Goal: Task Accomplishment & Management: Use online tool/utility

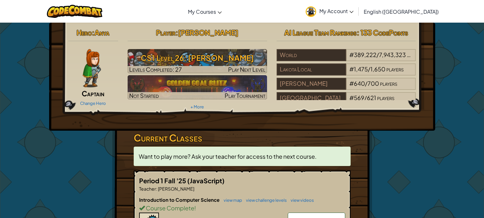
scroll to position [22, 0]
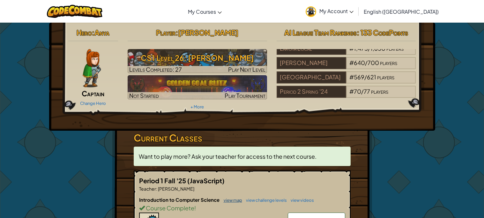
click at [230, 202] on link "view map" at bounding box center [231, 200] width 22 height 5
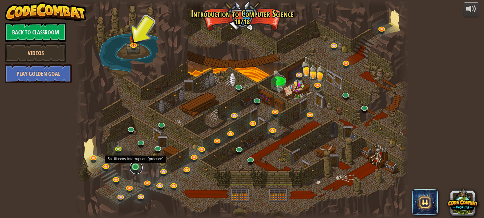
click at [135, 166] on link at bounding box center [136, 167] width 13 height 13
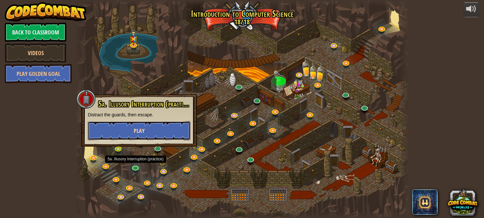
click at [145, 123] on button "Play" at bounding box center [139, 130] width 103 height 19
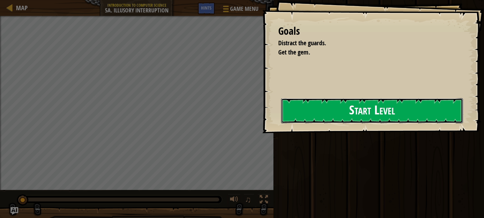
click at [332, 113] on button "Start Level" at bounding box center [372, 110] width 182 height 25
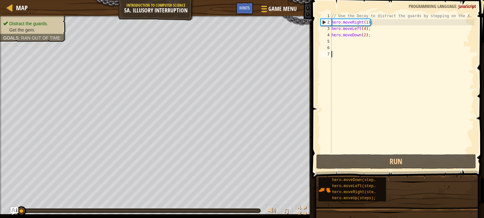
click at [363, 29] on div "// Use the Decoy to distract the guards by stepping on the X. hero . moveRight …" at bounding box center [402, 89] width 144 height 153
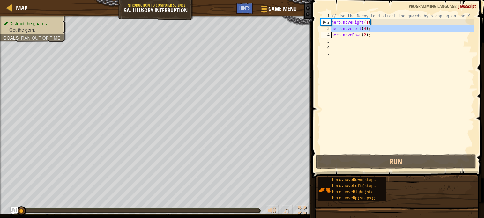
click at [363, 29] on div "// Use the Decoy to distract the guards by stepping on the X. hero . moveRight …" at bounding box center [402, 89] width 144 height 153
type textarea "hero.moveDown(2);"
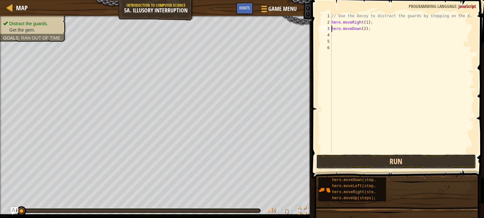
click at [359, 162] on button "Run" at bounding box center [396, 161] width 160 height 15
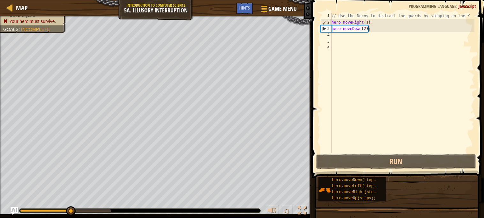
click at [348, 37] on div "// Use the Decoy to distract the guards by stepping on the X. hero . moveRight …" at bounding box center [402, 89] width 144 height 153
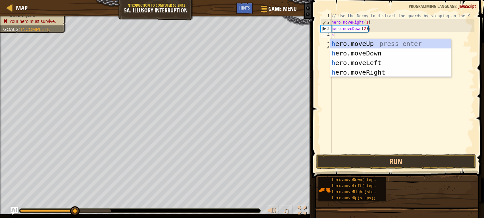
scroll to position [3, 0]
type textarea "hero.mo"
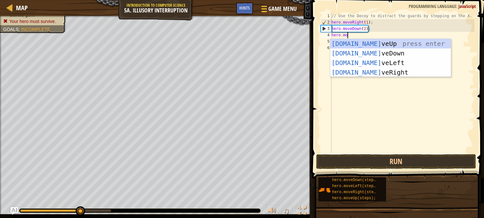
scroll to position [3, 1]
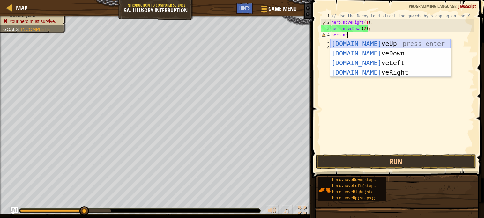
click at [357, 42] on div "hero.mo veUp press enter hero.mo veDown press enter hero.mo veLeft press enter …" at bounding box center [390, 67] width 121 height 57
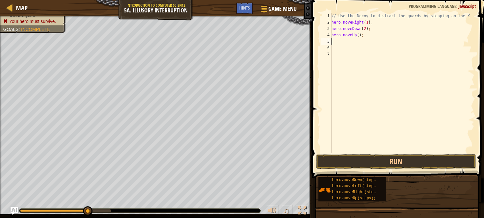
click at [360, 36] on div "// Use the Decoy to distract the guards by stepping on the X. hero . moveRight …" at bounding box center [402, 89] width 144 height 153
type textarea "hero.moveUp(2);"
click at [371, 37] on div "// Use the Decoy to distract the guards by stepping on the X. hero . moveRight …" at bounding box center [402, 89] width 144 height 153
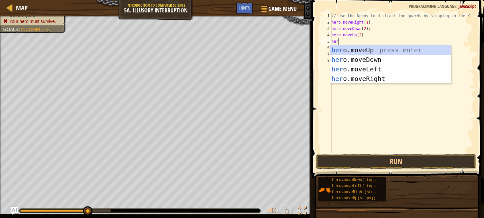
type textarea "hero"
click at [389, 77] on div "hero .moveUp press enter hero .moveDown press enter hero .moveLeft press enter …" at bounding box center [390, 73] width 121 height 57
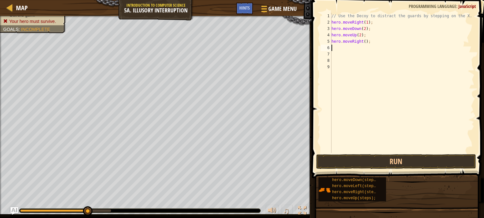
click at [365, 43] on div "// Use the Decoy to distract the guards by stepping on the X. hero . moveRight …" at bounding box center [402, 89] width 144 height 153
type textarea "hero.moveRight(3);"
click at [394, 163] on button "Run" at bounding box center [396, 161] width 160 height 15
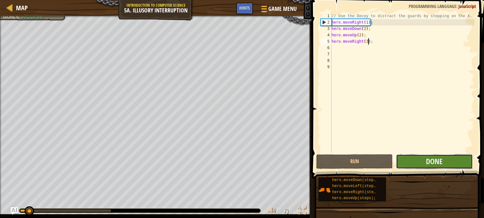
click at [409, 163] on button "Done" at bounding box center [434, 161] width 77 height 15
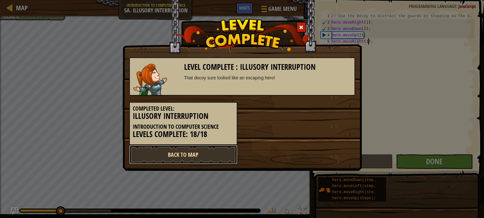
click at [155, 155] on link "Back to Map" at bounding box center [183, 154] width 108 height 19
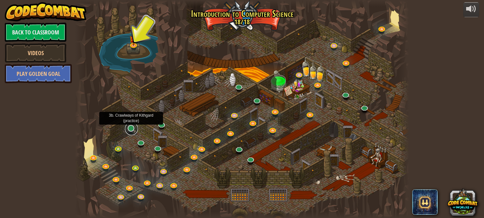
click at [128, 132] on link at bounding box center [131, 128] width 13 height 13
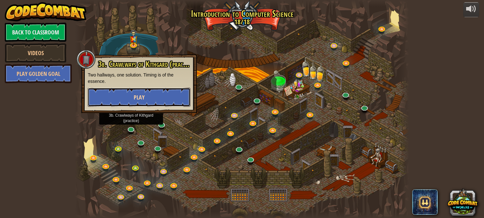
click at [158, 97] on button "Play" at bounding box center [139, 97] width 103 height 19
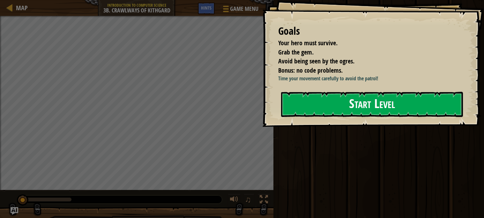
click at [341, 112] on button "Start Level" at bounding box center [372, 104] width 182 height 25
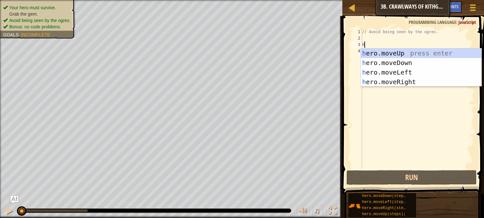
scroll to position [3, 0]
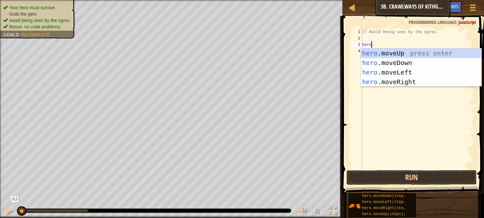
type textarea "hero."
click at [390, 83] on div "hero. moveUp press enter hero. moveDown press enter hero. moveLeft press enter …" at bounding box center [421, 76] width 121 height 57
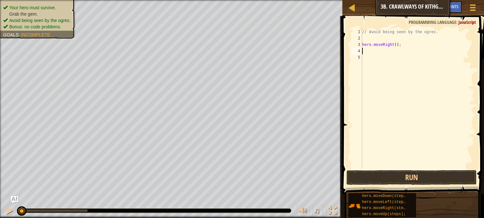
scroll to position [3, 0]
click at [397, 42] on div "// Avoid being seen by the ogres. hero . moveRight ( ) ;" at bounding box center [417, 105] width 113 height 153
type textarea "hero.moveRight(2);"
click at [419, 181] on button "Run" at bounding box center [411, 177] width 130 height 15
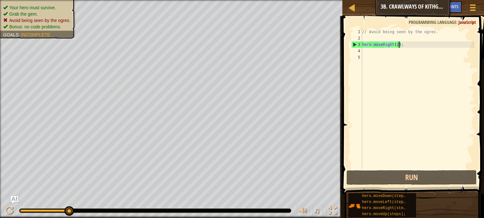
click at [404, 45] on div "// Avoid being seen by the ogres. hero . moveRight ( 2 ) ;" at bounding box center [417, 105] width 113 height 153
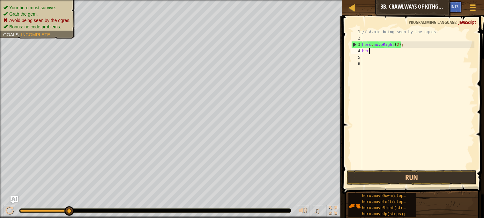
scroll to position [3, 0]
type textarea "h"
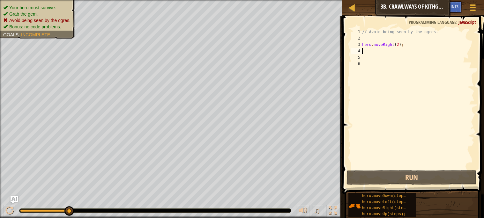
click at [374, 37] on div "// Avoid being seen by the ogres. hero . moveRight ( 2 ) ;" at bounding box center [417, 105] width 113 height 153
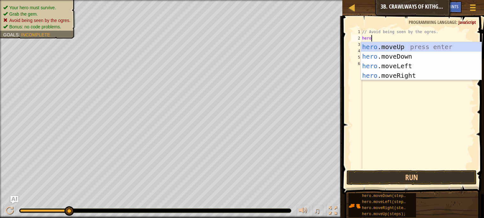
type textarea "hero."
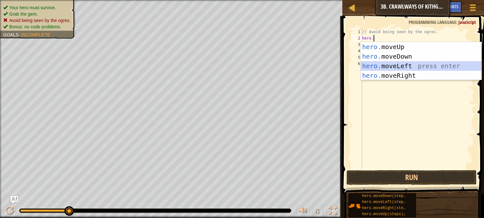
click at [385, 63] on div "hero. moveUp press enter hero. moveDown press enter hero. moveLeft press enter …" at bounding box center [421, 70] width 121 height 57
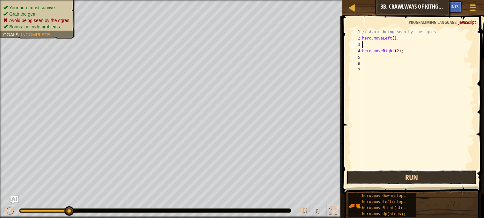
click at [428, 173] on button "Run" at bounding box center [411, 177] width 130 height 15
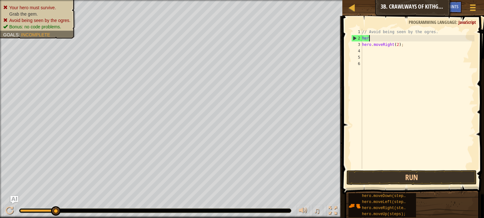
type textarea "h"
click at [411, 41] on div "// Avoid being seen by the ogres. hero . moveRight ( 2 ) ;" at bounding box center [417, 105] width 113 height 153
click at [412, 43] on div "// Avoid being seen by the ogres. hero . moveRight ( 2 ) ;" at bounding box center [417, 105] width 113 height 153
type textarea "hero.moveRight(2);"
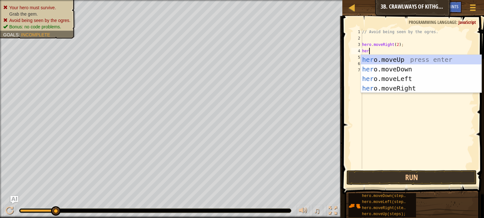
type textarea "hero"
click at [420, 79] on div "hero .moveUp press enter hero .moveDown press enter hero .moveLeft press enter …" at bounding box center [421, 83] width 121 height 57
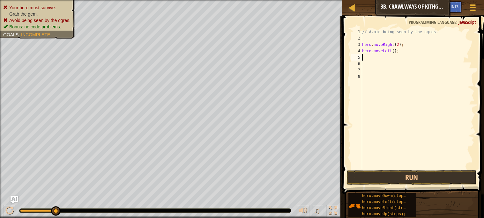
scroll to position [3, 0]
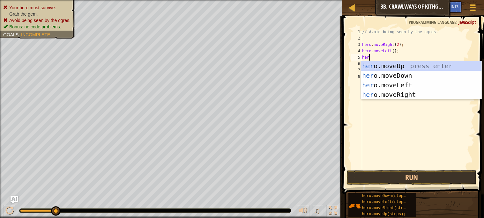
type textarea "hero"
click at [431, 95] on div "hero .moveUp press enter hero .moveDown press enter hero .moveLeft press enter …" at bounding box center [421, 89] width 121 height 57
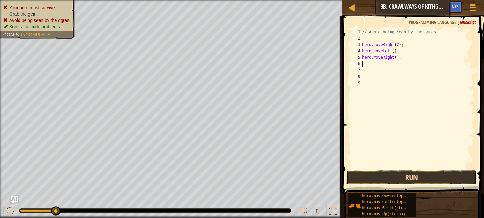
click at [414, 172] on button "Run" at bounding box center [411, 177] width 130 height 15
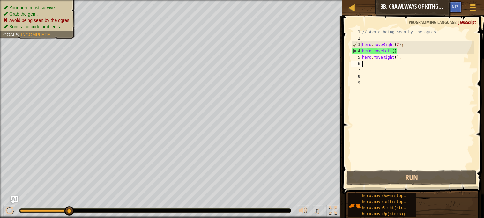
click at [399, 46] on div "// Avoid being seen by the ogres. hero . moveRight ( 2 ) ; hero . moveLeft ( ) …" at bounding box center [417, 105] width 113 height 153
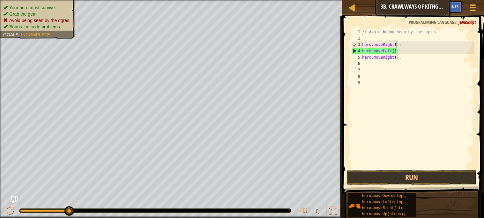
scroll to position [3, 3]
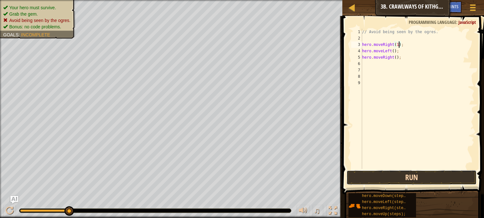
click at [422, 178] on button "Run" at bounding box center [411, 177] width 130 height 15
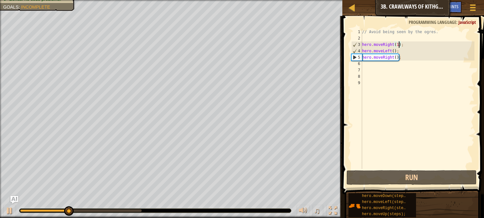
click at [397, 58] on div "// Avoid being seen by the ogres. hero . moveRight ( 1 ) ; hero . moveLeft ( ) …" at bounding box center [417, 105] width 113 height 153
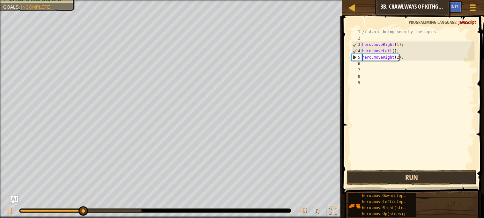
type textarea "hero.moveRight(2);"
click at [428, 180] on button "Run" at bounding box center [411, 177] width 130 height 15
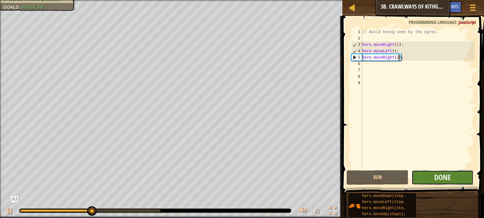
click at [428, 178] on button "Done" at bounding box center [442, 177] width 62 height 15
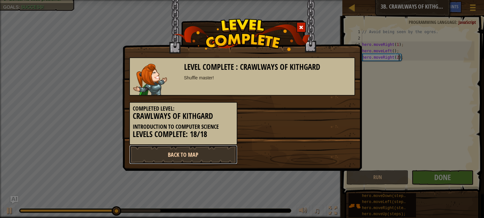
click at [205, 148] on link "Back to Map" at bounding box center [183, 154] width 108 height 19
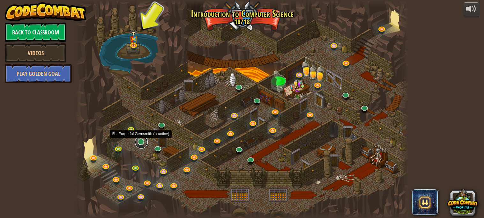
click at [140, 143] on link at bounding box center [141, 142] width 13 height 13
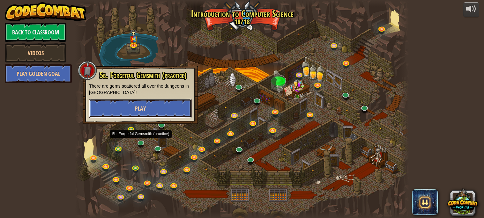
click at [141, 108] on span "Play" at bounding box center [140, 109] width 11 height 8
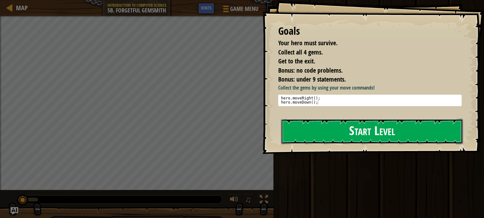
click at [311, 134] on button "Start Level" at bounding box center [372, 131] width 182 height 25
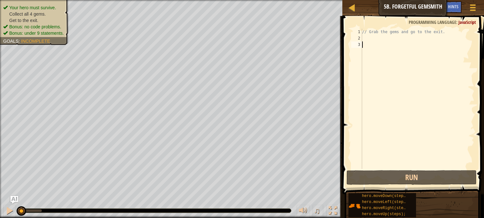
scroll to position [3, 0]
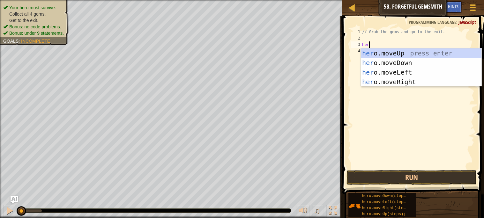
type textarea "hero"
click at [408, 81] on div "hero .moveUp press enter hero .moveDown press enter hero .moveLeft press enter …" at bounding box center [421, 76] width 121 height 57
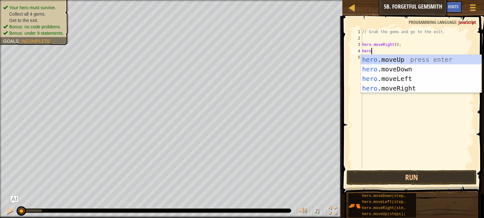
type textarea "hero."
click at [414, 70] on div "hero. moveUp press enter hero. moveDown press enter hero. moveLeft press enter …" at bounding box center [421, 83] width 121 height 57
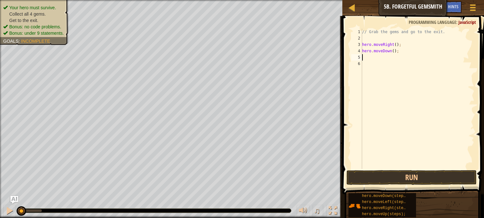
scroll to position [3, 0]
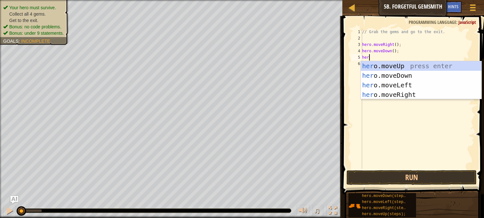
type textarea "hero"
click at [405, 91] on div "hero .moveUp press enter hero .moveDown press enter hero .moveLeft press enter …" at bounding box center [421, 89] width 121 height 57
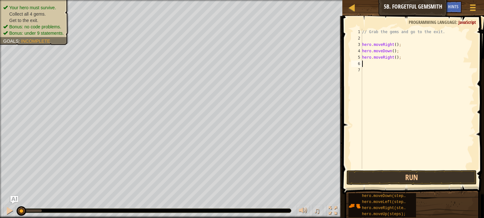
scroll to position [3, 0]
click at [397, 58] on div "// Grab the gems and go to the exit. hero . moveRight ( ) ; hero . moveDown ( )…" at bounding box center [417, 105] width 113 height 153
type textarea "hero.moveRight(2);"
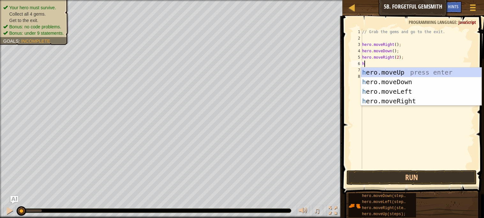
type textarea "hero"
click at [413, 72] on div "hero .moveUp press enter hero .moveDown press enter hero .moveLeft press enter …" at bounding box center [421, 96] width 121 height 57
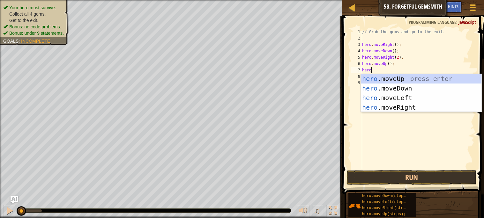
type textarea "hero."
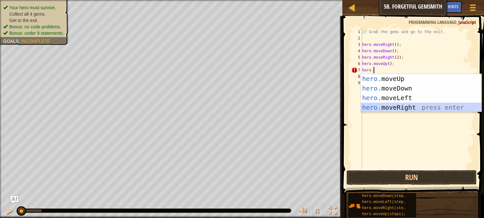
click at [419, 106] on div "hero. moveUp press enter hero. moveDown press enter hero. moveLeft press enter …" at bounding box center [421, 102] width 121 height 57
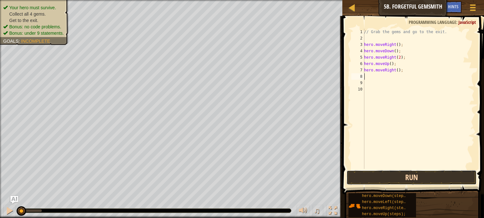
click at [395, 183] on button "Run" at bounding box center [411, 177] width 130 height 15
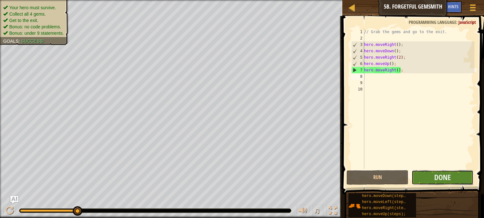
click at [462, 172] on button "Done" at bounding box center [442, 177] width 62 height 15
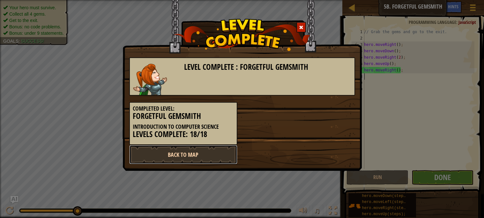
click at [148, 162] on link "Back to Map" at bounding box center [183, 154] width 108 height 19
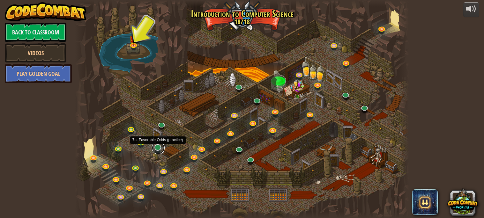
click at [157, 148] on link at bounding box center [158, 148] width 13 height 13
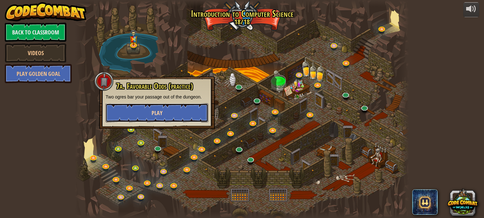
click at [176, 113] on button "Play" at bounding box center [157, 112] width 103 height 19
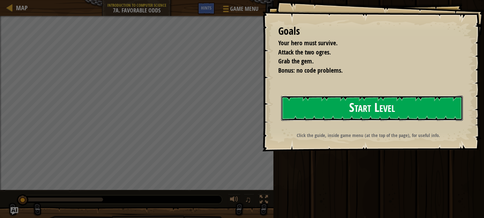
click at [339, 111] on button "Start Level" at bounding box center [372, 108] width 182 height 25
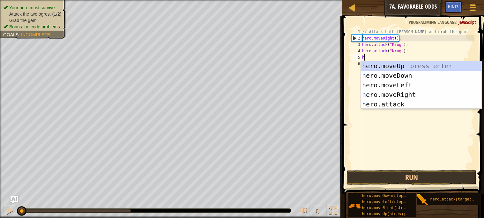
scroll to position [3, 0]
type textarea "hero"
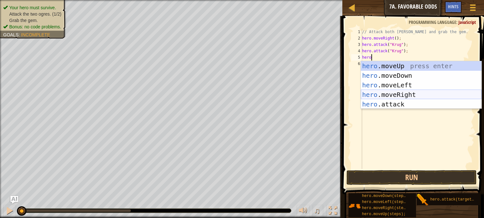
click at [421, 94] on div "hero .moveUp press enter hero .moveDown press enter hero .moveLeft press enter …" at bounding box center [421, 94] width 121 height 67
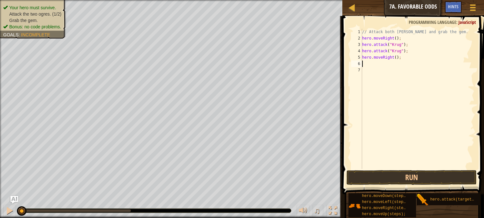
scroll to position [3, 0]
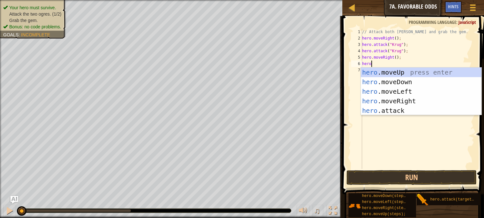
type textarea "hero."
click at [399, 71] on div "hero. moveUp press enter hero. moveDown press enter hero. moveLeft press enter …" at bounding box center [421, 101] width 121 height 67
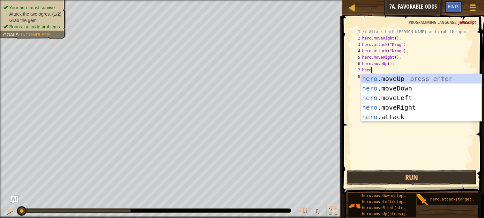
scroll to position [3, 0]
click at [401, 115] on div "hero .moveUp press enter hero .moveDown press enter hero .moveLeft press enter …" at bounding box center [421, 107] width 121 height 67
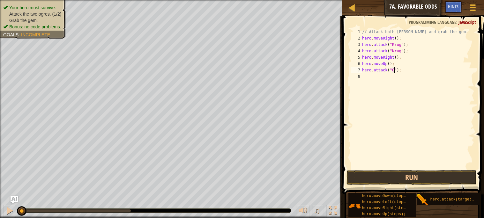
scroll to position [3, 3]
click at [400, 73] on div "// Attack both ogres and grab the gem. hero . moveRight ( ) ; hero . attack ( "…" at bounding box center [417, 105] width 113 height 153
type textarea "hero.attack("Grump");"
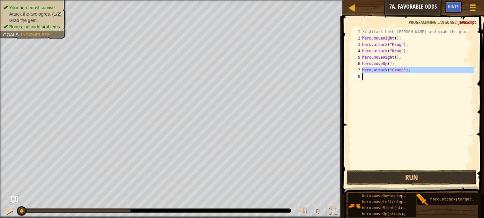
click at [391, 76] on div "// Attack both ogres and grab the gem. hero . moveRight ( ) ; hero . attack ( "…" at bounding box center [417, 99] width 113 height 140
paste textarea "h"
type textarea "hero"
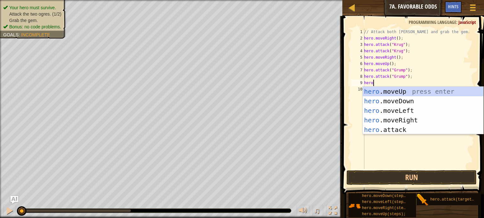
scroll to position [3, 0]
click at [406, 110] on div "hero .moveUp press enter hero .moveDown press enter hero .moveLeft press enter …" at bounding box center [422, 120] width 121 height 67
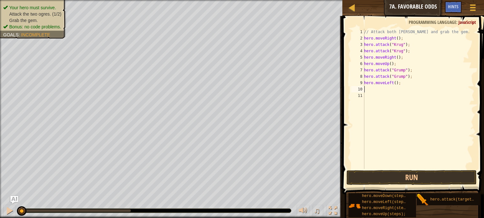
scroll to position [3, 0]
click at [396, 83] on div "// Attack both ogres and grab the gem. hero . moveRight ( ) ; hero . attack ( "…" at bounding box center [418, 105] width 112 height 153
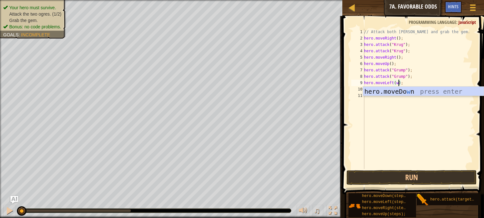
scroll to position [3, 3]
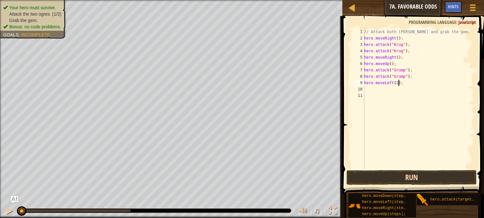
type textarea "hero.moveLeft(2);"
click at [422, 171] on button "Run" at bounding box center [411, 177] width 130 height 15
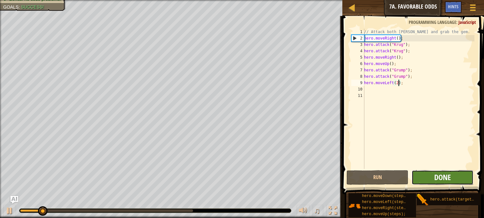
click at [439, 176] on span "Done" at bounding box center [442, 177] width 17 height 10
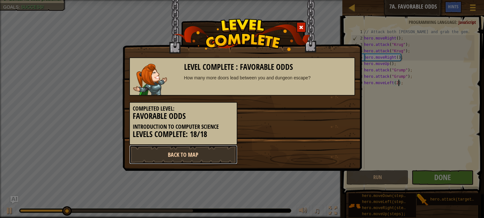
click at [191, 154] on link "Back to Map" at bounding box center [183, 154] width 108 height 19
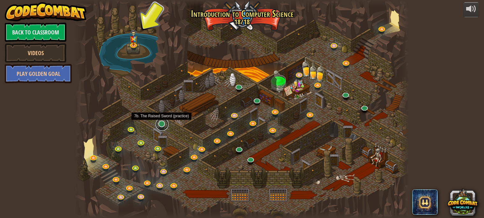
click at [164, 127] on link at bounding box center [162, 124] width 13 height 13
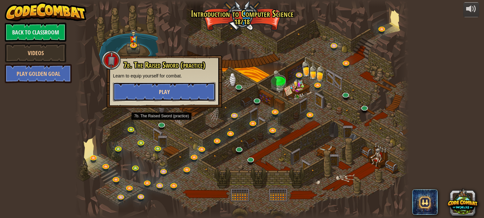
click at [160, 93] on span "Play" at bounding box center [164, 92] width 11 height 8
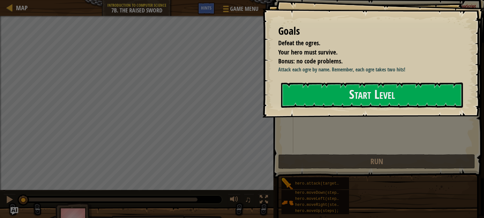
click at [297, 108] on div "Start Level" at bounding box center [372, 96] width 182 height 26
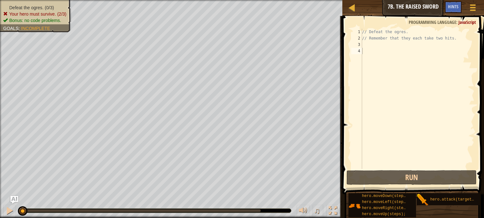
click at [378, 48] on div "// Defeat the ogres. // Remember that they each take two hits." at bounding box center [417, 105] width 113 height 153
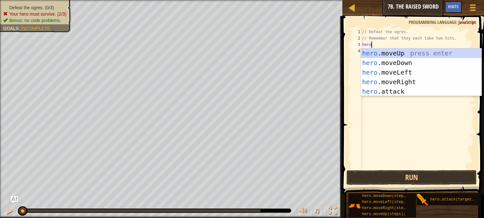
scroll to position [3, 0]
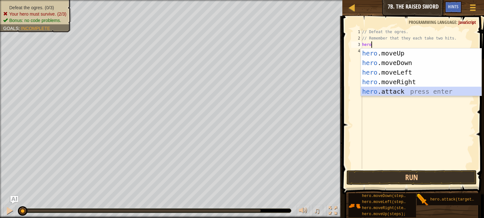
click at [393, 90] on div "hero .moveUp press enter hero .moveDown press enter hero .moveLeft press enter …" at bounding box center [421, 81] width 121 height 67
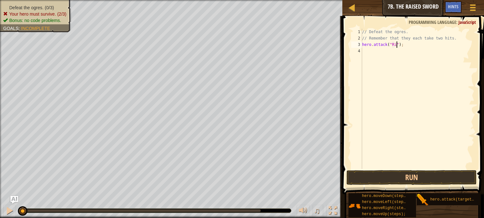
scroll to position [3, 3]
click at [409, 48] on div "// Defeat the ogres. // Remember that they each take two hits. hero . attack ( …" at bounding box center [417, 105] width 113 height 153
type textarea "hero.attack("Rig");"
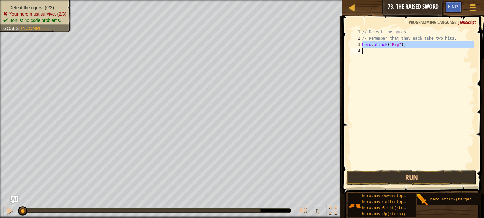
click at [393, 52] on div "// Defeat the ogres. // Remember that they each take two hits. hero . attack ( …" at bounding box center [417, 99] width 113 height 140
paste textarea "hero.attack("Rig");"
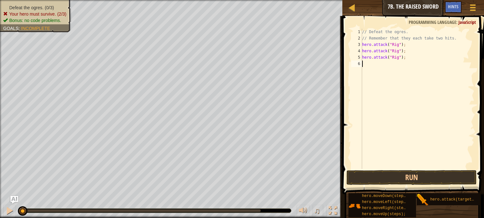
click at [395, 59] on div "// Defeat the ogres. // Remember that they each take two hits. hero . attack ( …" at bounding box center [417, 105] width 113 height 153
click at [392, 58] on div "// Defeat the ogres. // Remember that they each take two hits. hero . attack ( …" at bounding box center [417, 105] width 113 height 153
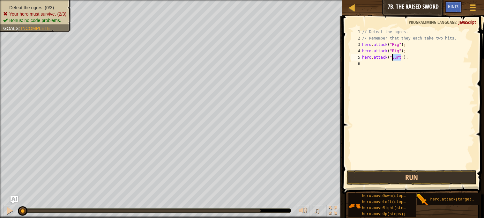
click at [392, 58] on div "// Defeat the ogres. // Remember that they each take two hits. hero . attack ( …" at bounding box center [417, 105] width 113 height 153
type textarea "hero.attack("Gurt");"
click at [370, 67] on div "// Defeat the ogres. // Remember that they each take two hits. hero . attack ( …" at bounding box center [417, 99] width 113 height 140
paste textarea "hero.attack("Gurt");"
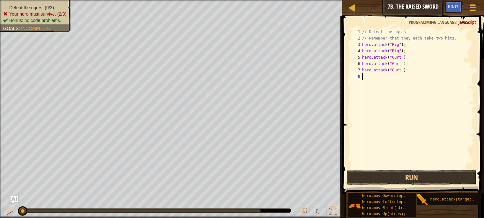
click at [396, 69] on div "// Defeat the ogres. // Remember that they each take two hits. hero . attack ( …" at bounding box center [417, 105] width 113 height 153
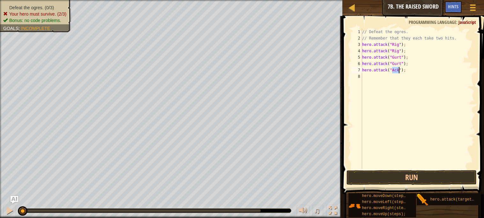
click at [396, 69] on div "// Defeat the ogres. // Remember that they each take two hits. hero . attack ( …" at bounding box center [417, 105] width 113 height 153
type textarea "hero.attack("Ack");"
click at [377, 77] on div "// Defeat the ogres. // Remember that they each take two hits. hero . attack ( …" at bounding box center [417, 99] width 113 height 140
click at [410, 176] on button "Run" at bounding box center [411, 177] width 130 height 15
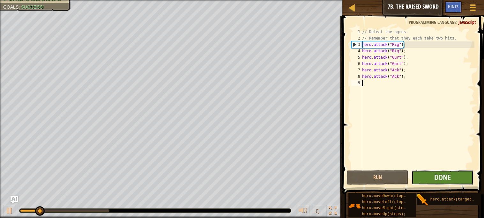
click at [427, 177] on button "Done" at bounding box center [442, 177] width 62 height 15
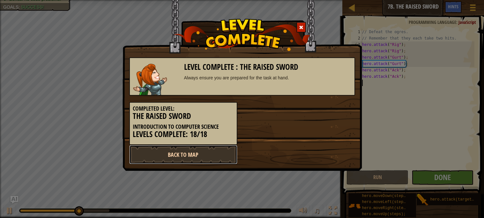
click at [209, 155] on link "Back to Map" at bounding box center [183, 154] width 108 height 19
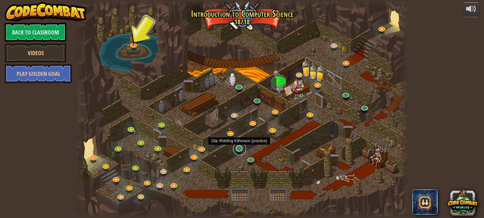
click at [239, 148] on link at bounding box center [239, 149] width 13 height 13
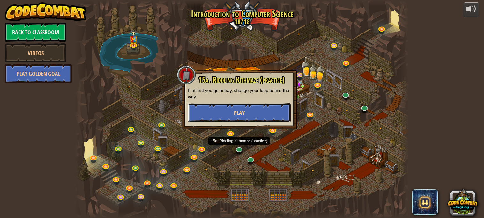
click at [250, 118] on button "Play" at bounding box center [239, 112] width 103 height 19
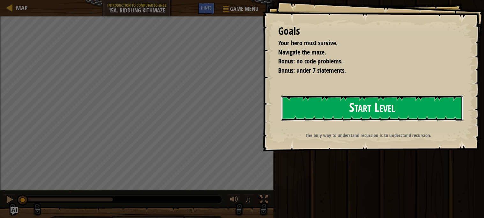
click at [289, 113] on button "Start Level" at bounding box center [372, 108] width 182 height 25
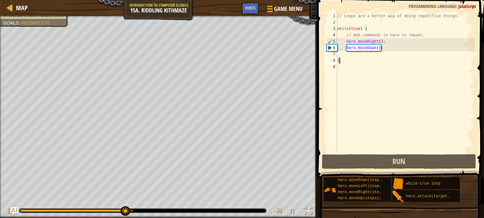
click at [378, 42] on div "// Loops are a better way of doing repetitive things. while ( true ) { // Add c…" at bounding box center [405, 89] width 138 height 153
click at [381, 41] on div "// Loops are a better way of doing repetitive things. while ( true ) { // Add c…" at bounding box center [405, 89] width 138 height 153
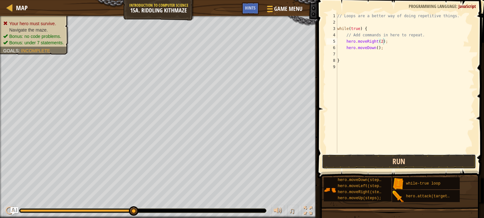
click at [419, 162] on button "Run" at bounding box center [399, 161] width 154 height 15
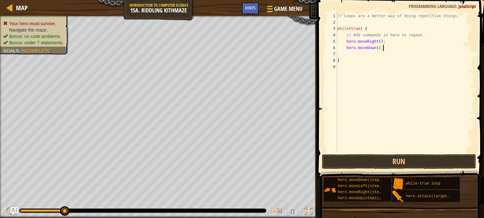
click at [399, 49] on div "// Loops are a better way of doing repetitive things. while ( true ) { // Add c…" at bounding box center [405, 89] width 138 height 153
type textarea "hero.moveDown();"
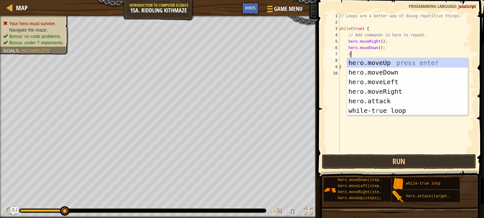
type textarea "ri"
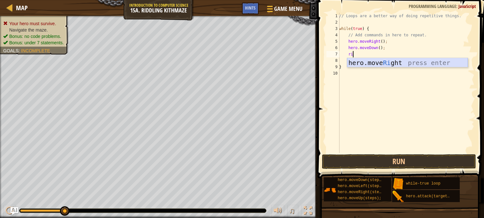
click at [407, 61] on div "hero.move Ri ght press enter" at bounding box center [407, 72] width 121 height 29
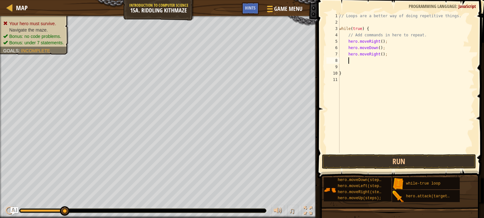
scroll to position [3, 0]
click at [382, 56] on div "// Loops are a better way of doing repetitive things. while ( true ) { // Add c…" at bounding box center [406, 89] width 136 height 153
type textarea "hero.moveRight(2);"
click at [378, 62] on div "// Loops are a better way of doing repetitive things. while ( true ) { // Add c…" at bounding box center [406, 89] width 136 height 153
type textarea "hero"
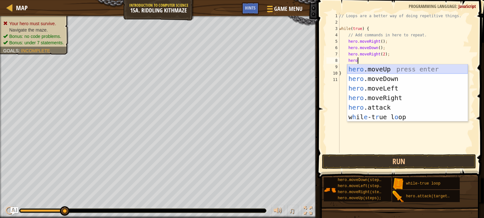
click at [386, 70] on div "hero .moveUp press enter hero .moveDown press enter hero .moveLeft press enter …" at bounding box center [407, 102] width 121 height 77
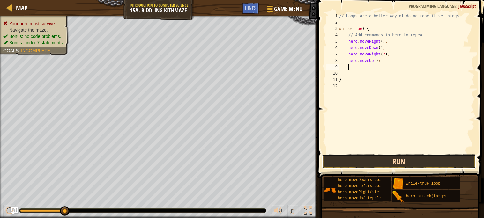
click at [400, 163] on button "Run" at bounding box center [399, 161] width 154 height 15
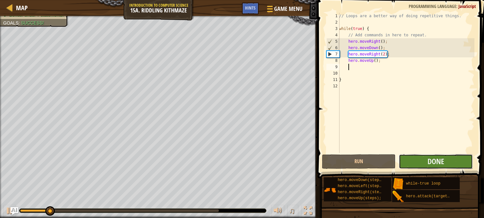
click at [406, 164] on button "Done" at bounding box center [436, 161] width 74 height 15
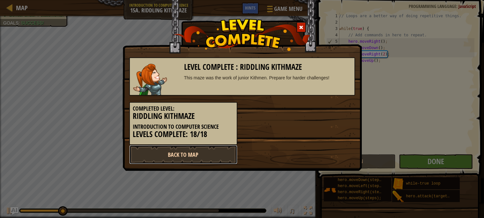
click at [220, 150] on link "Back to Map" at bounding box center [183, 154] width 108 height 19
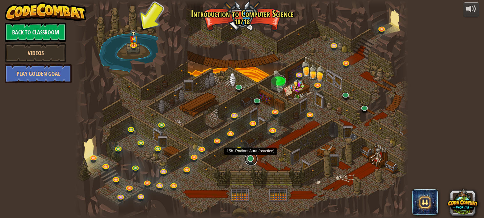
click at [252, 161] on link at bounding box center [251, 159] width 13 height 13
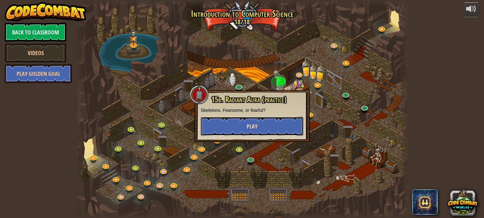
click at [243, 131] on button "Play" at bounding box center [252, 126] width 103 height 19
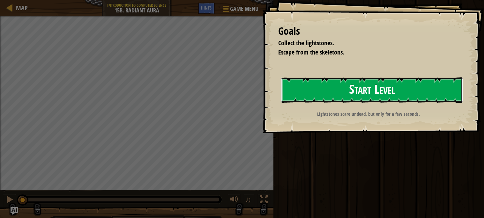
click at [290, 86] on button "Start Level" at bounding box center [372, 89] width 182 height 25
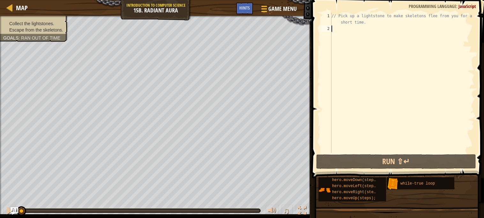
scroll to position [3, 0]
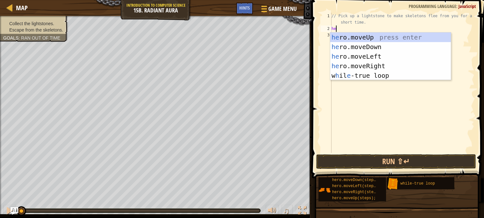
type textarea "hero"
click at [355, 39] on div "hero .moveUp press enter hero .moveDown press enter hero .moveLeft press enter …" at bounding box center [390, 66] width 121 height 67
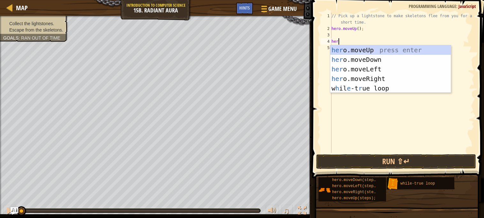
type textarea "hero"
click at [373, 59] on div "hero .moveUp press enter hero .moveDown press enter hero .moveLeft press enter …" at bounding box center [390, 78] width 121 height 67
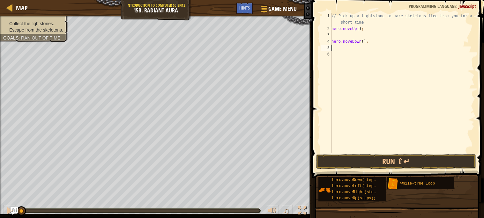
scroll to position [3, 0]
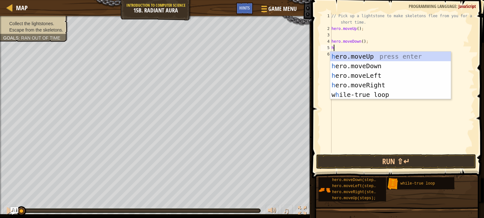
type textarea "hero"
click at [388, 83] on div "hero .moveUp press enter hero .moveDown press enter hero .moveLeft press enter …" at bounding box center [390, 85] width 121 height 67
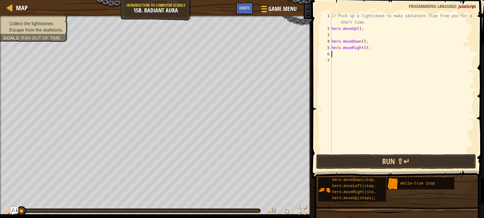
scroll to position [3, 0]
click at [367, 48] on div "// Pick up a lightstone to make skeletons flee from you for a short time. hero …" at bounding box center [402, 92] width 144 height 159
type textarea "hero.moveRight(2);"
click at [377, 49] on div "// Pick up a lightstone to make skeletons flee from you for a short time. hero …" at bounding box center [402, 92] width 144 height 159
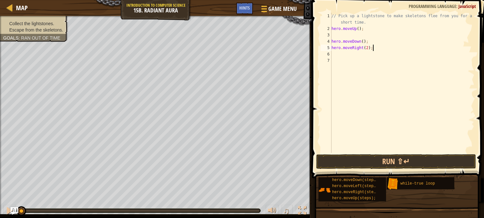
scroll to position [3, 0]
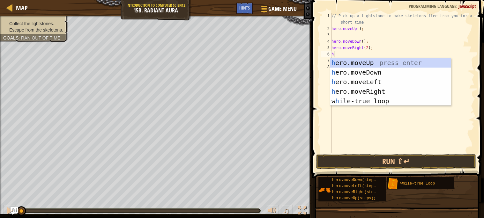
type textarea "hero"
click at [394, 61] on div "hero .moveUp press enter hero .moveDown press enter hero .moveLeft press enter …" at bounding box center [390, 91] width 121 height 67
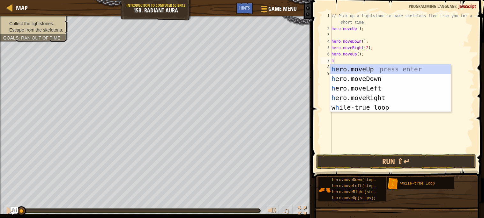
type textarea "hero"
click at [377, 80] on div "hero .moveUp press enter hero .moveDown press enter hero .moveLeft press enter …" at bounding box center [390, 97] width 121 height 67
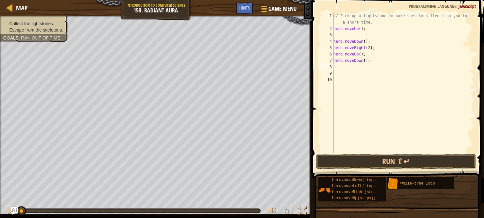
scroll to position [3, 0]
click at [362, 68] on div "// Pick up a lightstone to make skeletons flee from you for a short time. hero …" at bounding box center [403, 92] width 142 height 159
click at [357, 64] on div "// Pick up a lightstone to make skeletons flee from you for a short time. hero …" at bounding box center [403, 92] width 142 height 159
click at [379, 60] on div "// Pick up a lightstone to make skeletons flee from you for a short time. hero …" at bounding box center [403, 92] width 142 height 159
type textarea "hero.moveDown();"
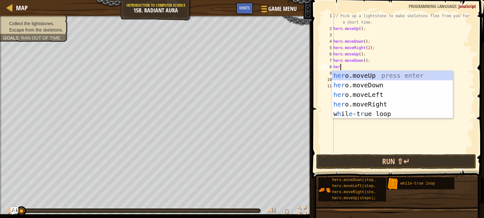
type textarea "hero"
click at [388, 103] on div "hero .moveUp press enter hero .moveDown press enter hero .moveLeft press enter …" at bounding box center [392, 104] width 121 height 67
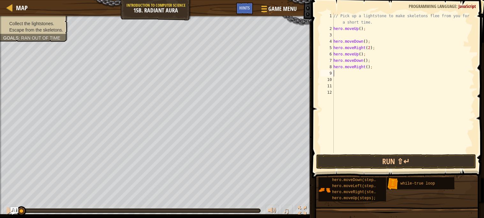
scroll to position [3, 0]
click at [367, 68] on div "// Pick up a lightstone to make skeletons flee from you for a short time. hero …" at bounding box center [403, 92] width 142 height 159
type textarea "hero.moveRight(2);"
click at [379, 69] on div "// Pick up a lightstone to make skeletons flee from you for a short time. hero …" at bounding box center [403, 92] width 142 height 159
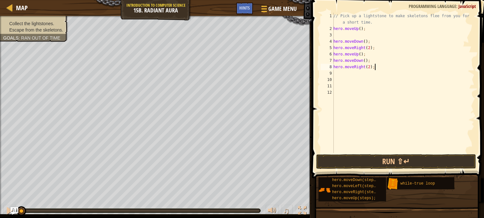
scroll to position [3, 0]
type textarea "j"
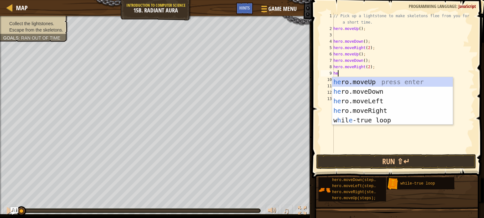
scroll to position [3, 0]
type textarea "hero"
click at [389, 84] on div "hero .moveUp press enter hero .moveDown press enter hero .moveLeft press enter …" at bounding box center [392, 110] width 121 height 67
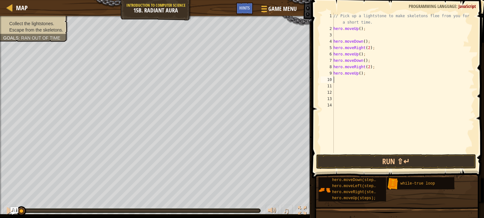
click at [362, 85] on div "// Pick up a lightstone to make skeletons flee from you for a short time. hero …" at bounding box center [403, 92] width 142 height 159
type textarea "hero"
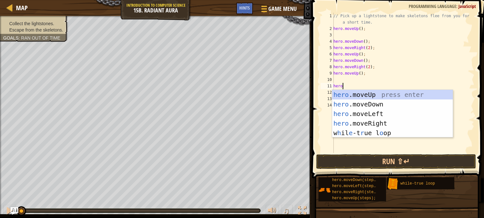
scroll to position [3, 0]
click at [374, 104] on div "hero .moveUp press enter hero .moveDown press enter hero .moveLeft press enter …" at bounding box center [392, 123] width 121 height 67
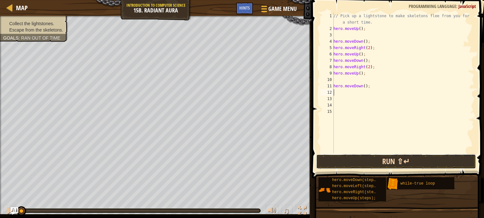
click at [387, 165] on button "Run ⇧↵" at bounding box center [396, 161] width 160 height 15
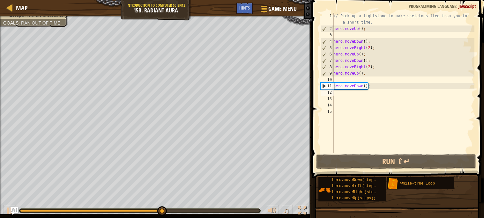
click at [373, 86] on div "// Pick up a lightstone to make skeletons flee from you for a short time. hero …" at bounding box center [403, 92] width 142 height 159
type textarea "hero.moveDown();"
type textarea "hero"
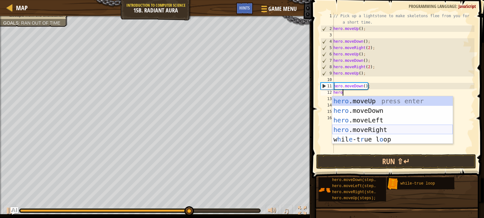
click at [382, 130] on div "hero .moveUp press enter hero .moveDown press enter hero .moveLeft press enter …" at bounding box center [392, 129] width 121 height 67
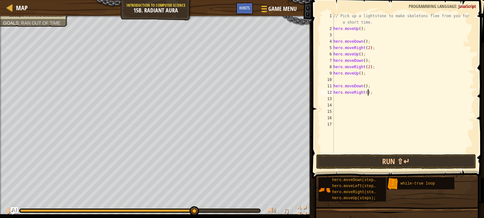
click at [367, 92] on div "// Pick up a lightstone to make skeletons flee from you for a short time. hero …" at bounding box center [403, 92] width 142 height 159
type textarea "hero.moveRight(2);"
click at [401, 158] on button "Run ⇧↵" at bounding box center [396, 161] width 160 height 15
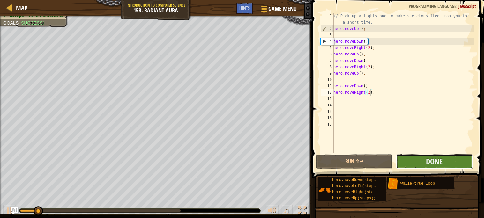
click at [419, 161] on button "Done" at bounding box center [434, 161] width 77 height 15
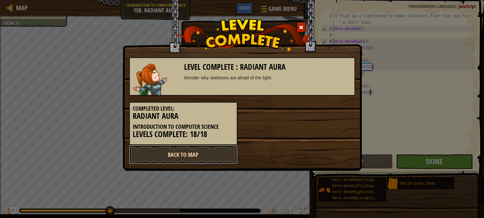
click at [166, 154] on link "Back to Map" at bounding box center [183, 154] width 108 height 19
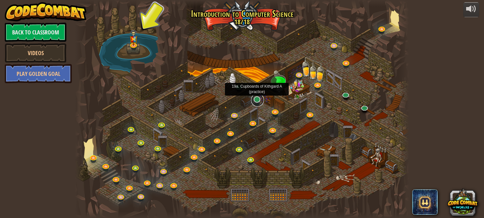
click at [255, 102] on link at bounding box center [257, 100] width 13 height 13
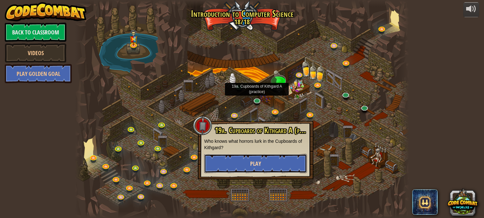
click at [269, 158] on button "Play" at bounding box center [255, 163] width 103 height 19
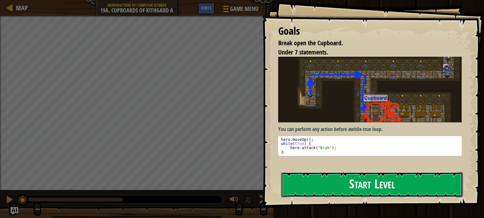
click at [308, 188] on button "Start Level" at bounding box center [372, 184] width 182 height 25
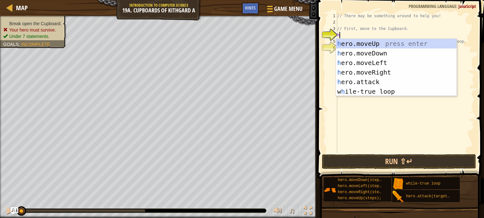
scroll to position [3, 0]
type textarea "her"
click at [364, 54] on div "her o.moveUp press enter her o.moveDown press enter her o.moveLeft press enter …" at bounding box center [396, 77] width 121 height 77
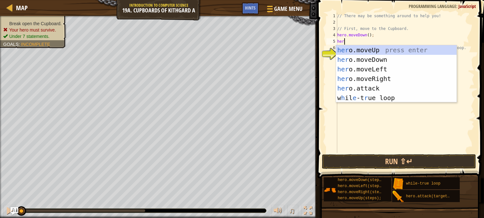
type textarea "hero"
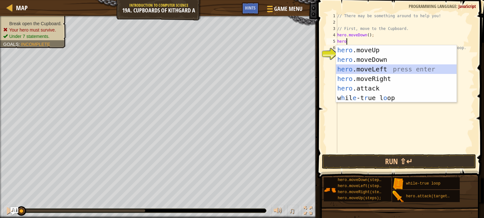
click at [381, 72] on div "hero .moveUp press enter hero .moveDown press enter hero .moveLeft press enter …" at bounding box center [396, 83] width 121 height 77
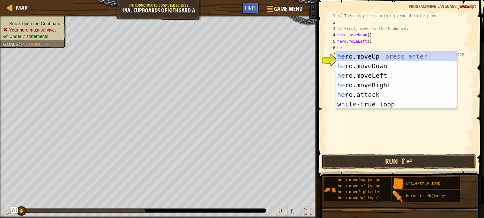
type textarea "hero"
click at [362, 57] on div "hero .moveUp press enter hero .moveDown press enter hero .moveLeft press enter …" at bounding box center [396, 90] width 121 height 77
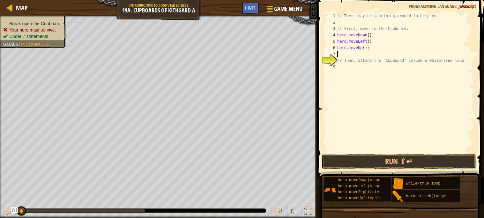
scroll to position [3, 0]
click at [365, 50] on div "// There may be something around to help you! // First, move to the Cupboard. h…" at bounding box center [405, 89] width 138 height 153
click at [401, 165] on button "Run ⇧↵" at bounding box center [399, 161] width 154 height 15
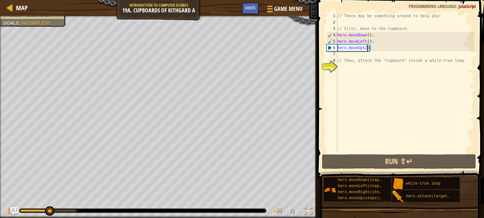
click at [369, 42] on div "// There may be something around to help you! // First, move to the Cupboard. h…" at bounding box center [405, 89] width 138 height 153
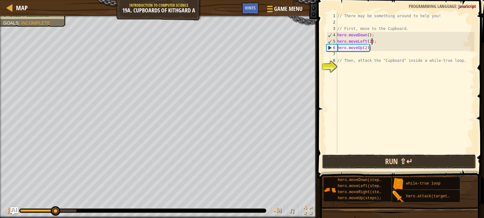
click at [413, 163] on button "Run ⇧↵" at bounding box center [399, 161] width 154 height 15
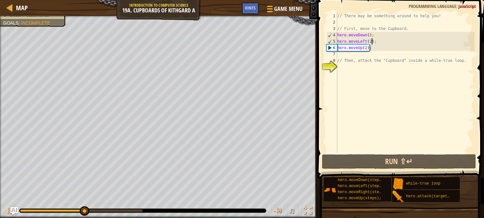
click at [389, 48] on div "// There may be something around to help you! // First, move to the Cupboard. h…" at bounding box center [405, 89] width 138 height 153
type textarea "hero.moveUp(2);"
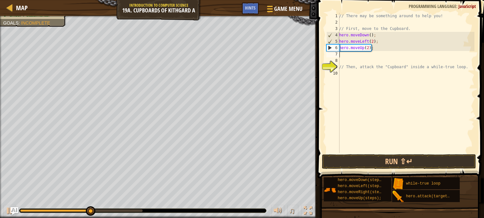
scroll to position [3, 0]
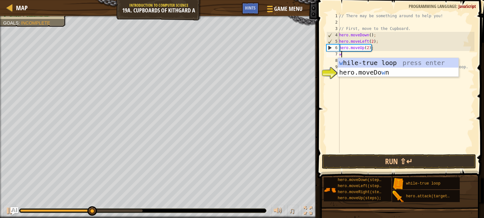
type textarea "whi"
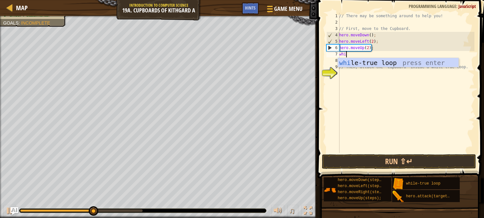
scroll to position [3, 0]
click at [399, 63] on div "whi le-true loop press enter" at bounding box center [398, 72] width 121 height 29
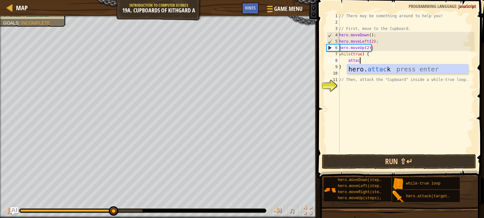
scroll to position [3, 1]
click at [382, 70] on div "hero. attac k press enter" at bounding box center [407, 78] width 121 height 29
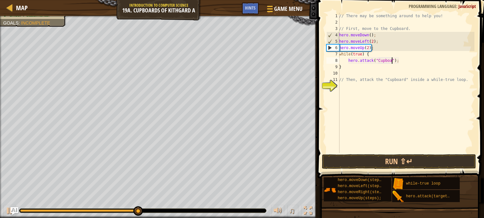
scroll to position [3, 4]
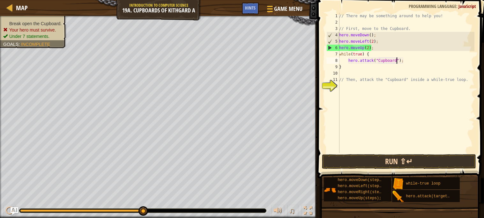
type textarea "hero.attack("Cupboard");"
click at [395, 158] on button "Run ⇧↵" at bounding box center [399, 161] width 154 height 15
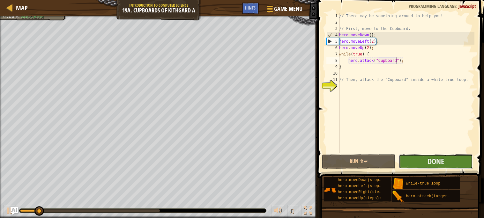
click at [412, 157] on button "Done" at bounding box center [436, 161] width 74 height 15
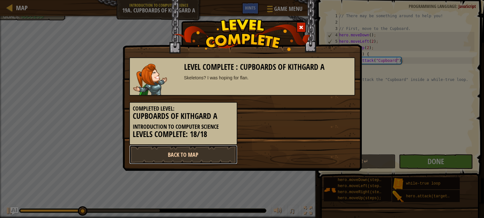
click at [201, 149] on link "Back to Map" at bounding box center [183, 154] width 108 height 19
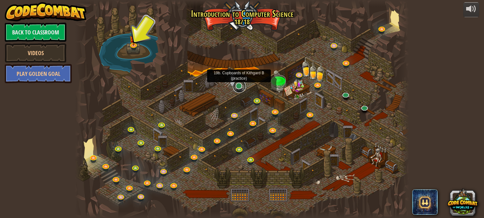
click at [240, 87] on link at bounding box center [239, 86] width 13 height 13
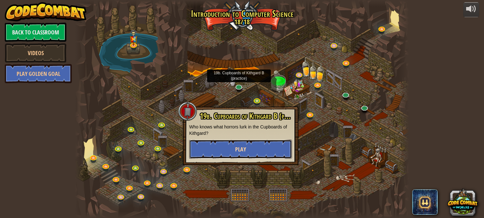
click at [255, 144] on button "Play" at bounding box center [240, 149] width 103 height 19
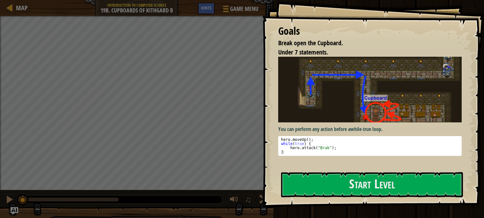
click at [353, 171] on div "Goals Break open the Cupboard. Under 7 statements. You can perform any action b…" at bounding box center [373, 103] width 222 height 207
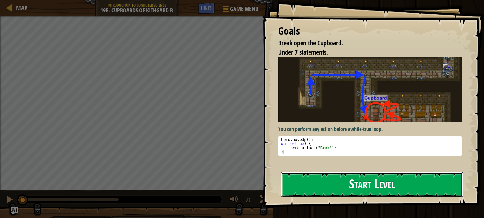
click at [348, 175] on button "Start Level" at bounding box center [372, 184] width 182 height 25
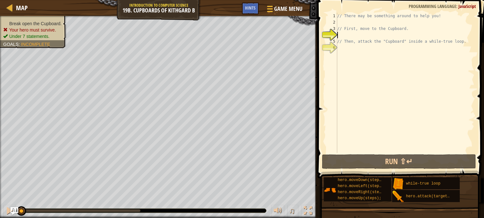
click at [352, 36] on div "// There may be something around to help you! // First, move to the Cupboard. /…" at bounding box center [405, 89] width 138 height 153
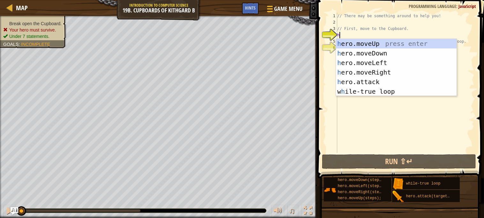
scroll to position [3, 0]
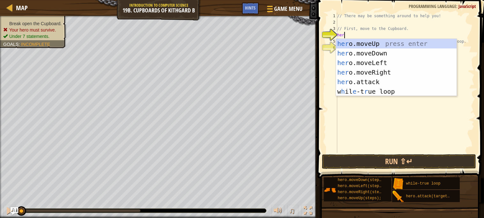
type textarea "hero"
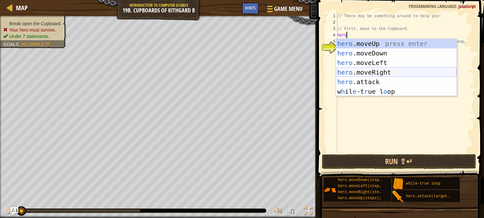
click at [389, 70] on div "hero .moveUp press enter hero .moveDown press enter hero .moveLeft press enter …" at bounding box center [396, 77] width 121 height 77
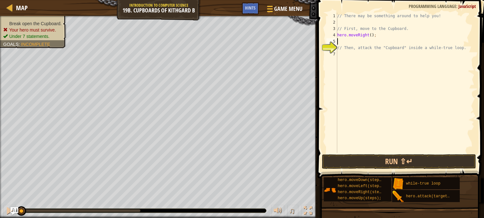
scroll to position [3, 0]
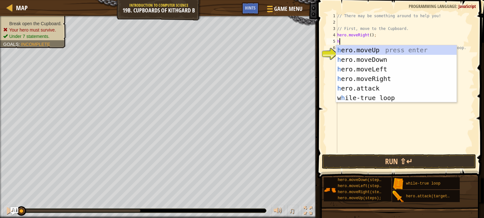
type textarea "hero"
click at [378, 58] on div "hero .moveUp press enter hero .moveDown press enter hero .moveLeft press enter …" at bounding box center [396, 83] width 121 height 77
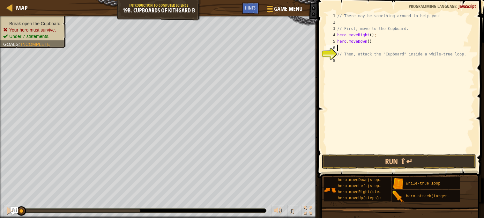
scroll to position [3, 0]
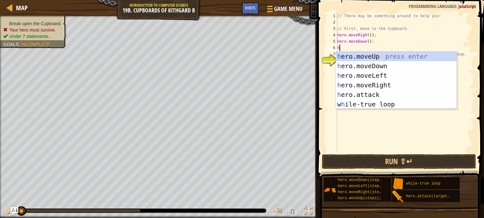
type textarea "hero"
click at [391, 84] on div "hero .moveUp press enter hero .moveDown press enter hero .moveLeft press enter …" at bounding box center [396, 90] width 121 height 77
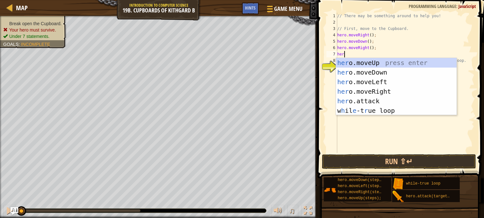
type textarea "hero"
click at [407, 70] on div "hero .moveUp press enter hero .moveDown press enter hero .moveLeft press enter …" at bounding box center [396, 96] width 121 height 77
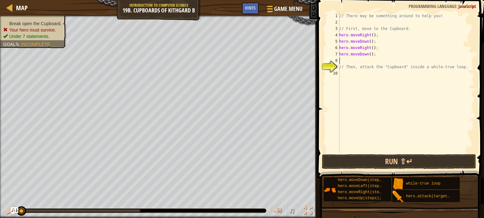
scroll to position [3, 0]
click at [371, 55] on div "// There may be something around to help you! // First, move to the Cupboard. h…" at bounding box center [406, 89] width 136 height 153
type textarea "hero.moveDown(2);"
click at [369, 60] on div "// There may be something around to help you! // First, move to the Cupboard. h…" at bounding box center [406, 89] width 136 height 153
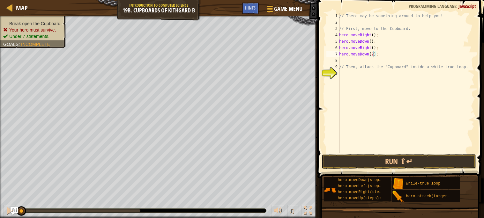
scroll to position [3, 0]
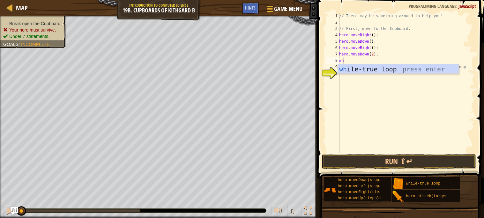
type textarea "whi"
click at [373, 67] on div "whi le-true loop press enter" at bounding box center [398, 78] width 121 height 29
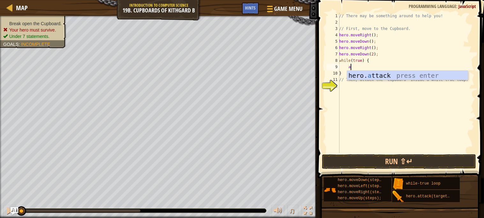
scroll to position [3, 1]
click at [380, 76] on div "hero. at tack press enter" at bounding box center [407, 85] width 121 height 29
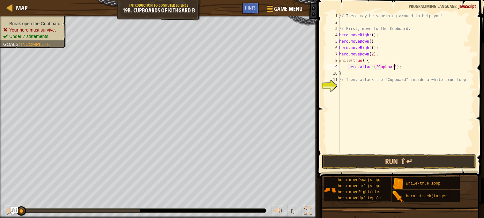
scroll to position [3, 4]
type textarea "hero.attack("Cupboard");"
click at [387, 161] on button "Run ⇧↵" at bounding box center [399, 161] width 154 height 15
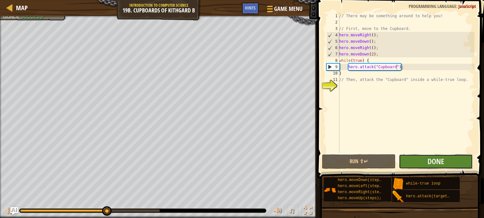
click at [417, 166] on button "Done" at bounding box center [436, 161] width 74 height 15
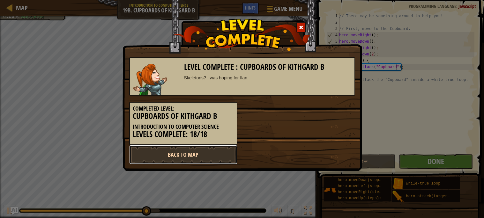
click at [162, 150] on link "Back to Map" at bounding box center [183, 154] width 108 height 19
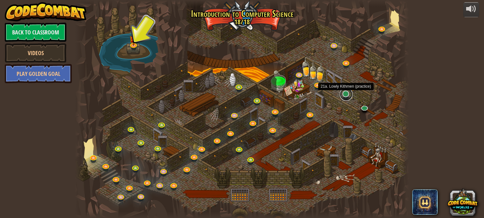
click at [347, 95] on link at bounding box center [346, 94] width 13 height 13
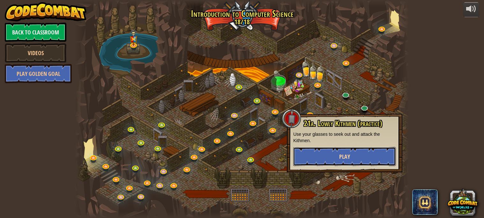
click at [336, 150] on button "Play" at bounding box center [344, 156] width 103 height 19
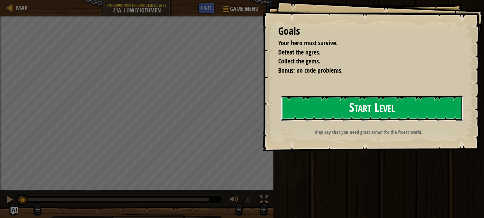
click at [307, 117] on button "Start Level" at bounding box center [372, 108] width 182 height 25
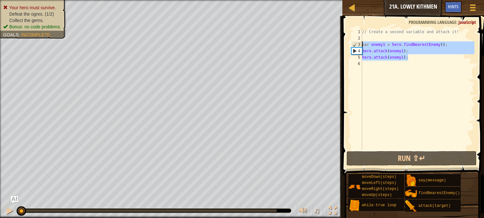
drag, startPoint x: 410, startPoint y: 58, endPoint x: 361, endPoint y: 44, distance: 51.1
click at [361, 44] on div "1 2 3 4 5 6 // Create a second variable and attack it! var enemy1 = hero . find…" at bounding box center [412, 89] width 124 height 121
type textarea "var enemy1 = hero.findNearestEnemy(); hero.attack(enemy1);"
click at [378, 63] on div "// Create a second variable and attack it! var enemy1 = hero . findNearestEnemy…" at bounding box center [417, 96] width 113 height 134
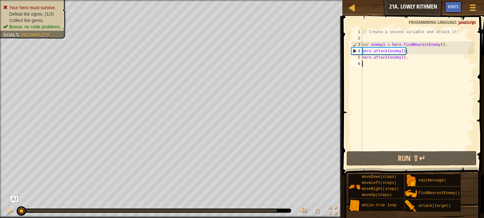
type textarea "hero.attack(enemy1);"
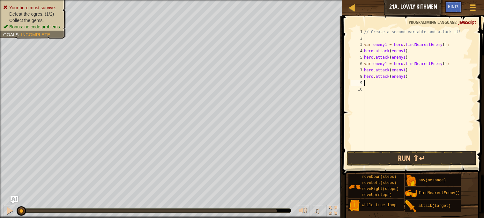
scroll to position [3, 0]
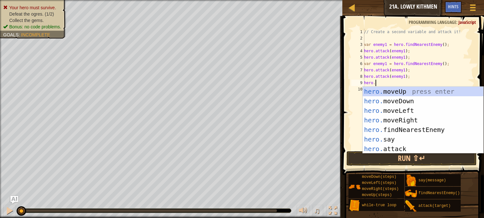
type textarea "hero.m"
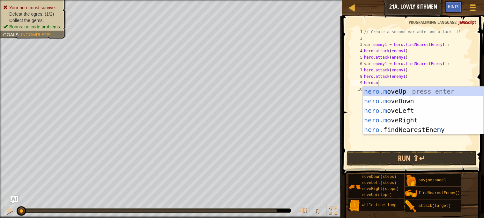
scroll to position [3, 1]
click at [411, 102] on div "hero.m oveUp press enter hero.m oveDown press enter hero.m oveLeft press enter …" at bounding box center [422, 120] width 121 height 67
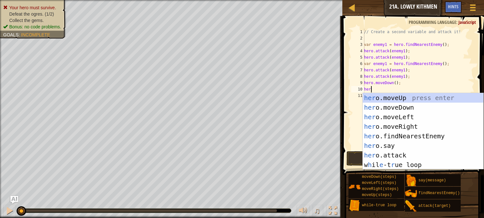
type textarea "hero"
click at [420, 126] on div "hero .moveUp press enter hero .moveDown press enter hero .moveLeft press enter …" at bounding box center [422, 141] width 121 height 96
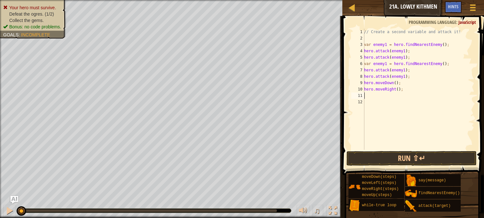
click at [398, 91] on div "// Create a second variable and attack it! var enemy1 = hero . findNearestEnemy…" at bounding box center [418, 96] width 112 height 134
type textarea "hero.moveRight(3);"
click at [421, 159] on button "Run ⇧↵" at bounding box center [411, 158] width 130 height 15
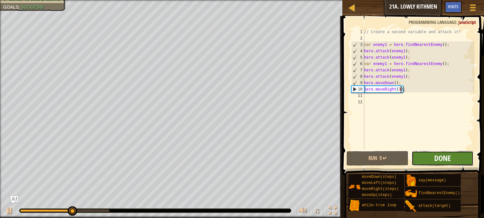
click at [447, 159] on span "Done" at bounding box center [442, 158] width 17 height 10
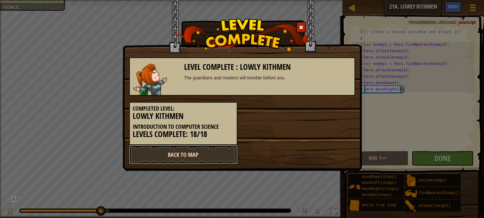
click at [191, 150] on link "Back to Map" at bounding box center [183, 154] width 108 height 19
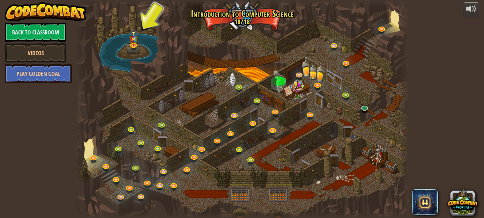
click at [366, 112] on div at bounding box center [364, 111] width 5 height 4
click at [364, 109] on link at bounding box center [364, 107] width 13 height 13
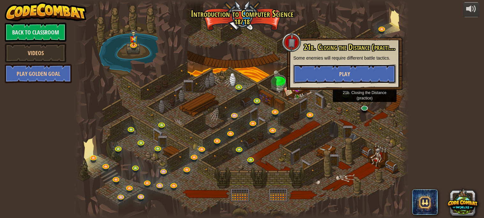
click at [321, 70] on button "Play" at bounding box center [344, 73] width 103 height 19
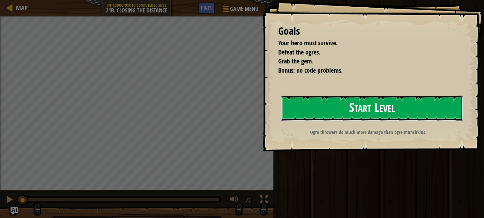
click at [326, 102] on button "Start Level" at bounding box center [372, 108] width 182 height 25
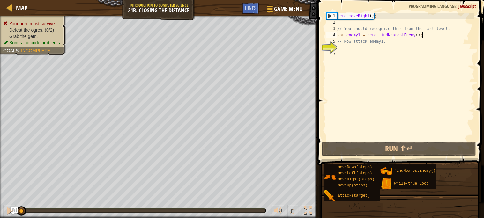
click at [423, 36] on div "hero . moveRight ( ) ; // You should recognize this from the last level. var en…" at bounding box center [405, 83] width 138 height 140
type textarea "var enemy1 = hero.findNearestEnemy();"
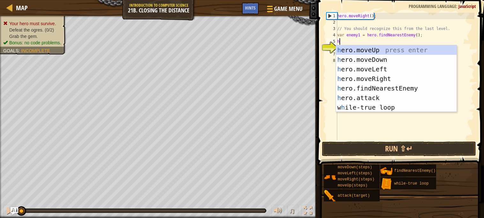
scroll to position [3, 0]
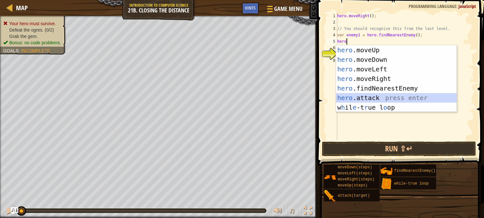
click at [411, 97] on div "hero .moveUp press enter hero .moveDown press enter hero .moveLeft press enter …" at bounding box center [396, 88] width 121 height 86
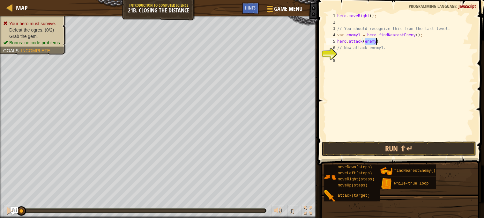
click at [377, 42] on div "hero . moveRight ( ) ; // You should recognize this from the last level. var en…" at bounding box center [405, 77] width 138 height 128
click at [388, 42] on div "hero . moveRight ( ) ; // You should recognize this from the last level. var en…" at bounding box center [405, 83] width 138 height 140
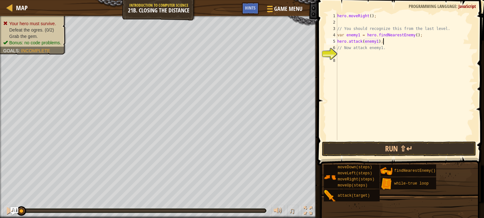
click at [388, 42] on div "hero . moveRight ( ) ; // You should recognize this from the last level. var en…" at bounding box center [405, 83] width 138 height 140
click at [388, 41] on div "hero . moveRight ( ) ; // You should recognize this from the last level. var en…" at bounding box center [405, 77] width 138 height 128
type textarea "hero.attack(enemy1);"
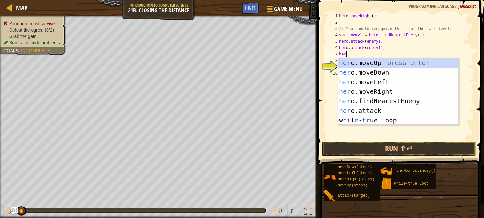
type textarea "hero"
click at [398, 91] on div "hero .moveUp press enter hero .moveDown press enter hero .moveLeft press enter …" at bounding box center [398, 101] width 121 height 86
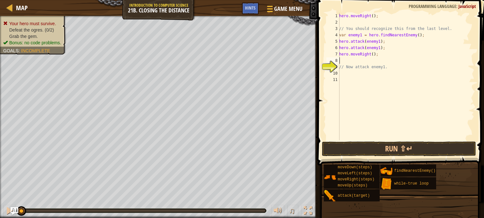
scroll to position [3, 0]
click at [373, 53] on div "hero . moveRight ( ) ; // You should recognize this from the last level. var en…" at bounding box center [406, 83] width 136 height 140
click at [376, 37] on div "hero . moveRight ( ) ; // You should recognize this from the last level. var en…" at bounding box center [406, 83] width 136 height 140
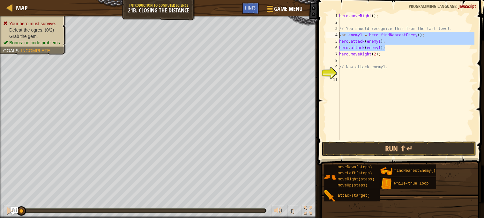
drag, startPoint x: 389, startPoint y: 47, endPoint x: 333, endPoint y: 35, distance: 57.3
click at [333, 35] on div "var enemy1 = hero.findNearestEnemy(); 1 2 3 4 5 6 7 8 9 10 11 hero . moveRight …" at bounding box center [399, 77] width 149 height 128
click at [385, 54] on div "hero . moveRight ( ) ; // You should recognize this from the last level. var en…" at bounding box center [406, 83] width 136 height 140
type textarea "hero.moveRight(2);"
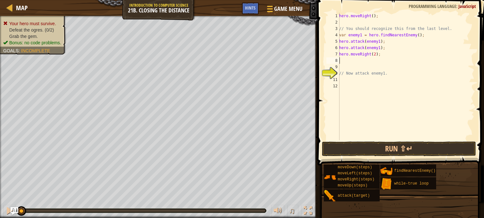
scroll to position [3, 0]
paste textarea "hero.attack(enemy1);"
type textarea "hero.attack(enemy1);"
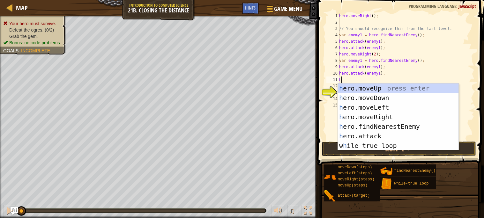
type textarea "hero"
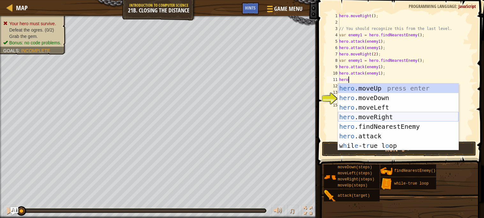
click at [407, 115] on div "hero .moveUp press enter hero .moveDown press enter hero .moveLeft press enter …" at bounding box center [398, 127] width 121 height 86
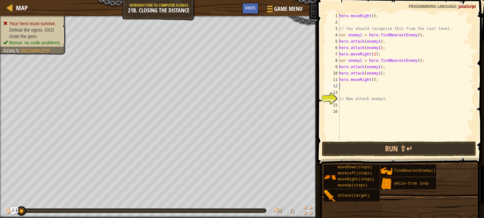
scroll to position [3, 0]
click at [388, 148] on button "Run ⇧↵" at bounding box center [399, 149] width 154 height 15
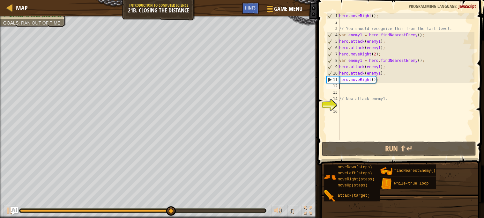
click at [375, 55] on div "hero . moveRight ( ) ; // You should recognize this from the last level. var en…" at bounding box center [406, 83] width 136 height 140
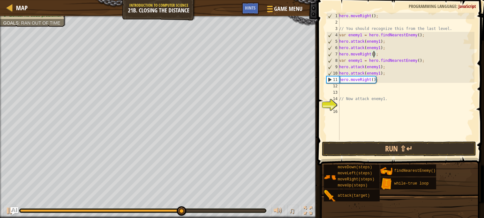
scroll to position [3, 3]
click at [377, 82] on div "hero . moveRight ( ) ; // You should recognize this from the last level. var en…" at bounding box center [406, 83] width 136 height 140
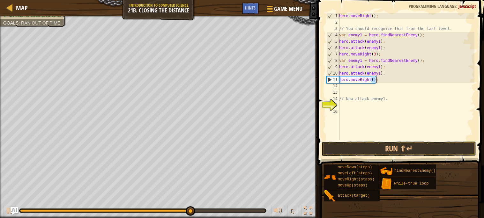
type textarea "hero.moveRight();"
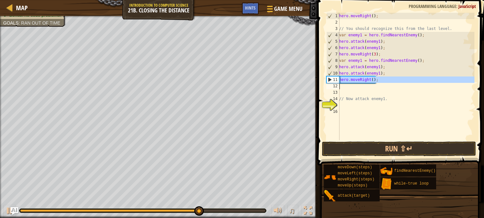
scroll to position [3, 0]
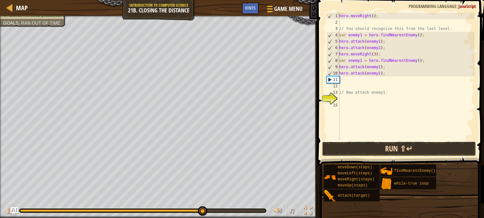
click at [387, 143] on button "Run ⇧↵" at bounding box center [399, 149] width 154 height 15
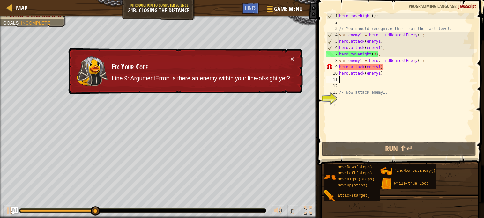
click at [375, 54] on div "hero . moveRight ( ) ; // You should recognize this from the last level. var en…" at bounding box center [406, 83] width 136 height 140
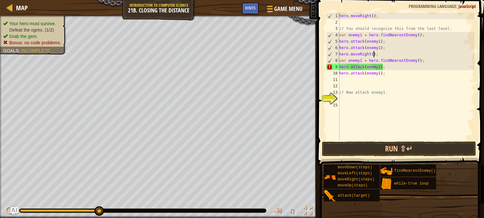
scroll to position [3, 3]
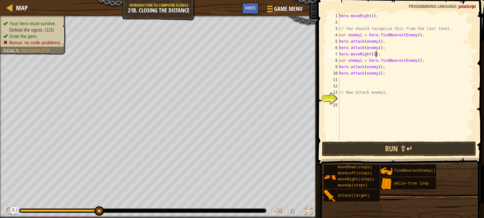
click at [388, 74] on div "hero . moveRight ( ) ; // You should recognize this from the last level. var en…" at bounding box center [406, 83] width 136 height 140
type textarea "hero.attack(enemy1);"
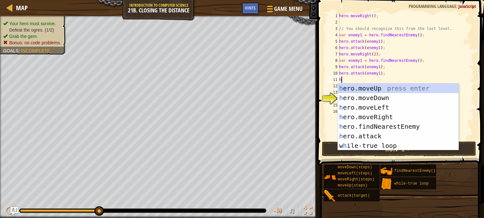
type textarea "her"
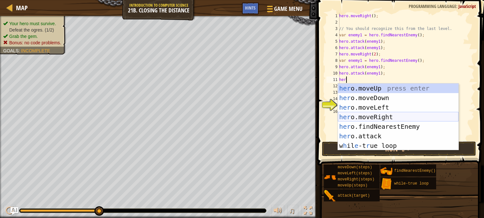
click at [400, 117] on div "her o.moveUp press enter her o.moveDown press enter her o.moveLeft press enter …" at bounding box center [398, 127] width 121 height 86
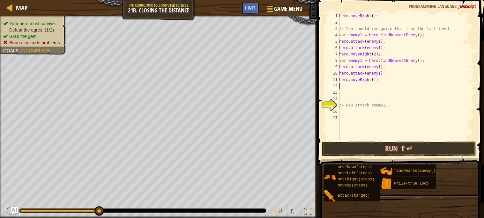
scroll to position [3, 0]
click at [379, 146] on button "Run ⇧↵" at bounding box center [399, 149] width 154 height 15
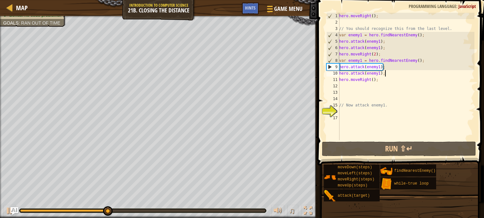
click at [387, 73] on div "hero . moveRight ( ) ; // You should recognize this from the last level. var en…" at bounding box center [406, 83] width 136 height 140
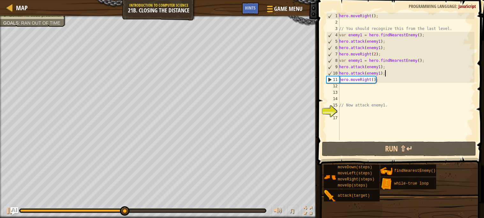
click at [382, 77] on div "hero . moveRight ( ) ; // You should recognize this from the last level. var en…" at bounding box center [406, 83] width 136 height 140
click at [382, 74] on div "hero . moveRight ( ) ; // You should recognize this from the last level. var en…" at bounding box center [406, 83] width 136 height 140
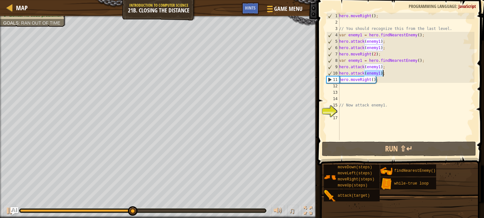
click at [382, 74] on div "hero . moveRight ( ) ; // You should recognize this from the last level. var en…" at bounding box center [406, 83] width 136 height 140
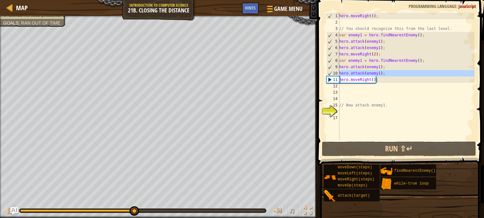
type textarea "hero.moveRight();"
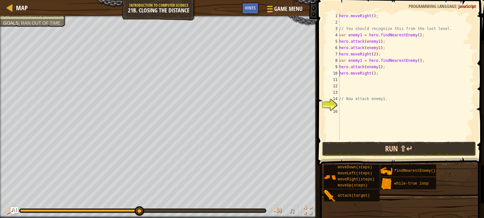
click at [409, 152] on button "Run ⇧↵" at bounding box center [399, 149] width 154 height 15
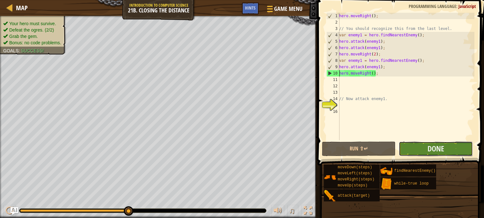
click at [422, 152] on button "Done" at bounding box center [436, 149] width 74 height 15
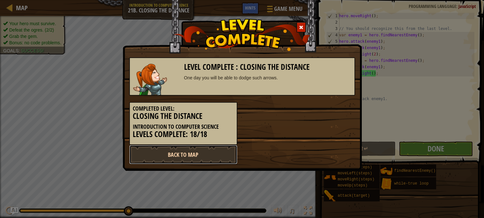
click at [172, 152] on link "Back to Map" at bounding box center [183, 154] width 108 height 19
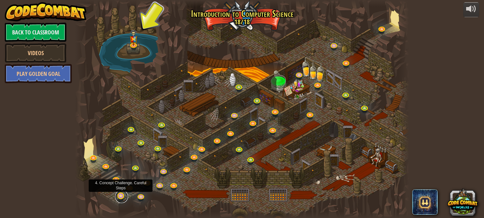
click at [121, 196] on link at bounding box center [121, 196] width 13 height 13
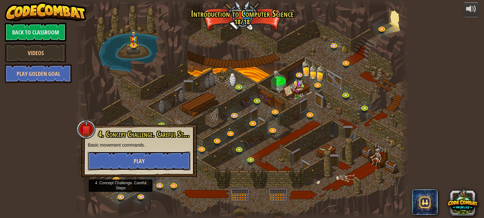
click at [147, 166] on button "Play" at bounding box center [139, 160] width 103 height 19
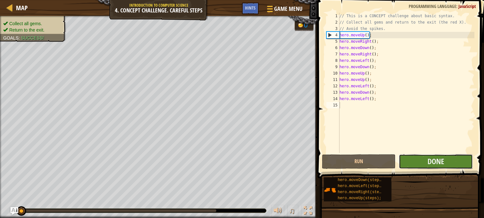
click at [460, 167] on button "Done" at bounding box center [436, 161] width 74 height 15
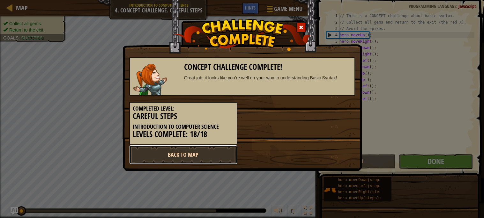
click at [197, 150] on link "Back to Map" at bounding box center [183, 154] width 108 height 19
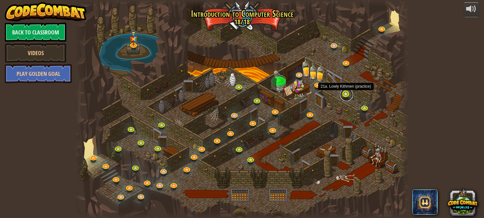
click at [347, 97] on link at bounding box center [346, 94] width 13 height 13
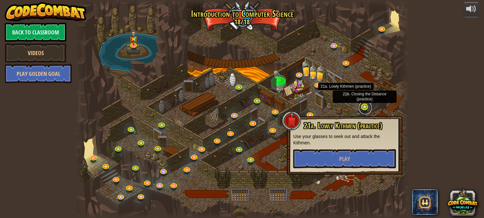
click at [367, 107] on link at bounding box center [365, 107] width 13 height 13
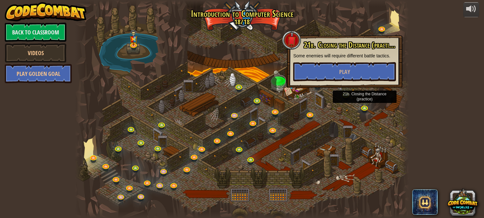
click at [360, 121] on div at bounding box center [241, 109] width 333 height 218
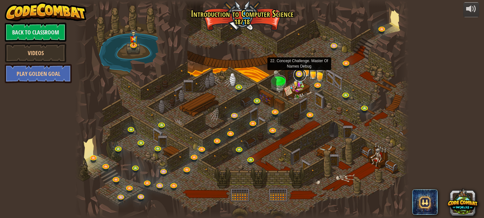
click at [299, 76] on link at bounding box center [299, 75] width 13 height 13
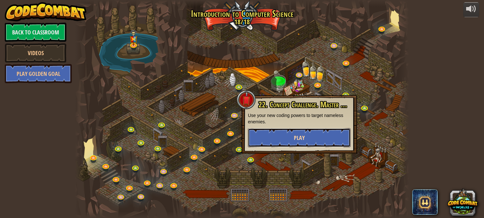
click at [317, 141] on button "Play" at bounding box center [299, 137] width 103 height 19
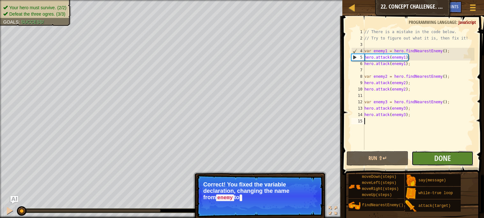
click at [428, 160] on button "Done" at bounding box center [442, 158] width 62 height 15
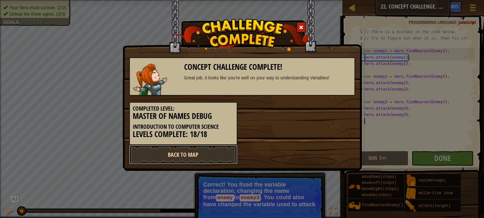
click at [184, 155] on link "Back to Map" at bounding box center [183, 154] width 108 height 19
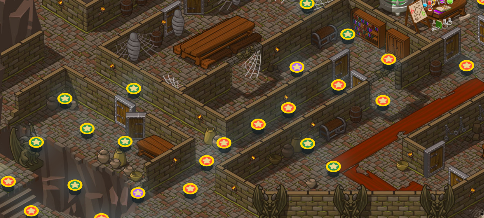
click at [184, 155] on div at bounding box center [241, 109] width 333 height 218
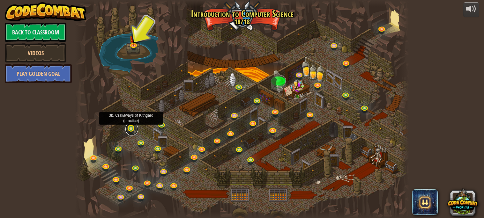
click at [133, 132] on link at bounding box center [131, 129] width 13 height 13
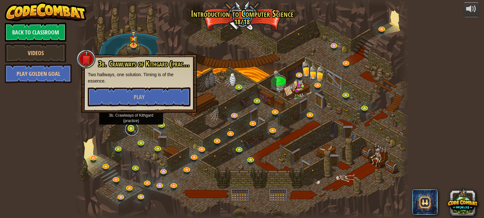
click at [133, 132] on link at bounding box center [131, 129] width 13 height 13
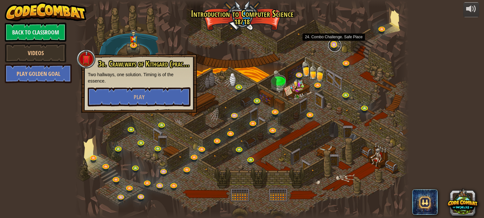
click at [329, 45] on link at bounding box center [334, 45] width 13 height 13
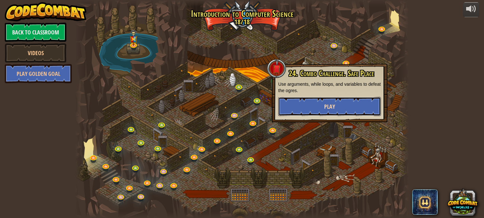
click at [329, 102] on button "Play" at bounding box center [329, 106] width 103 height 19
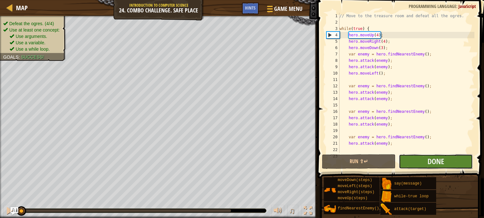
click at [424, 159] on button "Done" at bounding box center [436, 161] width 74 height 15
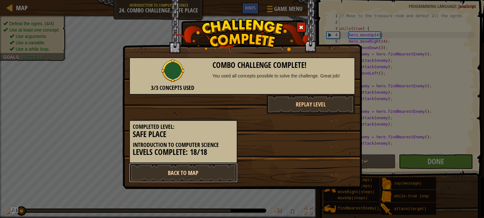
click at [164, 174] on link "Back to Map" at bounding box center [183, 172] width 108 height 19
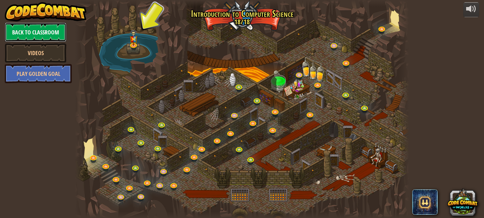
click at [50, 28] on link "Back to Classroom" at bounding box center [36, 32] width 62 height 19
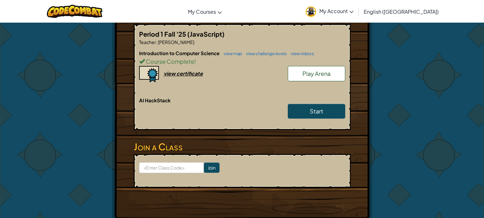
scroll to position [146, 0]
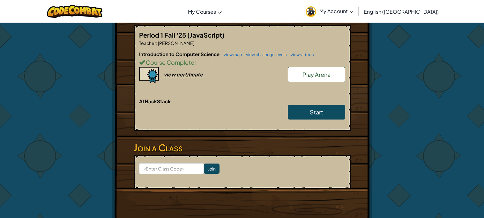
click at [313, 75] on span "Play Arena" at bounding box center [316, 74] width 28 height 7
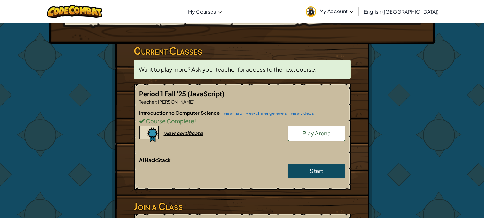
scroll to position [87, 0]
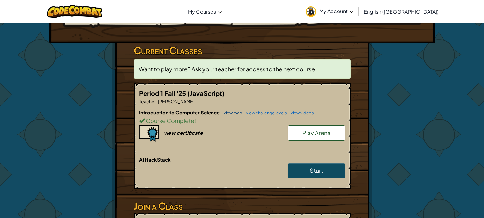
click at [225, 113] on link "view map" at bounding box center [231, 112] width 22 height 5
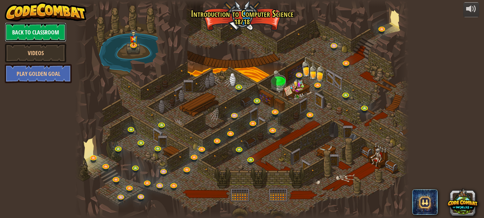
click at [29, 33] on link "Back to Classroom" at bounding box center [36, 32] width 62 height 19
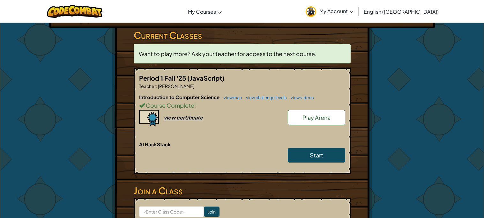
scroll to position [103, 0]
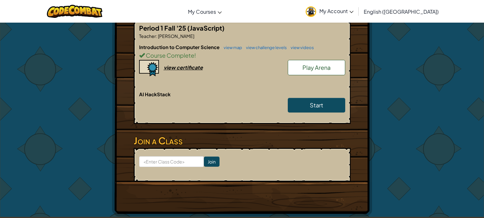
scroll to position [150, 0]
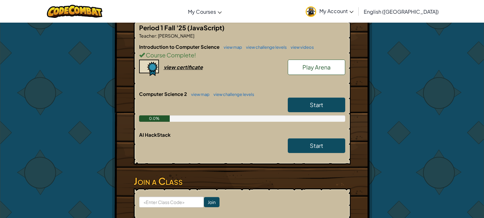
scroll to position [136, 0]
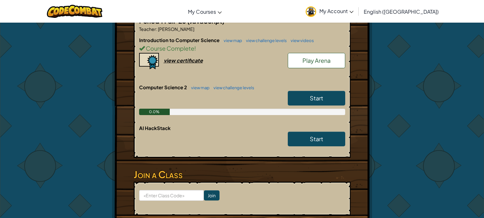
click at [294, 94] on link "Start" at bounding box center [316, 98] width 57 height 15
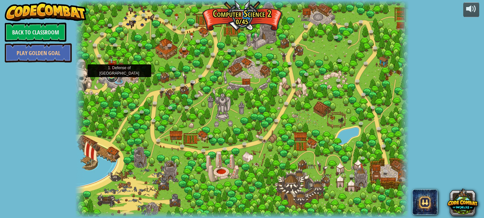
click at [112, 76] on link at bounding box center [112, 76] width 13 height 13
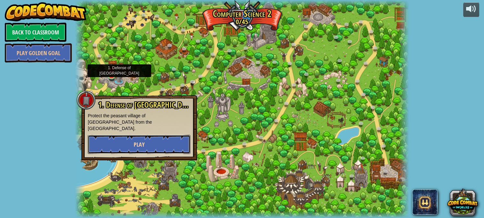
click at [130, 137] on button "Play" at bounding box center [139, 144] width 103 height 19
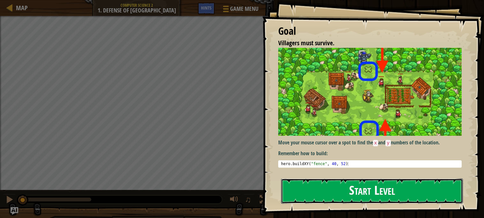
click at [351, 192] on button "Start Level" at bounding box center [372, 191] width 182 height 25
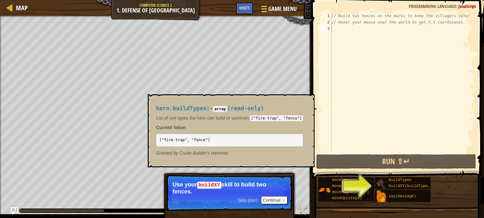
click at [381, 185] on img at bounding box center [381, 184] width 12 height 12
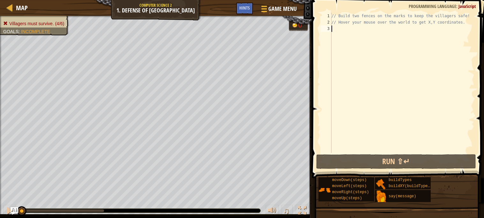
scroll to position [3, 0]
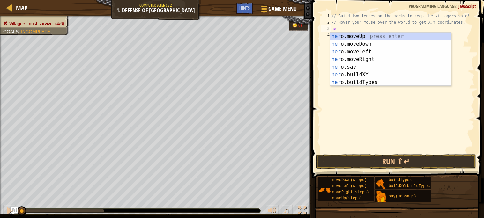
type textarea "hero"
click at [358, 34] on div "hero .moveUp press enter hero .moveDown press enter hero .moveLeft press enter …" at bounding box center [390, 67] width 121 height 69
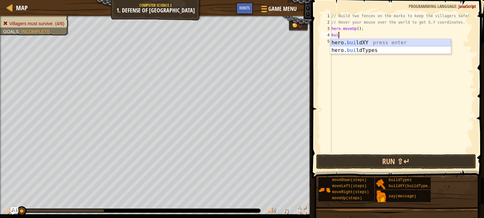
click at [362, 41] on div "hero. [PERSON_NAME] ldXY press enter hero. [PERSON_NAME] ldTypes press enter" at bounding box center [390, 54] width 121 height 31
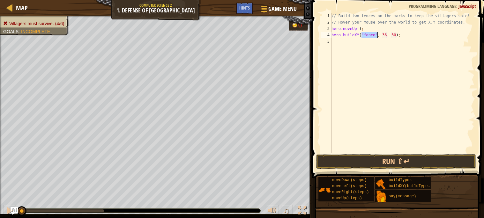
click at [385, 36] on div "// Build two fences on the marks to keep the villagers safe! // Hover your mous…" at bounding box center [402, 89] width 144 height 153
click at [394, 36] on div "// Build two fences on the marks to keep the villagers safe! // Hover your mous…" at bounding box center [402, 89] width 144 height 153
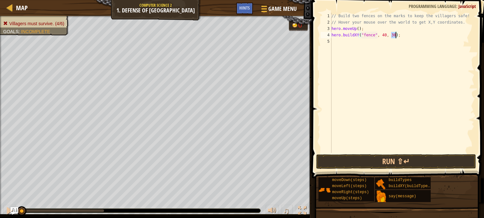
scroll to position [3, 5]
type textarea "hero.buildXY("fence", 40, 52);"
click at [367, 44] on div "// Build two fences on the marks to keep the villagers safe! // Hover your mous…" at bounding box center [402, 89] width 144 height 153
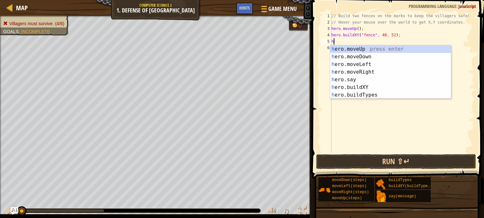
type textarea "hero"
click at [371, 57] on div "hero .moveUp press enter hero .moveDown press enter hero .moveLeft press enter …" at bounding box center [390, 79] width 121 height 69
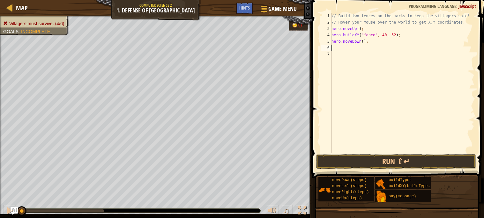
scroll to position [3, 0]
click at [355, 35] on div "// Build two fences on the marks to keep the villagers safe! // Hover your mous…" at bounding box center [402, 89] width 144 height 153
type textarea "hero.buildXY("fence", 40, 52);"
click at [358, 48] on div "// Build two fences on the marks to keep the villagers safe! // Hover your mous…" at bounding box center [402, 89] width 144 height 153
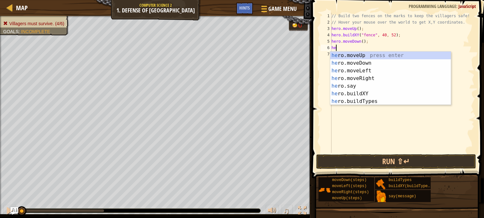
scroll to position [3, 0]
click at [368, 93] on div "hero .moveUp press enter hero .moveDown press enter hero .moveLeft press enter …" at bounding box center [390, 86] width 121 height 69
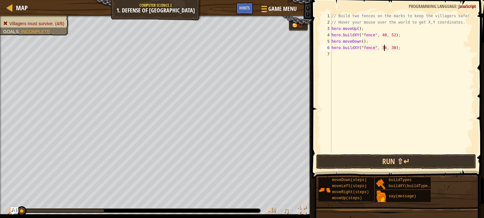
click at [384, 48] on div "// Build two fences on the marks to keep the villagers safe! // Hover your mous…" at bounding box center [402, 89] width 144 height 153
click at [393, 48] on div "// Build two fences on the marks to keep the villagers safe! // Hover your mous…" at bounding box center [402, 89] width 144 height 153
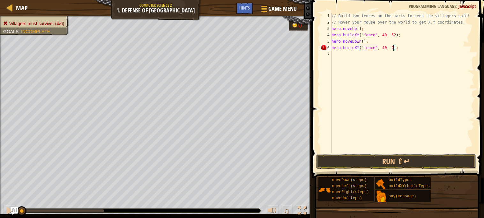
scroll to position [3, 5]
type textarea "hero.buildXY("fence", 40, 20);"
click at [394, 163] on button "Run ⇧↵" at bounding box center [396, 161] width 160 height 15
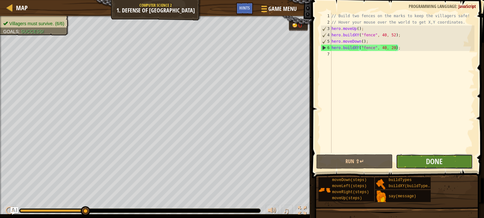
click at [412, 164] on button "Done" at bounding box center [434, 161] width 77 height 15
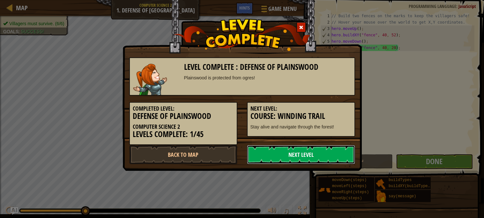
click at [315, 149] on link "Next Level" at bounding box center [301, 154] width 108 height 19
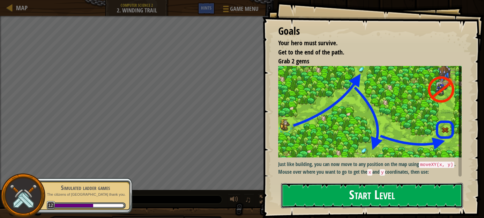
click at [328, 194] on button "Start Level" at bounding box center [372, 195] width 182 height 25
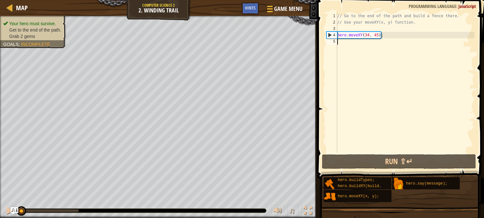
click at [366, 37] on div "// Go to the end of the path and build a fence there. // Use your moveXY(x, y) …" at bounding box center [405, 89] width 138 height 153
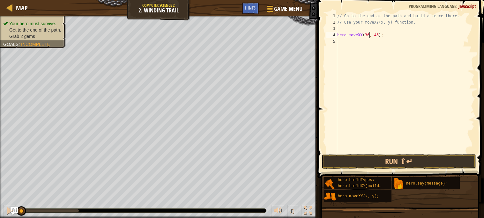
click at [376, 35] on div "// Go to the end of the path and build a fence there. // Use your moveXY(x, y) …" at bounding box center [405, 89] width 138 height 153
click at [355, 35] on div "// Go to the end of the path and build a fence there. // Use your moveXY(x, y) …" at bounding box center [405, 89] width 138 height 153
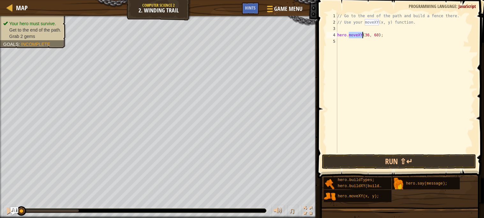
click at [355, 35] on div "// Go to the end of the path and build a fence there. // Use your moveXY(x, y) …" at bounding box center [405, 89] width 138 height 153
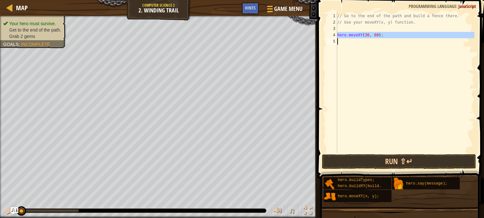
type textarea "hero.moveXY(36, 60);"
click at [353, 43] on div "// Go to the end of the path and build a fence there. // Use your moveXY(x, y) …" at bounding box center [405, 83] width 138 height 140
paste textarea "hero.moveXY(36, 60);"
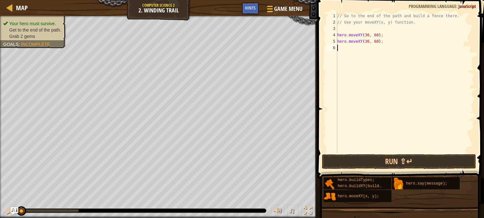
click at [367, 42] on div "// Go to the end of the path and build a fence there. // Use your moveXY(x, y) …" at bounding box center [405, 89] width 138 height 153
click at [378, 42] on div "// Go to the end of the path and build a fence there. // Use your moveXY(x, y) …" at bounding box center [405, 89] width 138 height 153
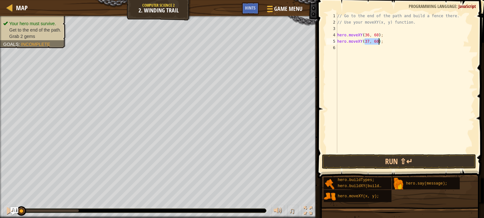
click at [377, 41] on div "// Go to the end of the path and build a fence there. // Use your moveXY(x, y) …" at bounding box center [405, 83] width 138 height 140
click at [377, 41] on div "// Go to the end of the path and build a fence there. // Use your moveXY(x, y) …" at bounding box center [405, 89] width 138 height 153
click at [376, 42] on div "// Go to the end of the path and build a fence there. // Use your moveXY(x, y) …" at bounding box center [405, 83] width 138 height 140
click at [376, 42] on div "// Go to the end of the path and build a fence there. // Use your moveXY(x, y) …" at bounding box center [405, 89] width 138 height 153
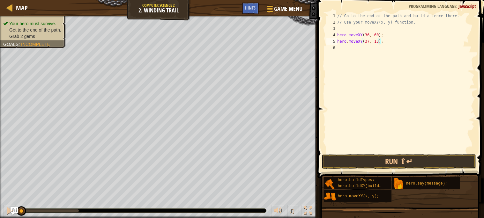
click at [376, 41] on div "// Go to the end of the path and build a fence there. // Use your moveXY(x, y) …" at bounding box center [405, 89] width 138 height 153
type textarea "hero.moveXY(37, 13);"
click at [359, 49] on div "// Go to the end of the path and build a fence there. // Use your moveXY(x, y) …" at bounding box center [405, 83] width 138 height 140
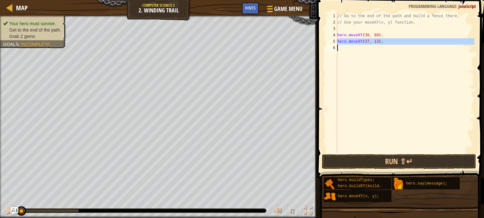
scroll to position [3, 0]
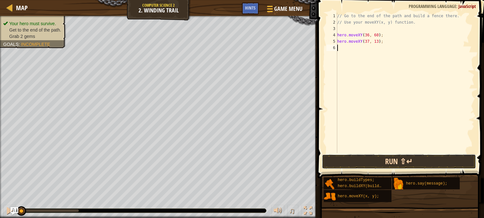
click at [375, 165] on button "Run ⇧↵" at bounding box center [399, 161] width 154 height 15
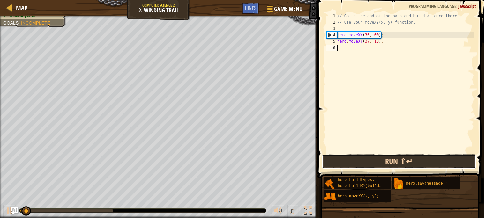
click at [372, 157] on button "Run ⇧↵" at bounding box center [399, 161] width 154 height 15
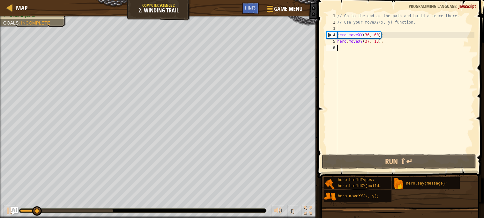
click at [344, 40] on div "// Go to the end of the path and build a fence there. // Use your moveXY(x, y) …" at bounding box center [405, 89] width 138 height 153
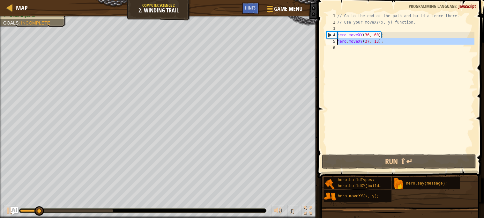
click at [344, 40] on div "// Go to the end of the path and build a fence there. // Use your moveXY(x, y) …" at bounding box center [405, 89] width 138 height 153
type textarea "hero.moveXY(37, 13);"
click at [351, 49] on div "// Go to the end of the path and build a fence there. // Use your moveXY(x, y) …" at bounding box center [405, 83] width 138 height 140
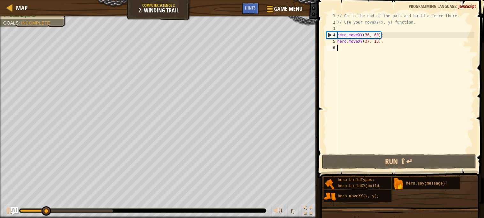
paste textarea "hero.moveXY(37, 13);"
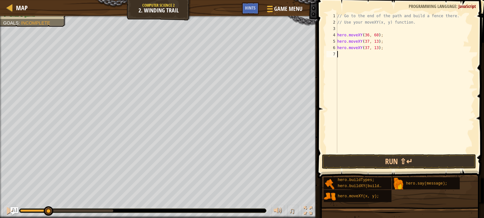
click at [366, 48] on div "// Go to the end of the path and build a fence there. // Use your moveXY(x, y) …" at bounding box center [405, 89] width 138 height 153
click at [377, 47] on div "// Go to the end of the path and build a fence there. // Use your moveXY(x, y) …" at bounding box center [405, 89] width 138 height 153
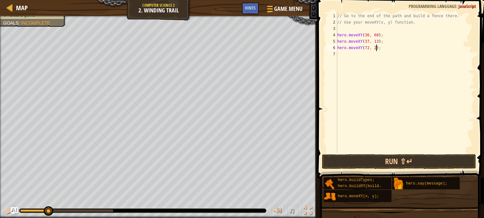
scroll to position [3, 4]
type textarea "hero.moveXY(72, 25);"
click at [413, 159] on button "Run ⇧↵" at bounding box center [399, 161] width 154 height 15
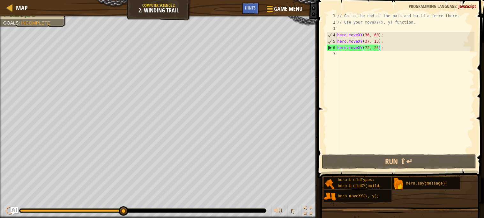
click at [344, 58] on div "// Go to the end of the path and build a fence there. // Use your moveXY(x, y) …" at bounding box center [405, 89] width 138 height 153
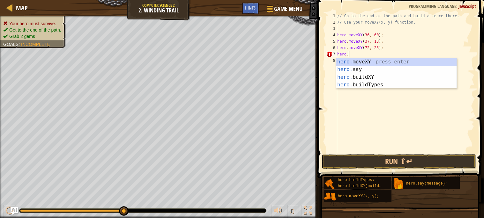
scroll to position [3, 0]
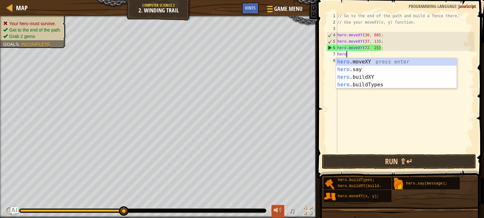
drag, startPoint x: 121, startPoint y: 211, endPoint x: 280, endPoint y: 206, distance: 158.5
type textarea "hero"
click at [247, 8] on span "Hints" at bounding box center [250, 8] width 11 height 6
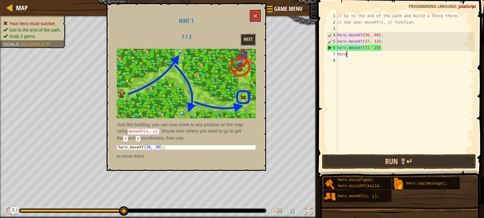
click at [249, 40] on button "Next" at bounding box center [247, 40] width 15 height 12
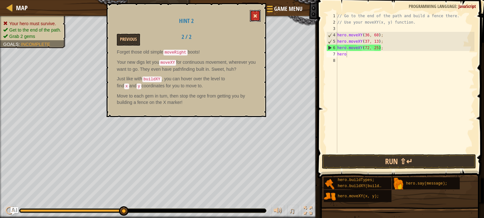
click at [258, 18] on button at bounding box center [255, 16] width 11 height 12
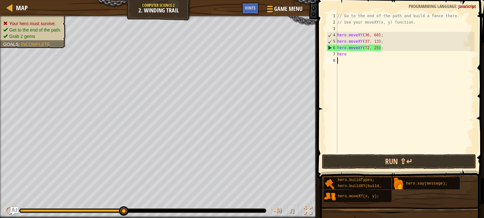
click at [375, 62] on div "// Go to the end of the path and build a fence there. // Use your moveXY(x, y) …" at bounding box center [405, 89] width 138 height 153
click at [363, 56] on div "// Go to the end of the path and build a fence there. // Use your moveXY(x, y) …" at bounding box center [405, 89] width 138 height 153
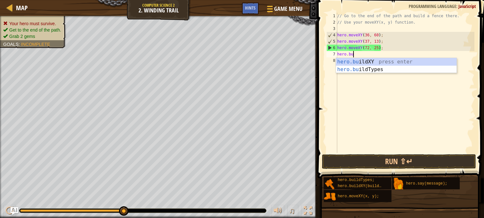
scroll to position [3, 1]
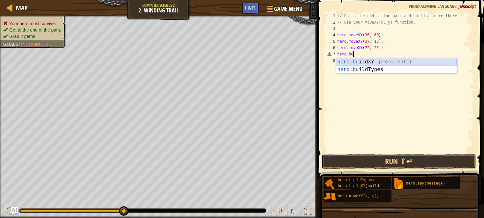
click at [368, 62] on div "hero.bu ildXY press enter hero.bu ildTypes press enter" at bounding box center [396, 73] width 121 height 31
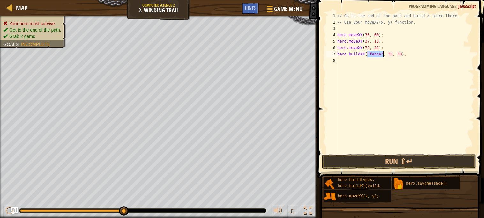
click at [390, 54] on div "// Go to the end of the path and build a fence there. // Use your moveXY(x, y) …" at bounding box center [405, 89] width 138 height 153
click at [399, 54] on div "// Go to the end of the path and build a fence there. // Use your moveXY(x, y) …" at bounding box center [405, 89] width 138 height 153
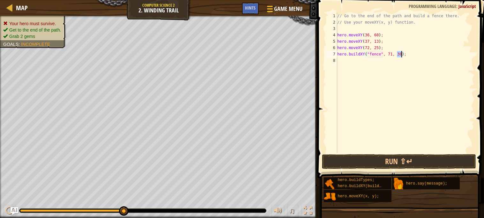
scroll to position [3, 5]
type textarea "hero.buildXY("fence", 71, 28);"
click at [428, 164] on button "Run ⇧↵" at bounding box center [399, 161] width 154 height 15
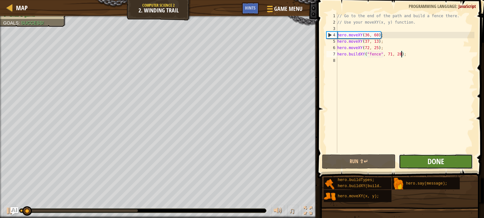
click at [428, 163] on span "Done" at bounding box center [435, 161] width 17 height 10
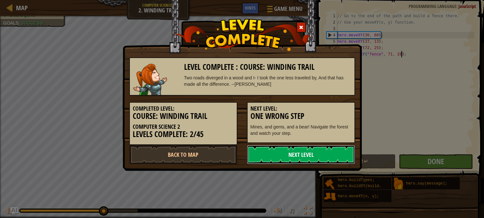
click at [304, 146] on link "Next Level" at bounding box center [301, 154] width 108 height 19
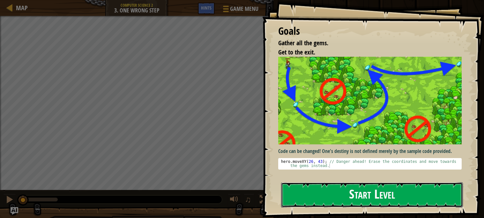
click at [354, 200] on button "Start Level" at bounding box center [372, 194] width 182 height 25
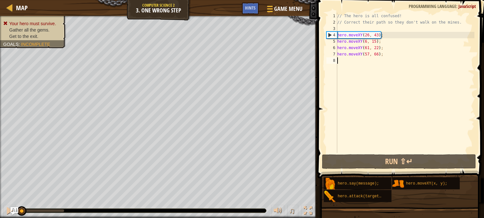
click at [366, 34] on div "// The hero is all confused! // Correct their path so they don't walk on the mi…" at bounding box center [405, 89] width 138 height 153
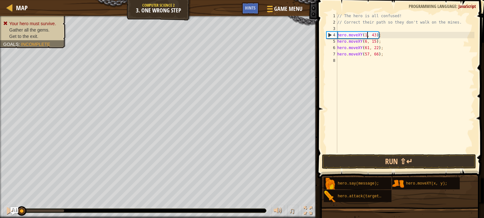
scroll to position [3, 3]
click at [377, 35] on div "// The hero is all confused! // Correct their path so they don't walk on the mi…" at bounding box center [405, 89] width 138 height 153
click at [366, 41] on div "// The hero is all confused! // Correct their path so they don't walk on the mi…" at bounding box center [405, 89] width 138 height 153
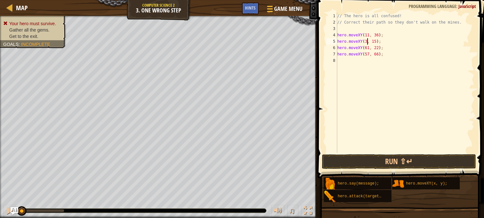
scroll to position [3, 3]
click at [376, 42] on div "// The hero is all confused! // Correct their path so they don't walk on the mi…" at bounding box center [405, 89] width 138 height 153
click at [366, 48] on div "// The hero is all confused! // Correct their path so they don't walk on the mi…" at bounding box center [405, 89] width 138 height 153
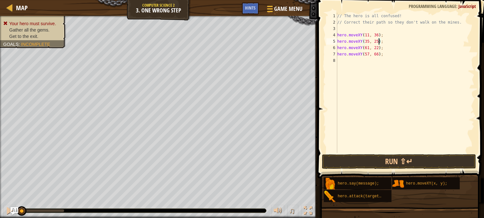
click at [366, 48] on div "// The hero is all confused! // Correct their path so they don't walk on the mi…" at bounding box center [405, 89] width 138 height 153
click at [376, 48] on div "// The hero is all confused! // Correct their path so they don't walk on the mi…" at bounding box center [405, 89] width 138 height 153
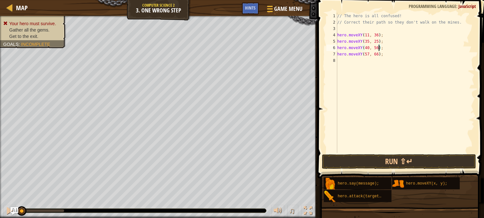
click at [367, 54] on div "// The hero is all confused! // Correct their path so they don't walk on the mi…" at bounding box center [405, 89] width 138 height 153
click at [377, 54] on div "// The hero is all confused! // Correct their path so they don't walk on the mi…" at bounding box center [405, 89] width 138 height 153
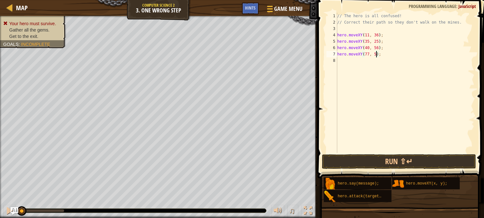
scroll to position [3, 4]
type textarea "hero.moveXY(77, 58);"
click at [397, 160] on button "Run ⇧↵" at bounding box center [399, 161] width 154 height 15
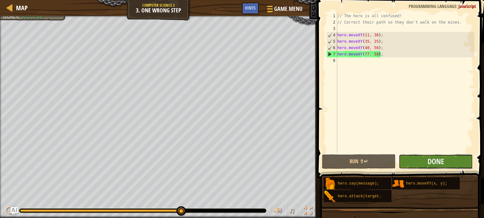
click at [408, 163] on button "Done" at bounding box center [436, 161] width 74 height 15
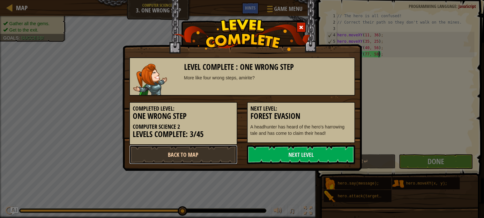
click at [196, 153] on link "Back to Map" at bounding box center [183, 154] width 108 height 19
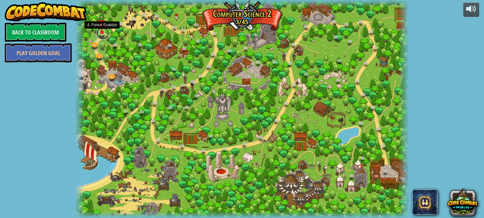
click at [99, 35] on link at bounding box center [102, 33] width 13 height 13
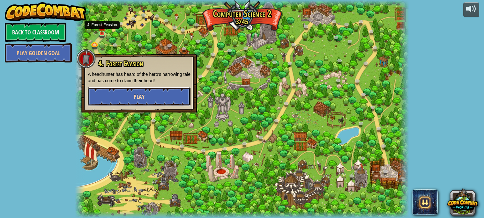
click at [135, 101] on button "Play" at bounding box center [139, 96] width 103 height 19
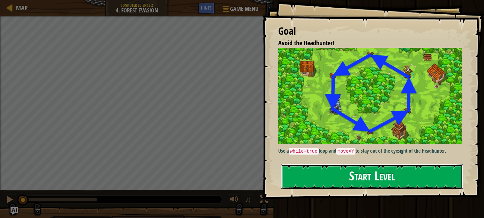
click at [349, 178] on button "Start Level" at bounding box center [372, 176] width 182 height 25
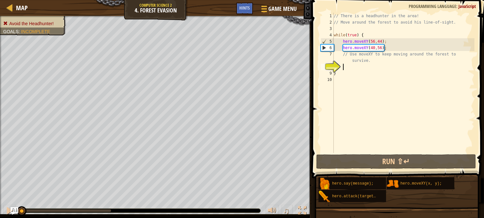
click at [372, 47] on div "// There is a headhunter in the area! // Move around the forest to avoid his li…" at bounding box center [403, 89] width 142 height 153
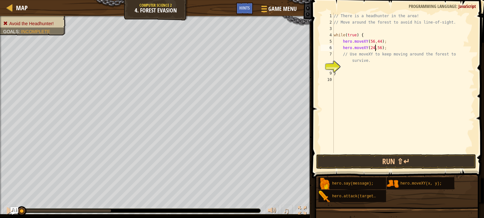
click at [380, 49] on div "// There is a headhunter in the area! // Move around the forest to avoid his li…" at bounding box center [403, 89] width 142 height 153
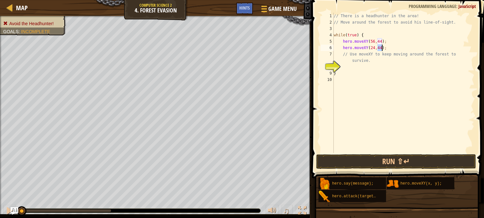
click at [380, 49] on div "// There is a headhunter in the area! // Move around the forest to avoid his li…" at bounding box center [403, 89] width 142 height 153
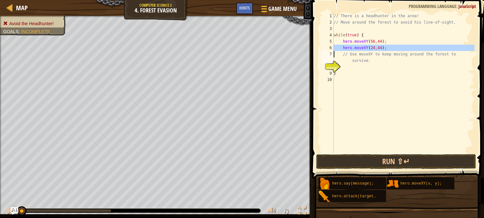
click at [401, 48] on div "// There is a headhunter in the area! // Move around the forest to avoid his li…" at bounding box center [403, 83] width 142 height 140
type textarea "hero.moveXY(24,44);"
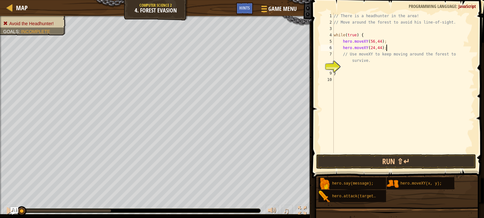
scroll to position [3, 0]
paste textarea
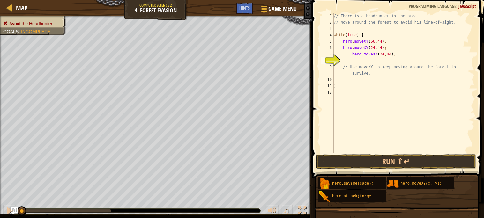
scroll to position [3, 0]
click at [353, 54] on div "// There is a headhunter in the area! // Move around the forest to avoid his li…" at bounding box center [403, 89] width 142 height 153
click at [380, 55] on div "// There is a headhunter in the area! // Move around the forest to avoid his li…" at bounding box center [403, 89] width 142 height 153
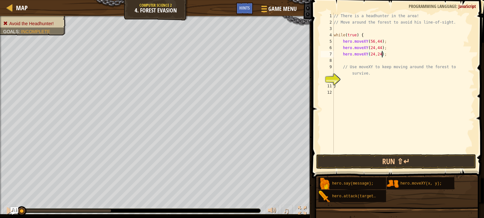
click at [380, 55] on div "// There is a headhunter in the area! // Move around the forest to avoid his li…" at bounding box center [403, 89] width 142 height 153
type textarea "hero.moveXY(24,24);"
click at [358, 62] on div "// There is a headhunter in the area! // Move around the forest to avoid his li…" at bounding box center [403, 83] width 142 height 140
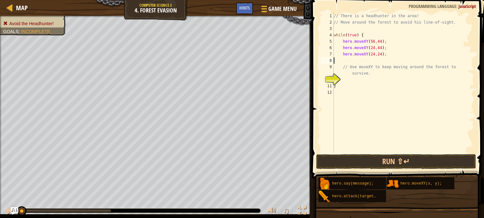
scroll to position [3, 0]
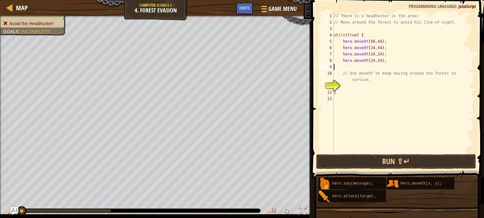
click at [373, 60] on div "// There is a headhunter in the area! // Move around the forest to avoid his li…" at bounding box center [403, 89] width 142 height 153
click at [378, 60] on div "// There is a headhunter in the area! // Move around the forest to avoid his li…" at bounding box center [403, 89] width 142 height 153
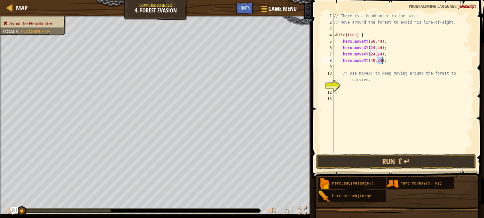
scroll to position [3, 4]
click at [378, 60] on div "// There is a headhunter in the area! // Move around the forest to avoid his li…" at bounding box center [403, 89] width 142 height 153
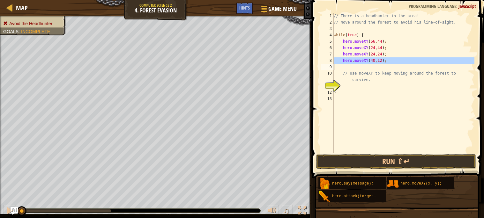
type textarea "hero.moveXY(40,12);"
click at [362, 65] on div "// There is a headhunter in the area! // Move around the forest to avoid his li…" at bounding box center [403, 83] width 142 height 140
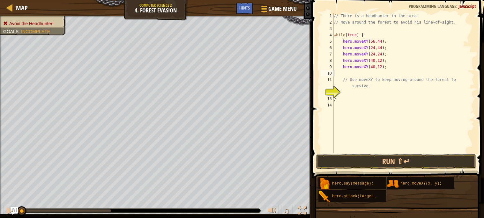
click at [372, 67] on div "// There is a headhunter in the area! // Move around the forest to avoid his li…" at bounding box center [403, 89] width 142 height 153
click at [380, 68] on div "// There is a headhunter in the area! // Move around the forest to avoid his li…" at bounding box center [403, 89] width 142 height 153
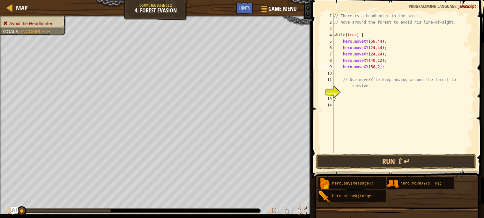
scroll to position [3, 4]
click at [389, 162] on button "Run ⇧↵" at bounding box center [396, 161] width 160 height 15
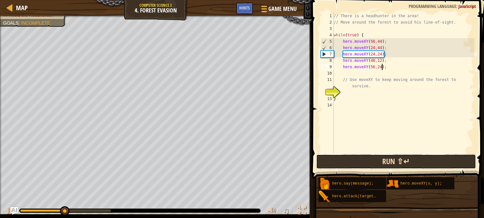
click at [382, 162] on button "Run ⇧↵" at bounding box center [396, 161] width 160 height 15
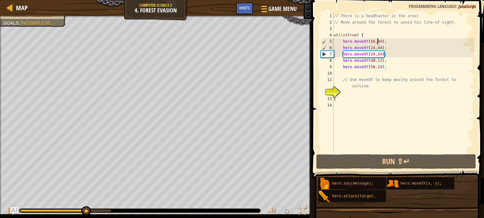
click at [376, 40] on div "// There is a headhunter in the area! // Move around the forest to avoid his li…" at bounding box center [403, 89] width 142 height 153
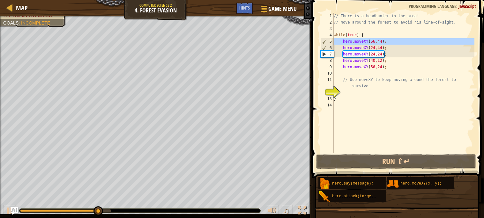
type textarea "hero.moveXY(24,44);"
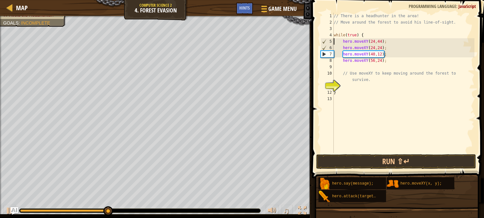
click at [360, 66] on div "// There is a headhunter in the area! // Move around the forest to avoid his li…" at bounding box center [403, 89] width 142 height 153
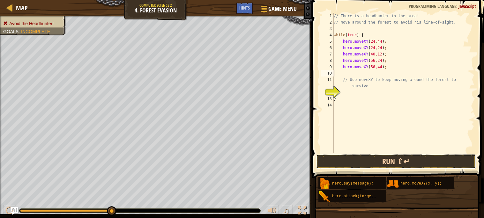
click at [407, 160] on button "Run ⇧↵" at bounding box center [396, 161] width 160 height 15
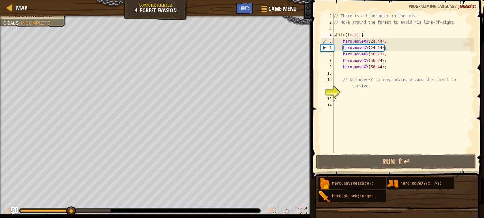
click at [375, 36] on div "// There is a headhunter in the area! // Move around the forest to avoid his li…" at bounding box center [403, 89] width 142 height 153
type textarea "while(true) {"
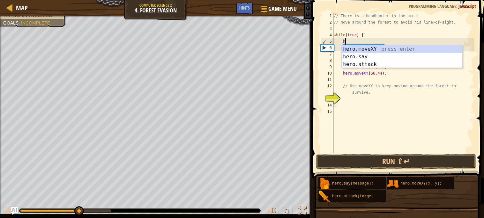
scroll to position [3, 1]
click at [384, 50] on div "her o.moveXY press enter her o.say press enter her o.attack press enter" at bounding box center [401, 64] width 121 height 38
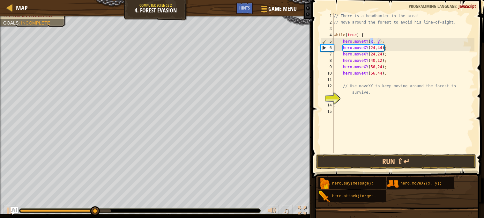
scroll to position [3, 3]
click at [381, 41] on div "// There is a headhunter in the area! // Move around the forest to avoid his li…" at bounding box center [403, 89] width 142 height 153
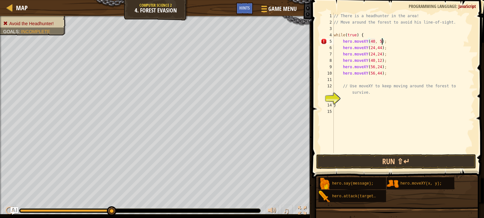
scroll to position [3, 4]
type textarea "hero.moveXY(40, 56);"
click at [368, 160] on button "Run ⇧↵" at bounding box center [396, 161] width 160 height 15
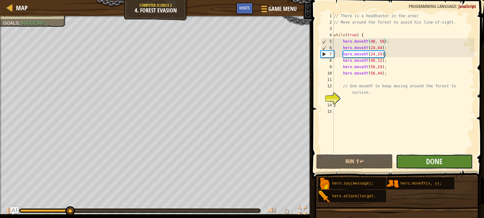
click at [406, 161] on button "Done" at bounding box center [434, 161] width 77 height 15
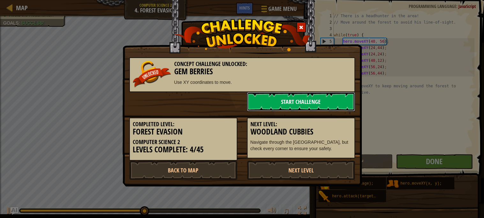
click at [312, 95] on link "Start Challenge" at bounding box center [301, 101] width 108 height 19
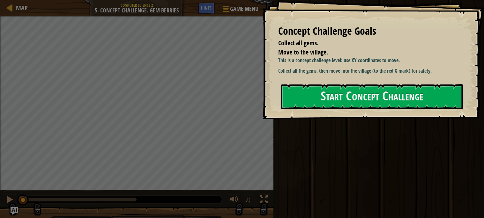
click at [326, 110] on div "Concept Challenge Goals Collect all gems. Move to the village. This is a concep…" at bounding box center [373, 59] width 222 height 119
click at [333, 99] on button "Start Concept Challenge" at bounding box center [372, 96] width 182 height 25
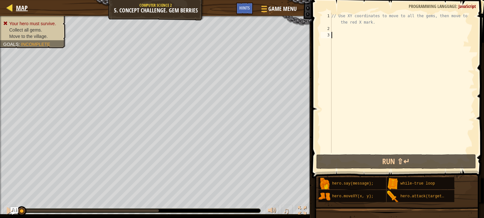
click at [23, 13] on div "Map" at bounding box center [20, 8] width 15 height 16
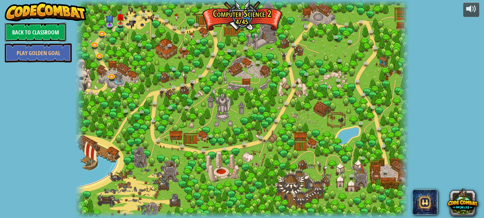
click at [34, 34] on link "Back to Classroom" at bounding box center [36, 32] width 62 height 19
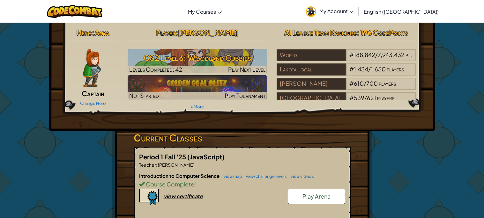
scroll to position [71, 0]
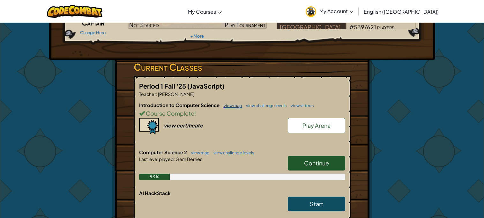
click at [223, 103] on link "view map" at bounding box center [231, 105] width 22 height 5
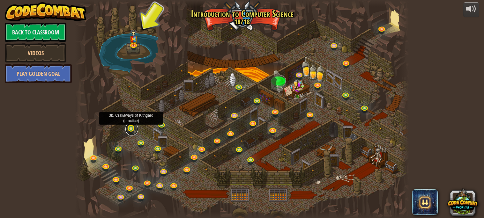
click at [130, 129] on link at bounding box center [131, 129] width 13 height 13
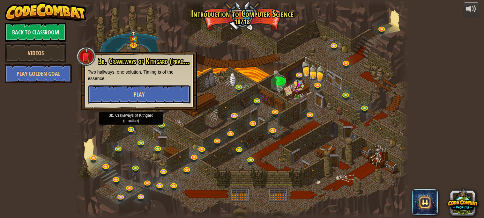
click at [133, 90] on button "Play" at bounding box center [139, 94] width 103 height 19
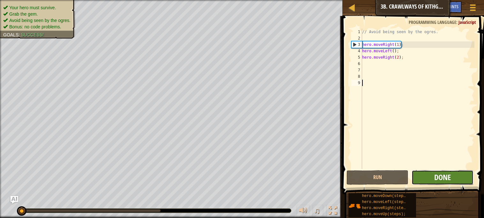
click at [449, 175] on span "Done" at bounding box center [442, 177] width 17 height 10
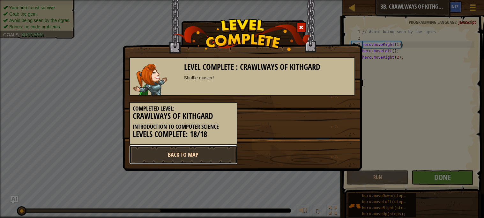
click at [160, 153] on link "Back to Map" at bounding box center [183, 154] width 108 height 19
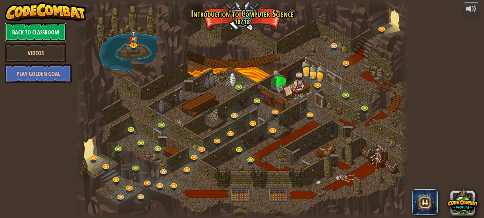
click at [45, 32] on link "Back to Classroom" at bounding box center [36, 32] width 62 height 19
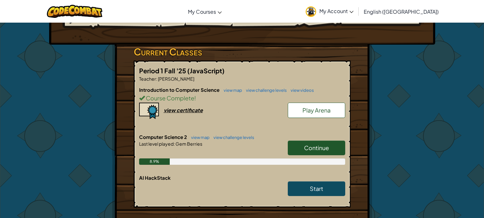
scroll to position [90, 0]
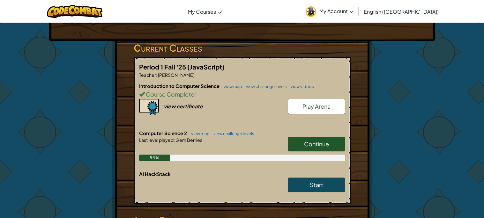
click at [307, 146] on span "Continue" at bounding box center [316, 143] width 25 height 7
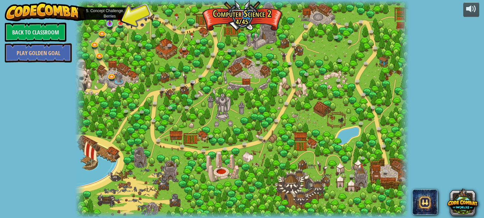
click at [109, 22] on img at bounding box center [110, 15] width 8 height 18
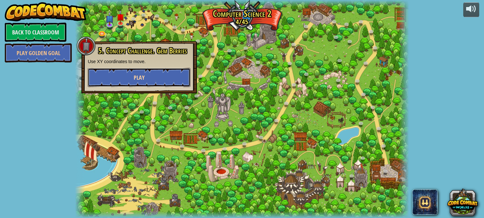
click at [144, 76] on span "Play" at bounding box center [139, 78] width 11 height 8
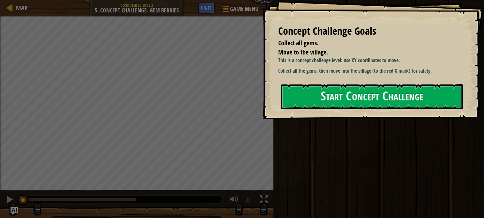
click at [297, 86] on div "Concept Challenge Goals Collect all gems. Move to the village. This is a concep…" at bounding box center [373, 59] width 222 height 119
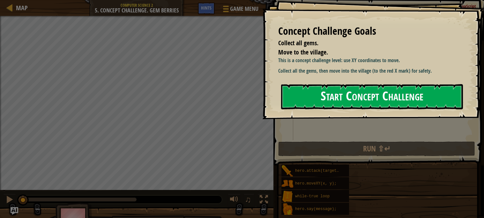
click at [295, 88] on button "Start Concept Challenge" at bounding box center [372, 96] width 182 height 25
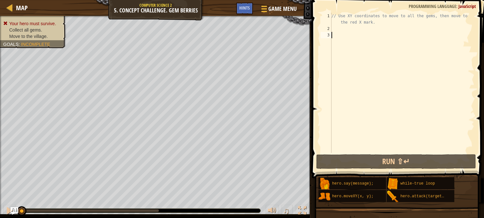
click at [346, 23] on div "// Use XY coordinates to move to all the gems, then move to the red X mark." at bounding box center [402, 92] width 144 height 159
type textarea "// Use XY coordinates to move to all the gems, then move to the red X mark."
click at [347, 28] on div "// Use XY coordinates to move to all the gems, then move to the red X mark." at bounding box center [402, 92] width 144 height 159
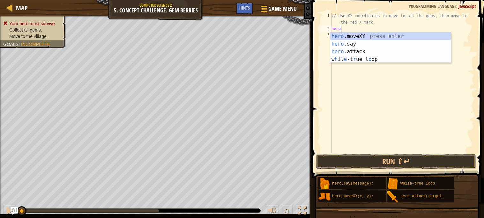
scroll to position [3, 0]
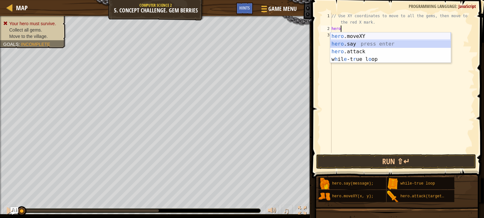
drag, startPoint x: 357, startPoint y: 45, endPoint x: 359, endPoint y: 38, distance: 7.5
click at [359, 38] on div "hero .moveXY press enter hero .say press enter hero .attack press enter w h il …" at bounding box center [390, 56] width 121 height 46
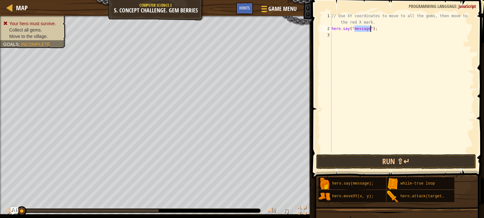
click at [361, 26] on div "// Use XY coordinates to move to all the gems, then move to the red X mark. her…" at bounding box center [402, 83] width 144 height 140
click at [361, 26] on div "// Use XY coordinates to move to all the gems, then move to the red X mark. her…" at bounding box center [402, 92] width 144 height 159
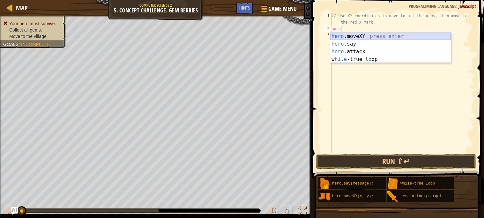
click at [368, 39] on div "hero .moveXY press enter hero .say press enter hero .attack press enter w h il …" at bounding box center [390, 56] width 121 height 46
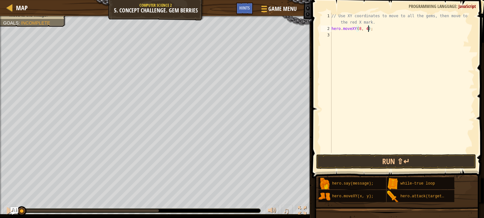
scroll to position [3, 3]
click at [341, 28] on div "// Use XY coordinates to move to all the gems, then move to the red X mark. her…" at bounding box center [402, 92] width 144 height 159
type textarea "hero.moveXY(8, 48);"
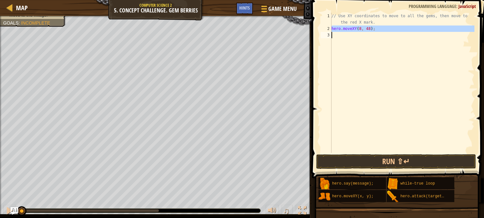
paste textarea
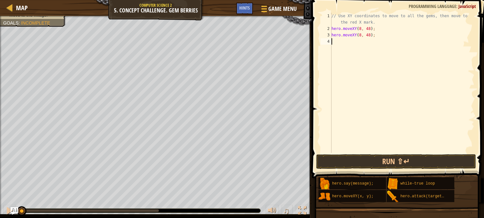
click at [369, 35] on div "// Use XY coordinates to move to all the gems, then move to the red X mark. her…" at bounding box center [402, 92] width 144 height 159
type textarea "hero.moveXY(8, 12);"
click at [351, 44] on div "// Use XY coordinates to move to all the gems, then move to the red X mark. her…" at bounding box center [402, 92] width 144 height 159
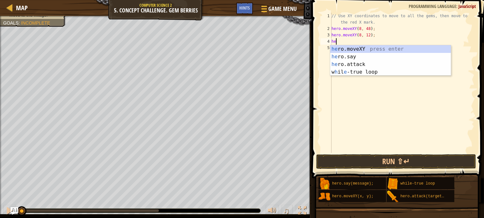
scroll to position [3, 0]
click at [355, 48] on div "hero .moveXY press enter hero .say press enter hero .attack press enter w h il …" at bounding box center [390, 68] width 121 height 46
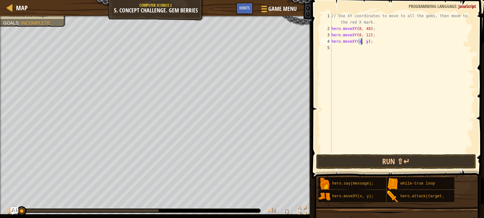
scroll to position [3, 2]
type textarea "hero.moveXY(34, 14);"
click at [340, 48] on div "// Use XY coordinates to move to all the gems, then move to the red X mark. her…" at bounding box center [402, 92] width 144 height 159
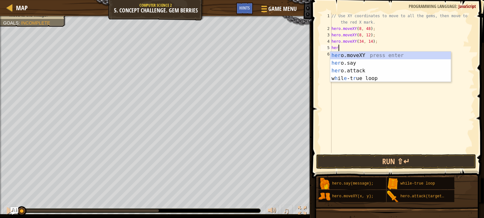
scroll to position [3, 0]
type textarea "h"
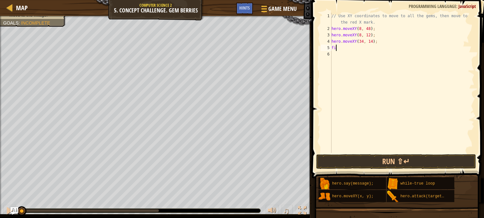
type textarea "f"
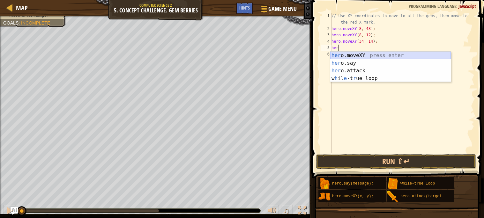
click at [369, 56] on div "her o.moveXY press enter her o.say press enter her o.attack press enter w h il …" at bounding box center [390, 75] width 121 height 46
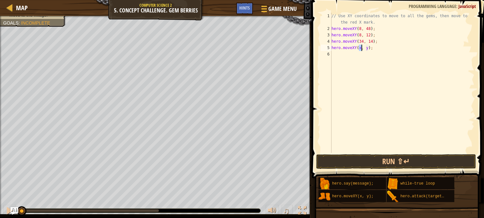
scroll to position [3, 2]
click at [371, 48] on div "// Use XY coordinates to move to all the gems, then move to the red X mark. her…" at bounding box center [402, 92] width 144 height 159
click at [384, 160] on button "Run ⇧↵" at bounding box center [396, 161] width 160 height 15
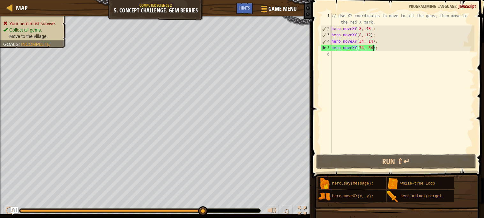
click at [360, 48] on div "// Use XY coordinates to move to all the gems, then move to the red X mark. her…" at bounding box center [402, 92] width 144 height 159
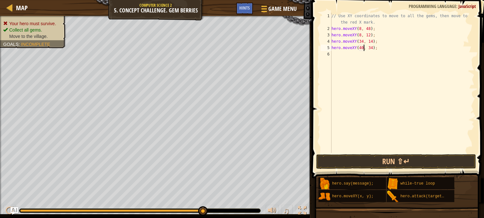
click at [371, 48] on div "// Use XY coordinates to move to all the gems, then move to the red X mark. her…" at bounding box center [402, 92] width 144 height 159
click at [369, 46] on div "// Use XY coordinates to move to all the gems, then move to the red X mark. her…" at bounding box center [402, 92] width 144 height 159
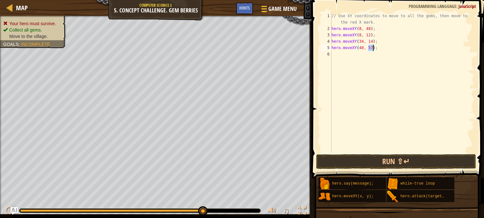
click at [369, 46] on div "// Use XY coordinates to move to all the gems, then move to the red X mark. her…" at bounding box center [402, 92] width 144 height 159
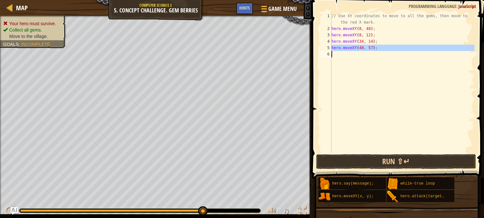
type textarea "hero.moveXY(40, 57);"
click at [356, 54] on div "// Use XY coordinates to move to all the gems, then move to the red X mark. her…" at bounding box center [402, 83] width 144 height 140
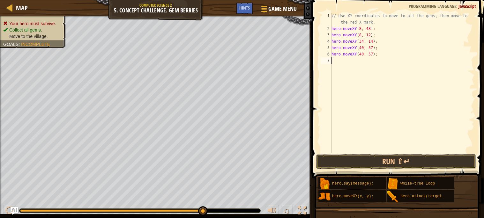
click at [360, 55] on div "// Use XY coordinates to move to all the gems, then move to the red X mark. her…" at bounding box center [402, 92] width 144 height 159
click at [371, 56] on div "// Use XY coordinates to move to all the gems, then move to the red X mark. her…" at bounding box center [402, 92] width 144 height 159
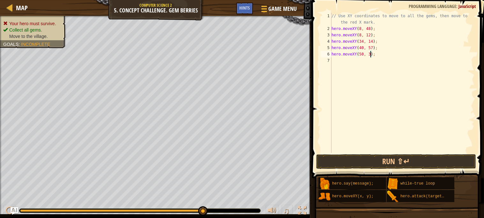
scroll to position [3, 4]
click at [369, 56] on div "// Use XY coordinates to move to all the gems, then move to the red X mark. her…" at bounding box center [402, 92] width 144 height 159
type textarea "hero.moveXY(50, 34);"
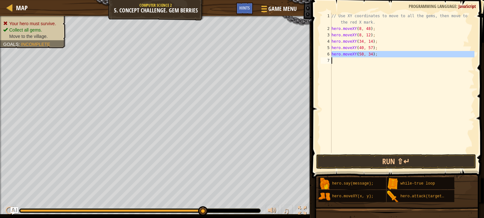
click at [354, 62] on div "// Use XY coordinates to move to all the gems, then move to the red X mark. her…" at bounding box center [402, 83] width 144 height 140
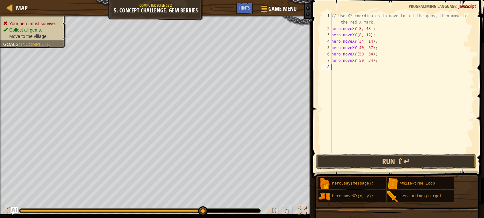
click at [362, 60] on div "// Use XY coordinates to move to all the gems, then move to the red X mark. her…" at bounding box center [402, 92] width 144 height 159
type textarea "hero.moveXY(74, 34);"
click at [392, 165] on button "Run ⇧↵" at bounding box center [396, 161] width 160 height 15
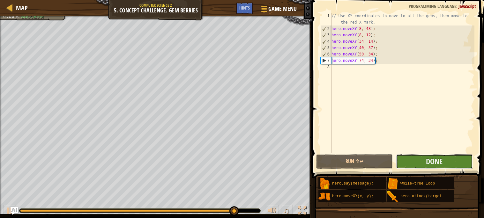
click at [409, 158] on button "Done" at bounding box center [434, 161] width 77 height 15
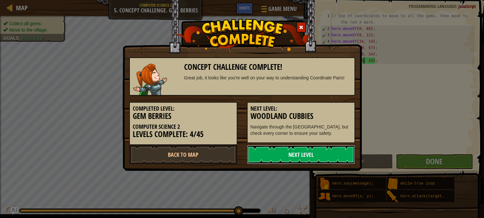
click at [321, 152] on link "Next Level" at bounding box center [301, 154] width 108 height 19
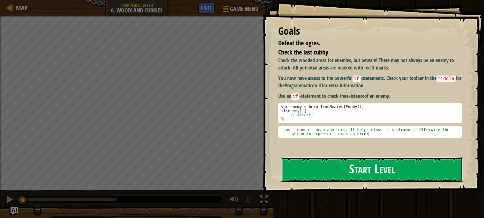
click at [334, 164] on button "Start Level" at bounding box center [372, 169] width 182 height 25
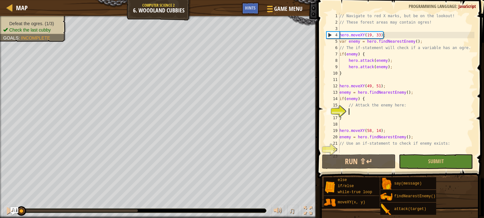
scroll to position [19, 0]
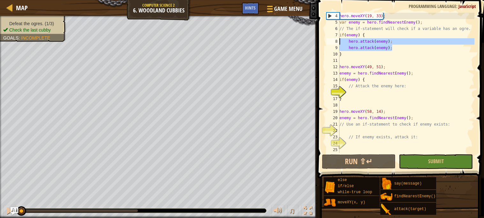
drag, startPoint x: 398, startPoint y: 49, endPoint x: 334, endPoint y: 42, distance: 64.4
click at [334, 42] on div "4 5 6 7 8 9 10 11 12 13 14 15 16 17 18 19 20 21 22 23 24 25 hero . moveXY ( 19 …" at bounding box center [399, 83] width 149 height 140
click at [369, 80] on div "hero . moveXY ( 19 , 33 ) ; var enemy = hero . findNearestEnemy ( ) ; // The if…" at bounding box center [406, 89] width 136 height 153
type textarea "if(enemy) {"
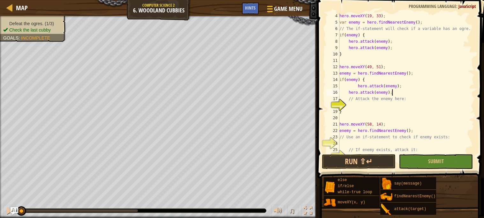
click at [359, 86] on div "hero . moveXY ( 19 , 33 ) ; var enemy = hero . findNearestEnemy ( ) ; // The if…" at bounding box center [406, 89] width 136 height 153
click at [357, 85] on div "hero . moveXY ( 19 , 33 ) ; var enemy = hero . findNearestEnemy ( ) ; // The if…" at bounding box center [406, 89] width 136 height 153
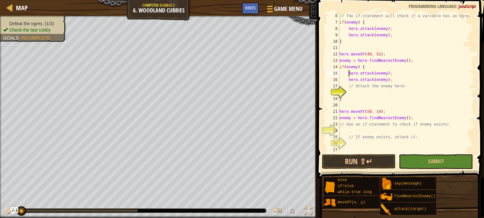
scroll to position [32, 0]
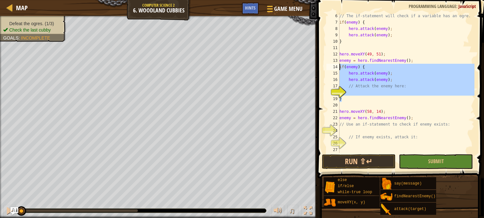
drag, startPoint x: 358, startPoint y: 97, endPoint x: 335, endPoint y: 66, distance: 38.6
click at [335, 66] on div "hero.attack(enemy); 6 7 8 9 10 11 12 13 14 15 16 17 18 19 20 21 22 23 24 25 26 …" at bounding box center [399, 83] width 149 height 140
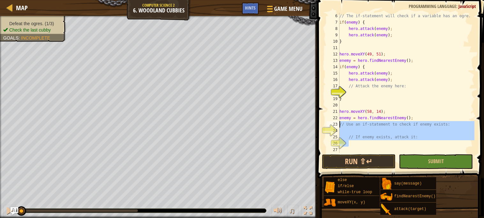
drag, startPoint x: 353, startPoint y: 143, endPoint x: 338, endPoint y: 123, distance: 25.0
click at [338, 123] on div "if(enemy) { hero.attack(enemy); 6 7 8 9 10 11 12 13 14 15 16 17 18 19 20 21 22 …" at bounding box center [399, 83] width 149 height 140
type textarea "}"
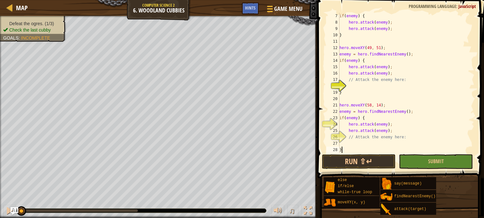
scroll to position [38, 0]
click at [416, 160] on button "Submit" at bounding box center [436, 161] width 74 height 15
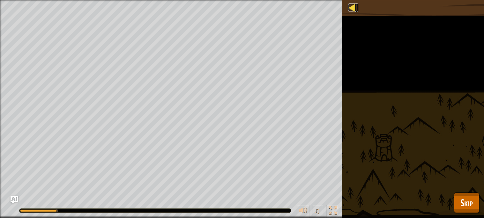
click at [354, 8] on div at bounding box center [352, 8] width 8 height 8
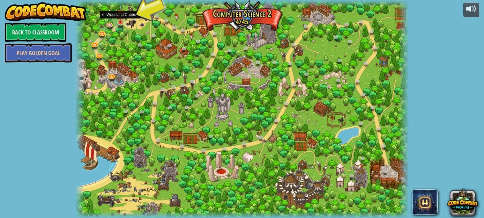
click at [124, 21] on img at bounding box center [120, 13] width 8 height 18
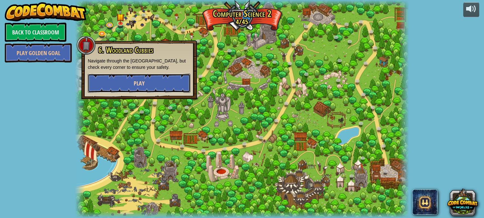
click at [158, 83] on button "Play" at bounding box center [139, 83] width 103 height 19
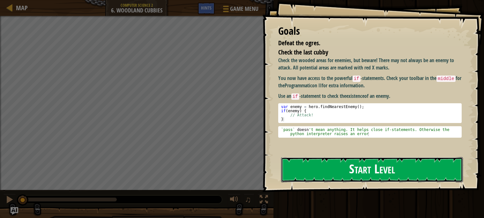
click at [368, 157] on button "Start Level" at bounding box center [372, 169] width 182 height 25
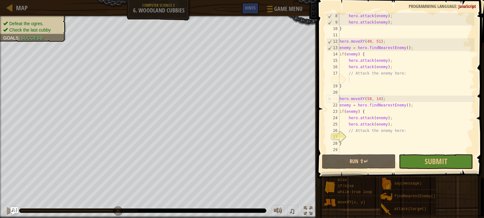
scroll to position [44, 0]
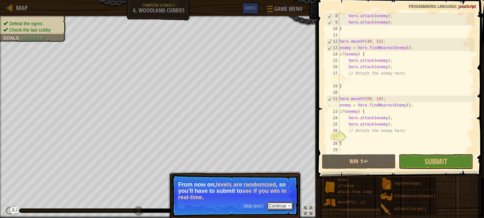
click at [280, 207] on button "Continue" at bounding box center [280, 206] width 26 height 8
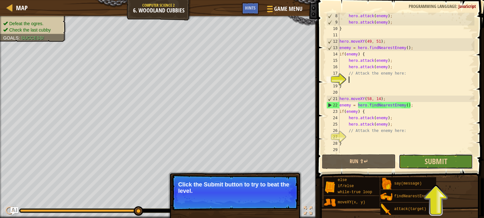
click at [413, 157] on button "Submit" at bounding box center [436, 161] width 74 height 15
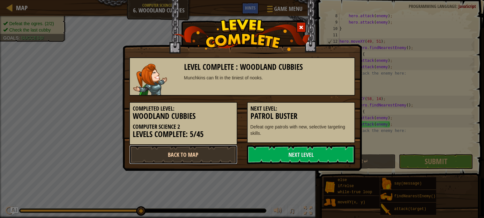
click at [187, 150] on link "Back to Map" at bounding box center [183, 154] width 108 height 19
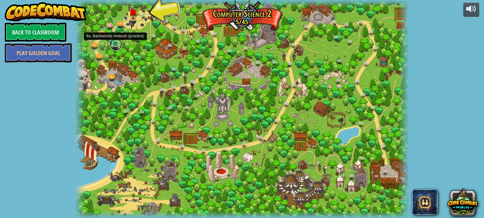
click at [115, 45] on link at bounding box center [115, 44] width 13 height 13
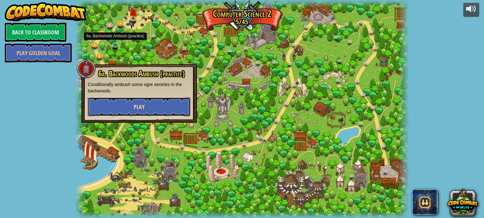
click at [147, 107] on button "Play" at bounding box center [139, 106] width 103 height 19
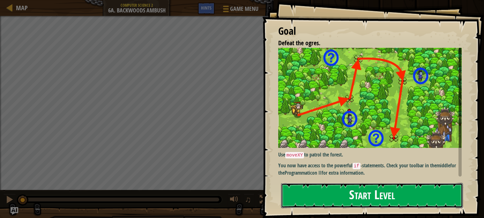
click at [348, 196] on button "Start Level" at bounding box center [372, 195] width 182 height 25
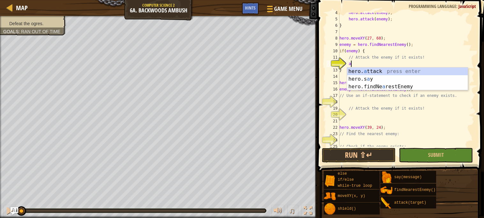
scroll to position [3, 1]
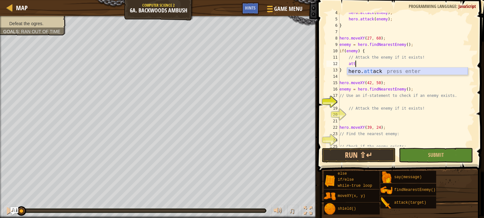
click at [367, 73] on div "hero. att ack press enter" at bounding box center [407, 79] width 121 height 23
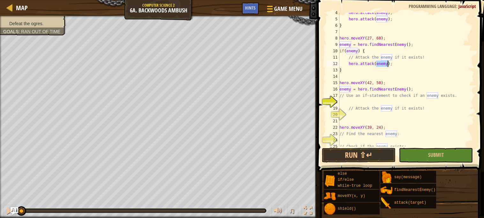
click at [377, 64] on div "hero . attack ( enemy ) ; hero . attack ( enemy ) ; } hero . moveXY ( 27 , 60 )…" at bounding box center [406, 80] width 136 height 134
click at [377, 64] on div "hero . attack ( enemy ) ; hero . attack ( enemy ) ; } hero . moveXY ( 27 , 60 )…" at bounding box center [406, 83] width 136 height 147
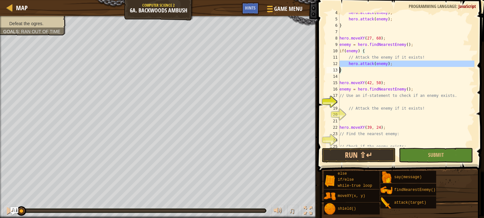
click at [407, 63] on div "hero . attack ( enemy ) ; hero . attack ( enemy ) ; } hero . moveXY ( 27 , 60 )…" at bounding box center [406, 80] width 136 height 134
type textarea "hero.attack(enemy);"
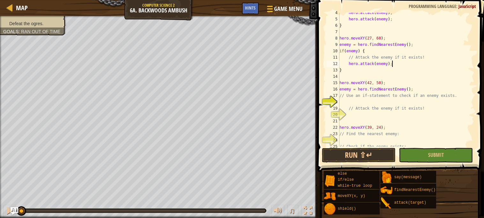
scroll to position [3, 0]
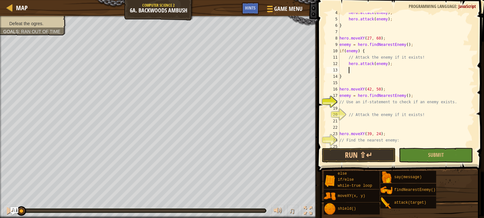
paste textarea
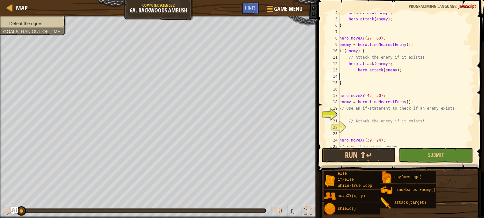
click at [358, 70] on div "hero . attack ( enemy ) ; hero . attack ( enemy ) ; } hero . moveXY ( 27 , 60 )…" at bounding box center [406, 83] width 136 height 147
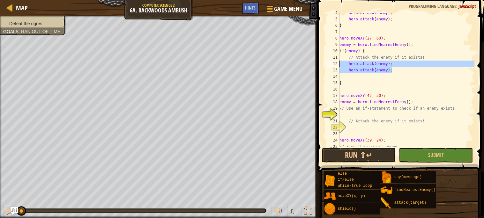
drag, startPoint x: 399, startPoint y: 71, endPoint x: 339, endPoint y: 64, distance: 60.6
click at [339, 64] on div "hero . attack ( enemy ) ; hero . attack ( enemy ) ; } hero . moveXY ( 27 , 60 )…" at bounding box center [406, 83] width 136 height 147
click at [419, 103] on div "hero . attack ( enemy ) ; hero . attack ( enemy ) ; } hero . moveXY ( 27 , 60 )…" at bounding box center [406, 83] width 136 height 147
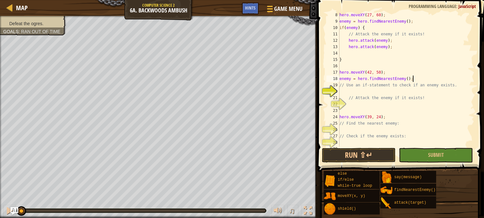
scroll to position [47, 0]
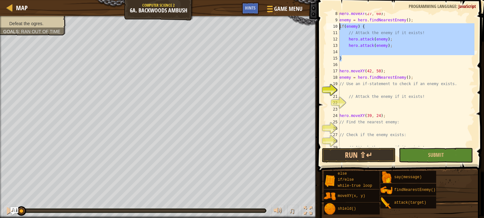
drag, startPoint x: 352, startPoint y: 57, endPoint x: 334, endPoint y: 26, distance: 36.0
click at [334, 26] on div "enemy = hero.findNearestEnemy(); 8 9 10 11 12 13 14 15 16 17 18 19 20 21 22 23 …" at bounding box center [399, 80] width 149 height 134
click at [413, 73] on div "hero . moveXY ( 27 , 60 ) ; enemy = hero . findNearestEnemy ( ) ; if ( enemy ) …" at bounding box center [406, 84] width 136 height 147
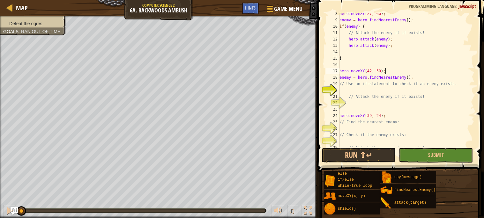
click at [414, 76] on div "hero . moveXY ( 27 , 60 ) ; enemy = hero . findNearestEnemy ( ) ; if ( enemy ) …" at bounding box center [406, 84] width 136 height 147
type textarea "enemy = hero.findNearestEnemy();"
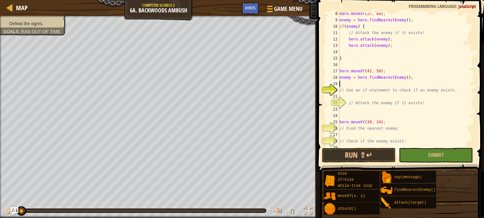
paste textarea "}"
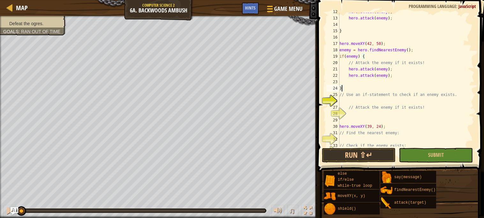
scroll to position [95, 0]
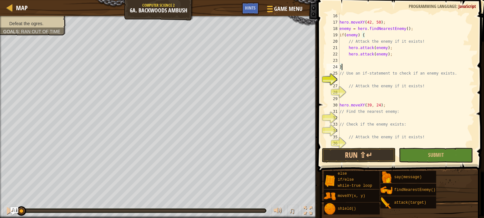
click at [406, 107] on div "hero . moveXY ( 42 , 50 ) ; enemy = hero . findNearestEnemy ( ) ; if ( enemy ) …" at bounding box center [406, 86] width 136 height 147
type textarea "hero.moveXY(39, 24);"
paste textarea "}"
type textarea "}"
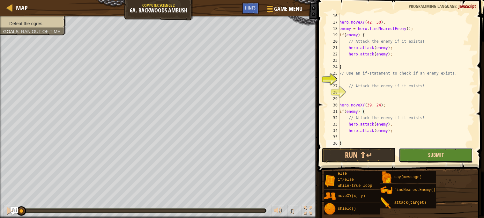
click at [430, 152] on span "Submit" at bounding box center [436, 154] width 16 height 7
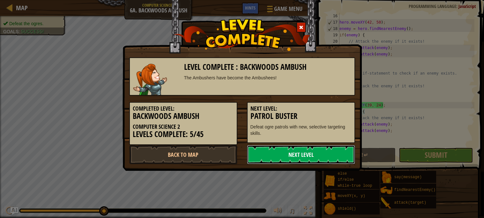
click at [348, 150] on link "Next Level" at bounding box center [301, 154] width 108 height 19
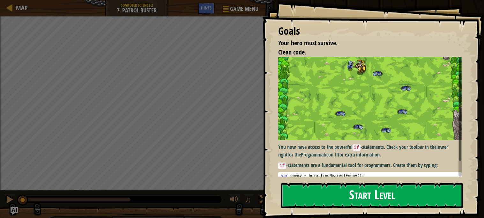
click at [350, 191] on button "Start Level" at bounding box center [372, 195] width 182 height 25
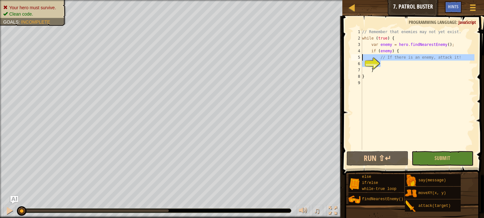
drag, startPoint x: 388, startPoint y: 65, endPoint x: 361, endPoint y: 56, distance: 28.6
click at [361, 56] on div "1 2 3 4 5 6 7 8 9 // Remember that enemies may not yet exist. while ( true ) { …" at bounding box center [412, 89] width 124 height 121
type textarea "// If there is an enemy, attack it!"
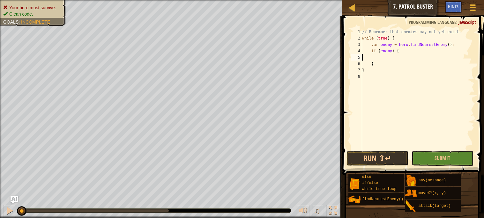
click at [411, 53] on div "// Remember that enemies may not yet exist. while ( true ) { var enemy = hero .…" at bounding box center [417, 96] width 113 height 134
type textarea "if (enemy) {"
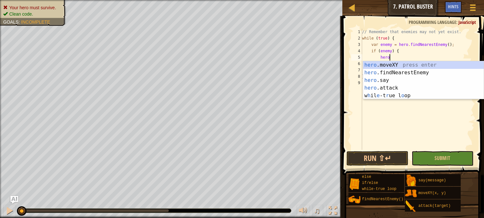
scroll to position [3, 2]
click at [394, 87] on div "hero .moveXY press enter hero .findNearestEnemy press enter hero .say press ent…" at bounding box center [423, 88] width 121 height 54
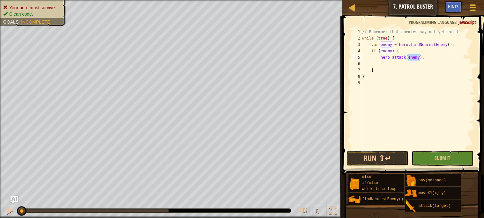
click at [412, 59] on div "// Remember that enemies may not yet exist. while ( true ) { var enemy = hero .…" at bounding box center [417, 89] width 113 height 121
click at [412, 59] on div "// Remember that enemies may not yet exist. while ( true ) { var enemy = hero .…" at bounding box center [417, 96] width 113 height 134
click at [428, 56] on div "// Remember that enemies may not yet exist. while ( true ) { var enemy = hero .…" at bounding box center [417, 89] width 113 height 121
type textarea "hero.attack(enemy);"
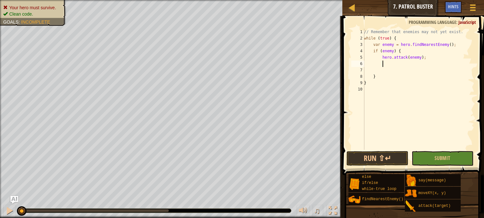
scroll to position [3, 1]
paste textarea
click at [400, 65] on div "// Remember that enemies may not yet exist. while ( true ) { var enemy = hero .…" at bounding box center [418, 96] width 112 height 134
type textarea "hero.attack(enemy);"
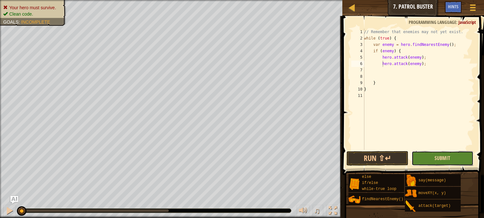
click at [438, 158] on span "Submit" at bounding box center [442, 158] width 16 height 7
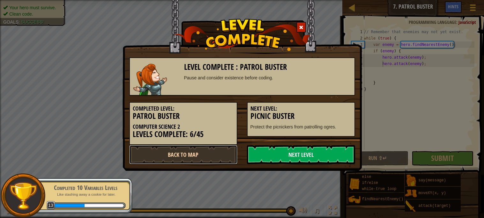
click at [216, 151] on link "Back to Map" at bounding box center [183, 154] width 108 height 19
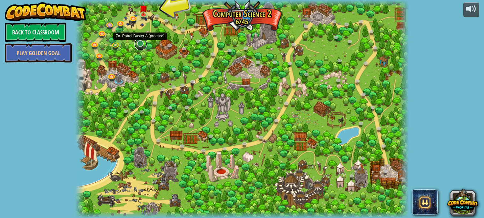
click at [139, 45] on link at bounding box center [140, 44] width 13 height 13
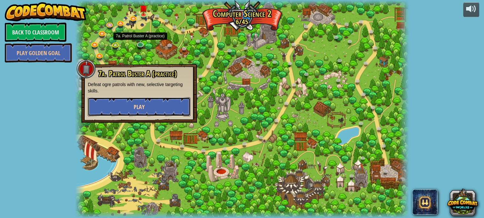
click at [159, 98] on button "Play" at bounding box center [139, 106] width 103 height 19
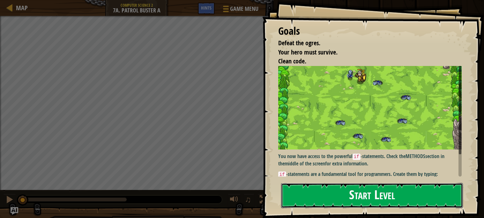
click at [329, 188] on button "Start Level" at bounding box center [372, 195] width 182 height 25
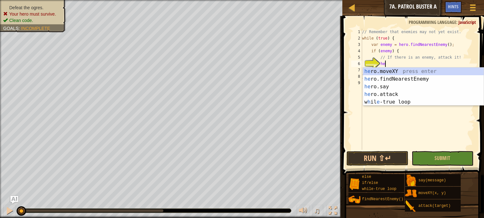
scroll to position [3, 2]
click at [404, 94] on div "hero .moveXY press enter hero .findNearestEnemy press enter hero .say press ent…" at bounding box center [423, 95] width 121 height 54
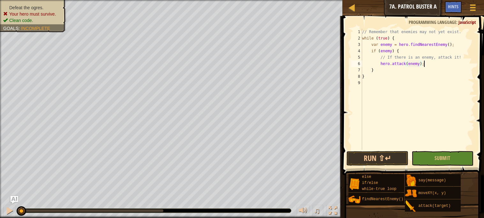
click at [423, 61] on div "// Remember that enemies may not yet exist. while ( true ) { var enemy = hero .…" at bounding box center [417, 96] width 113 height 134
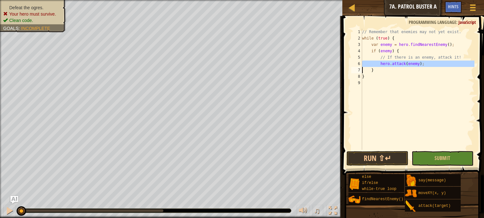
click at [435, 64] on div "// Remember that enemies may not yet exist. while ( true ) { var enemy = hero .…" at bounding box center [417, 89] width 113 height 121
type textarea "hero.attack(enemy);"
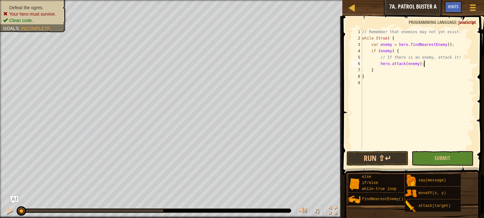
scroll to position [3, 1]
paste textarea
click at [401, 70] on div "// Remember that enemies may not yet exist. while ( true ) { var enemy = hero .…" at bounding box center [418, 96] width 112 height 134
type textarea "hero.attack(enemy);"
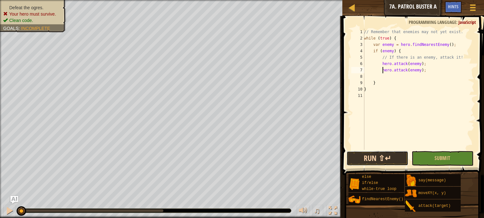
click at [378, 152] on button "Run ⇧↵" at bounding box center [377, 158] width 62 height 15
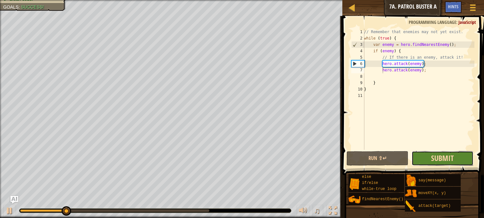
click at [435, 159] on span "Submit" at bounding box center [442, 158] width 23 height 10
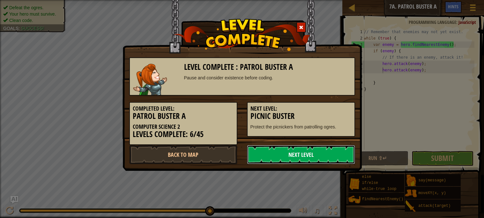
click at [331, 150] on link "Next Level" at bounding box center [301, 154] width 108 height 19
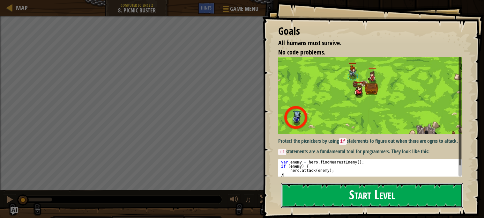
click at [350, 183] on button "Start Level" at bounding box center [372, 195] width 182 height 25
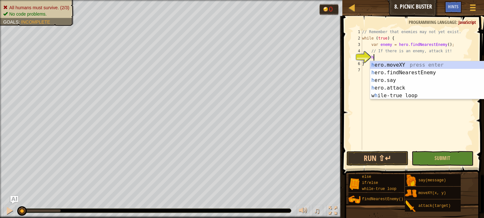
scroll to position [3, 1]
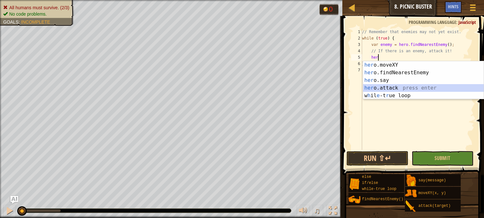
click at [406, 87] on div "her o.moveXY press enter her o.findNearestEnemy press enter her o.say press ent…" at bounding box center [423, 88] width 121 height 54
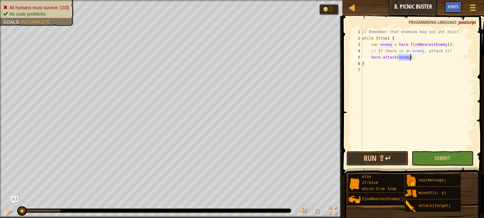
click at [410, 60] on div "// Remember that enemies may not yet exist. while ( true ) { var enemy = hero .…" at bounding box center [417, 89] width 113 height 121
click at [410, 60] on div "// Remember that enemies may not yet exist. while ( true ) { var enemy = hero .…" at bounding box center [417, 96] width 113 height 134
click at [428, 57] on div "// Remember that enemies may not yet exist. while ( true ) { var enemy = hero .…" at bounding box center [417, 89] width 113 height 121
type textarea "hero.attack(enemy);"
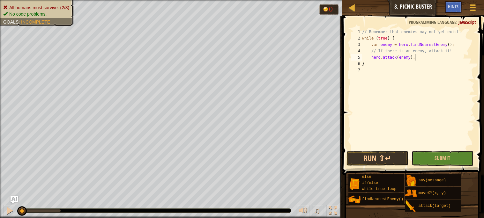
scroll to position [3, 0]
paste textarea
click at [381, 64] on div "// Remember that enemies may not yet exist. while ( true ) { var enemy = hero .…" at bounding box center [417, 96] width 113 height 134
click at [386, 155] on button "Run ⇧↵" at bounding box center [377, 158] width 62 height 15
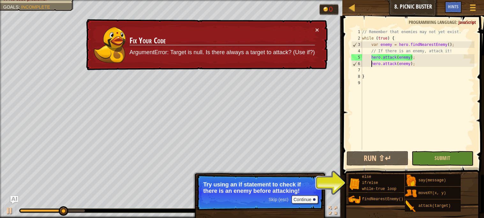
click at [461, 52] on div "// Remember that enemies may not yet exist. while ( true ) { var enemy = hero .…" at bounding box center [417, 96] width 113 height 134
type textarea "// If there is an enemy, attack it!"
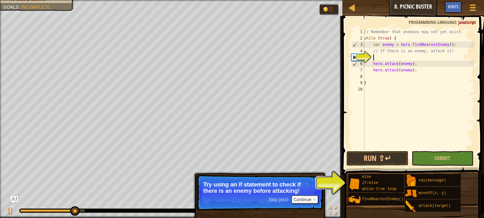
scroll to position [3, 1]
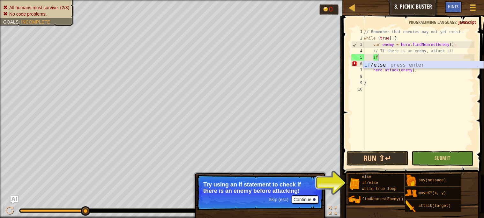
click at [432, 64] on div "if /else press enter" at bounding box center [423, 72] width 121 height 23
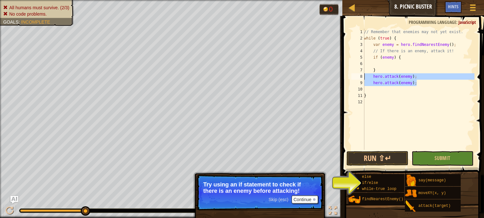
drag, startPoint x: 421, startPoint y: 83, endPoint x: 362, endPoint y: 77, distance: 59.0
click at [362, 77] on div "if (enemy) { 1 2 3 4 5 6 7 8 9 10 11 12 // Remember that enemies may not yet ex…" at bounding box center [412, 89] width 124 height 121
type textarea "hero.attack(enemy); hero.attack(enemy);"
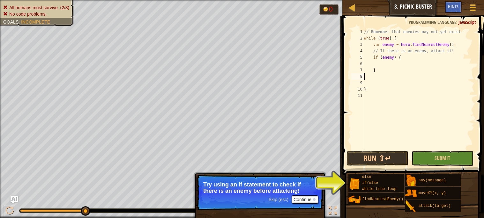
click at [411, 57] on div "// Remember that enemies may not yet exist. while ( true ) { var enemy = hero .…" at bounding box center [418, 96] width 112 height 134
type textarea "if (enemy) {"
paste textarea "hero.attack(enemy);"
click at [392, 63] on div "// Remember that enemies may not yet exist. while ( true ) { var enemy = hero .…" at bounding box center [418, 96] width 112 height 134
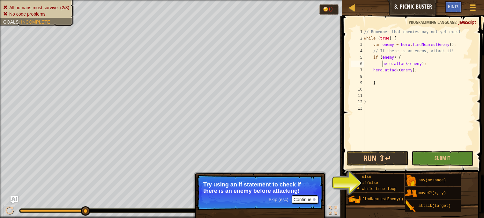
click at [373, 71] on div "// Remember that enemies may not yet exist. while ( true ) { var enemy = hero .…" at bounding box center [418, 96] width 112 height 134
type textarea "hero.attack(enemy);"
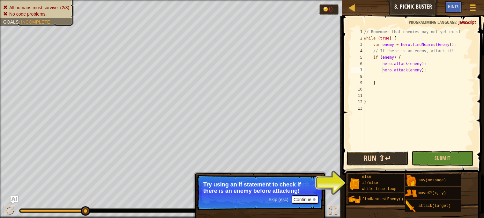
click at [395, 161] on button "Run ⇧↵" at bounding box center [377, 158] width 62 height 15
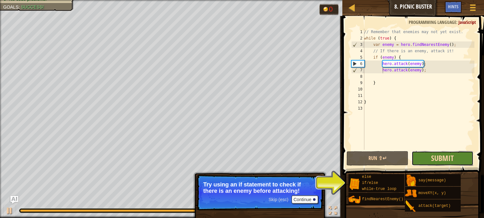
click at [442, 156] on span "Submit" at bounding box center [442, 158] width 23 height 10
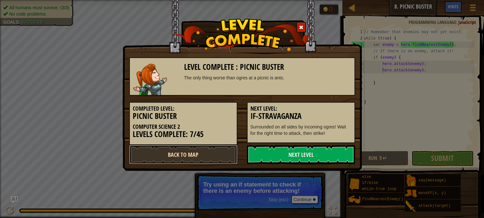
click at [201, 152] on link "Back to Map" at bounding box center [183, 154] width 108 height 19
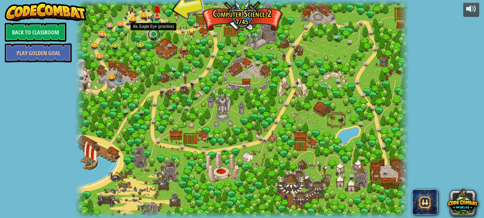
click at [156, 35] on link at bounding box center [154, 34] width 13 height 13
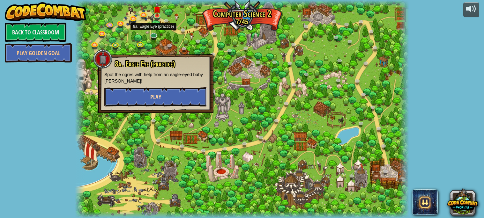
click at [167, 92] on button "Play" at bounding box center [155, 96] width 103 height 19
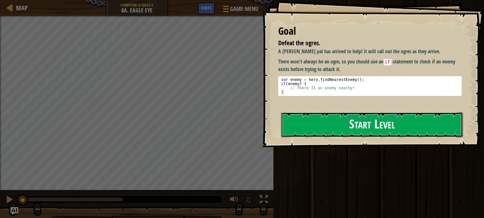
click at [351, 118] on button "Start Level" at bounding box center [372, 124] width 182 height 25
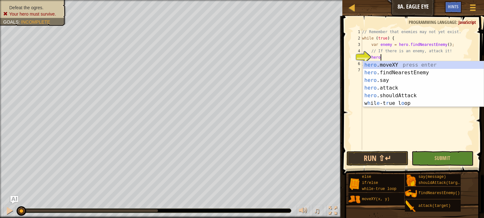
scroll to position [3, 1]
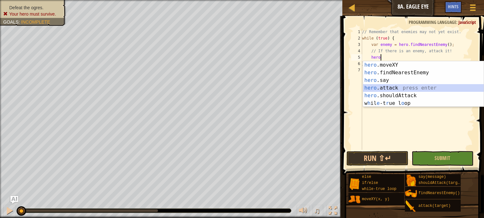
click at [393, 87] on div "hero .moveXY press enter hero .findNearestEnemy press enter hero .say press ent…" at bounding box center [423, 91] width 121 height 61
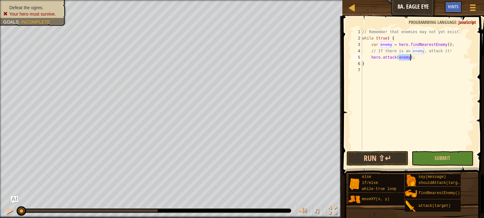
click at [400, 57] on div "// Remember that enemies may not yet exist. while ( true ) { var enemy = hero .…" at bounding box center [417, 89] width 113 height 121
click at [400, 57] on div "// Remember that enemies may not yet exist. while ( true ) { var enemy = hero .…" at bounding box center [417, 96] width 113 height 134
click at [440, 57] on div "// Remember that enemies may not yet exist. while ( true ) { var enemy = hero .…" at bounding box center [417, 89] width 113 height 121
type textarea "hero.attack(enemy);"
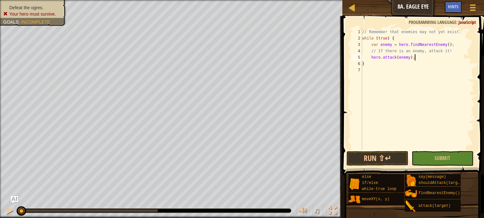
scroll to position [3, 0]
paste textarea
click at [380, 65] on div "// Remember that enemies may not yet exist. while ( true ) { var enemy = hero .…" at bounding box center [417, 96] width 113 height 134
click at [385, 161] on button "Run ⇧↵" at bounding box center [377, 158] width 62 height 15
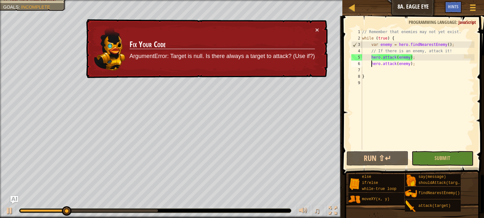
click at [457, 52] on div "// Remember that enemies may not yet exist. while ( true ) { var enemy = hero .…" at bounding box center [417, 96] width 113 height 134
type textarea "// If there is an enemy, attack it!"
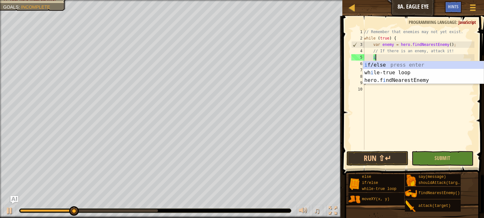
scroll to position [3, 1]
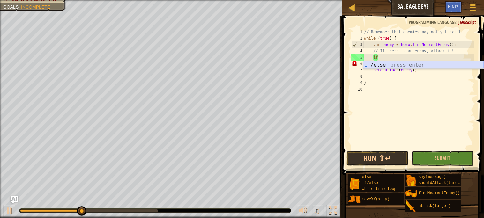
click at [419, 65] on div "if /else press enter" at bounding box center [423, 72] width 121 height 23
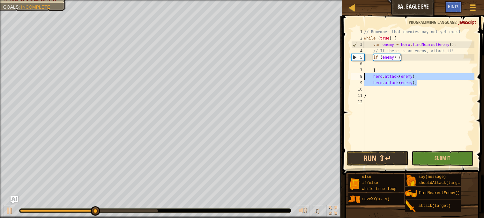
drag, startPoint x: 418, startPoint y: 82, endPoint x: 364, endPoint y: 77, distance: 54.1
click at [364, 77] on div "// Remember that enemies may not yet exist. while ( true ) { var enemy = hero .…" at bounding box center [418, 96] width 112 height 134
type textarea "hero.attack(enemy); hero.attack(enemy);"
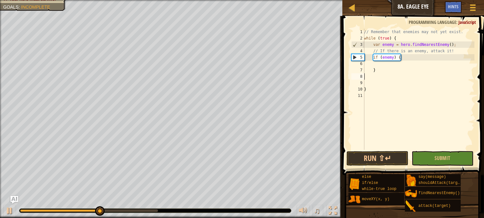
scroll to position [3, 0]
click at [418, 60] on div "// Remember that enemies may not yet exist. while ( true ) { var enemy = hero .…" at bounding box center [418, 96] width 112 height 134
type textarea "if (enemy) {"
paste textarea "hero.attack(enemy);"
click at [390, 66] on div "// Remember that enemies may not yet exist. while ( true ) { var enemy = hero .…" at bounding box center [418, 96] width 112 height 134
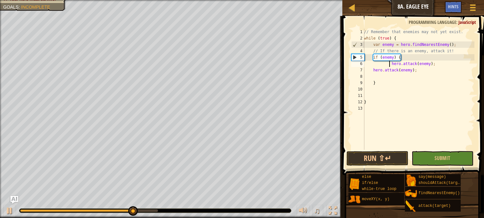
click at [392, 66] on div "// Remember that enemies may not yet exist. while ( true ) { var enemy = hero .…" at bounding box center [418, 96] width 112 height 134
click at [375, 70] on div "// Remember that enemies may not yet exist. while ( true ) { var enemy = hero .…" at bounding box center [418, 96] width 112 height 134
click at [373, 70] on div "// Remember that enemies may not yet exist. while ( true ) { var enemy = hero .…" at bounding box center [418, 96] width 112 height 134
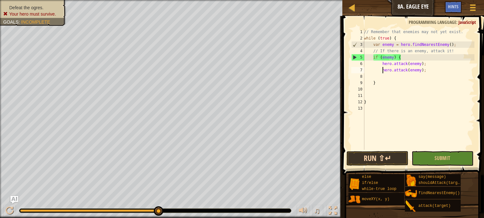
type textarea "hero.attack(enemy);"
click at [393, 158] on button "Run ⇧↵" at bounding box center [377, 158] width 62 height 15
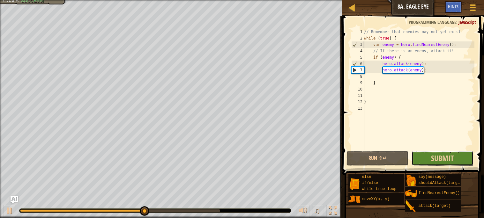
click at [423, 162] on button "Submit" at bounding box center [442, 158] width 62 height 15
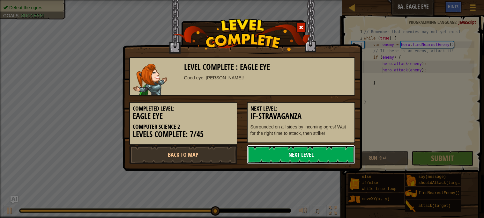
click at [332, 152] on link "Next Level" at bounding box center [301, 154] width 108 height 19
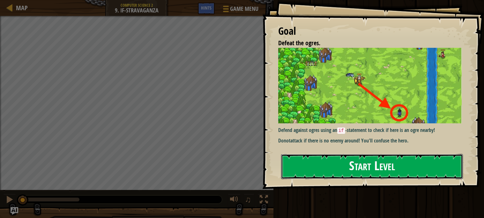
click at [323, 171] on button "Start Level" at bounding box center [372, 166] width 182 height 25
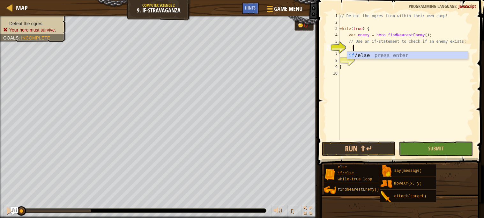
scroll to position [3, 1]
click at [384, 53] on div "if /else press enter" at bounding box center [407, 63] width 121 height 23
type textarea "if (enemy) {"
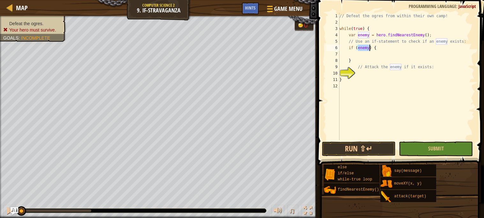
click at [381, 53] on div "// Defeat the ogres from within their own camp! while ( true ) { var enemy = he…" at bounding box center [406, 83] width 136 height 140
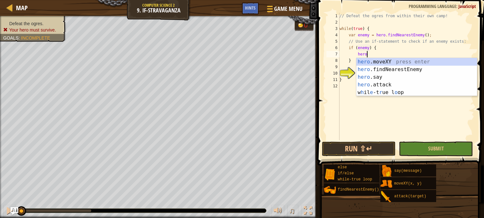
scroll to position [3, 2]
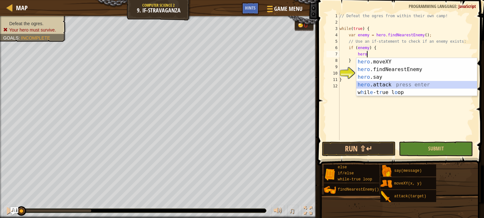
click at [389, 85] on div "hero .moveXY press enter hero .findNearestEnemy press enter hero .say press ent…" at bounding box center [416, 85] width 121 height 54
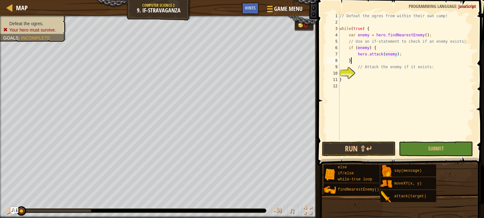
click at [375, 58] on div "// Defeat the ogres from within their own camp! while ( true ) { var enemy = he…" at bounding box center [406, 83] width 136 height 140
click at [411, 55] on div "// Defeat the ogres from within their own camp! while ( true ) { var enemy = he…" at bounding box center [406, 83] width 136 height 140
type textarea "hero.attack(enemy);"
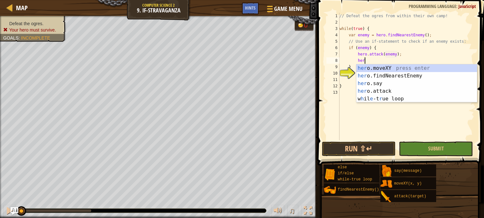
scroll to position [3, 2]
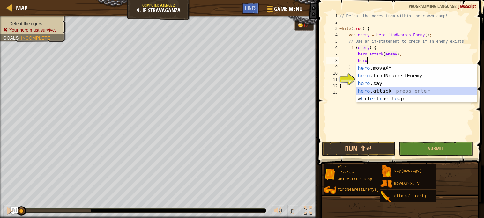
click at [419, 90] on div "hero .moveXY press enter hero .findNearestEnemy press enter hero .say press ent…" at bounding box center [416, 91] width 121 height 54
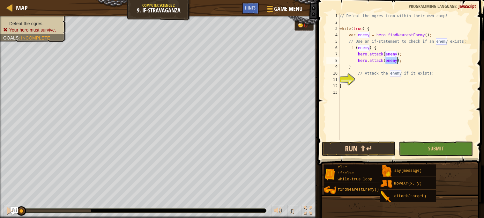
type textarea "hero.attack(enemy);"
click at [356, 152] on button "Run ⇧↵" at bounding box center [359, 149] width 74 height 15
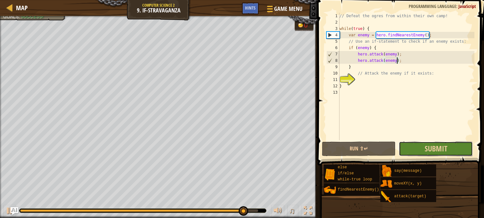
click at [413, 148] on button "Submit" at bounding box center [436, 149] width 74 height 15
